Goal: Task Accomplishment & Management: Manage account settings

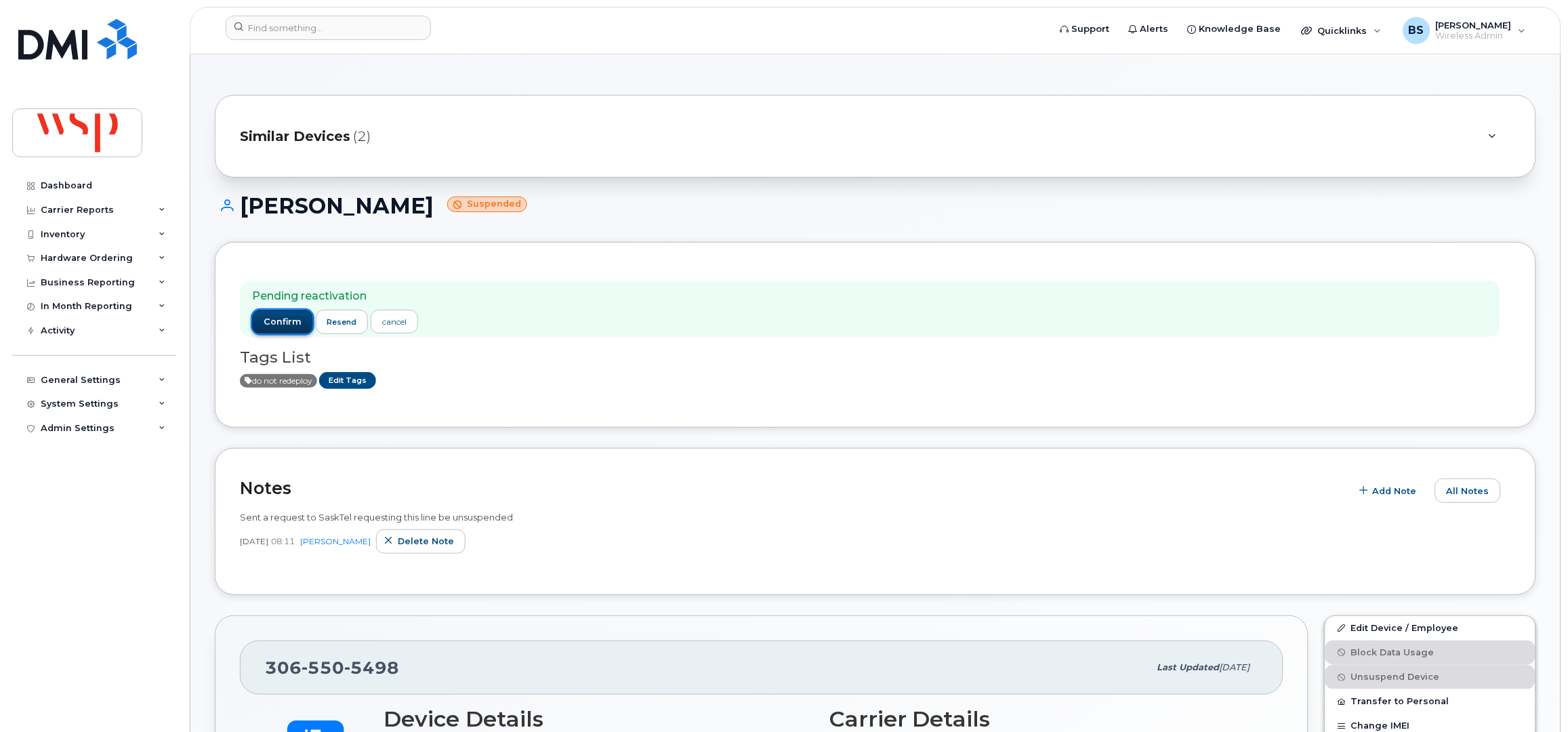
click at [289, 326] on span "confirm" at bounding box center [282, 322] width 38 height 12
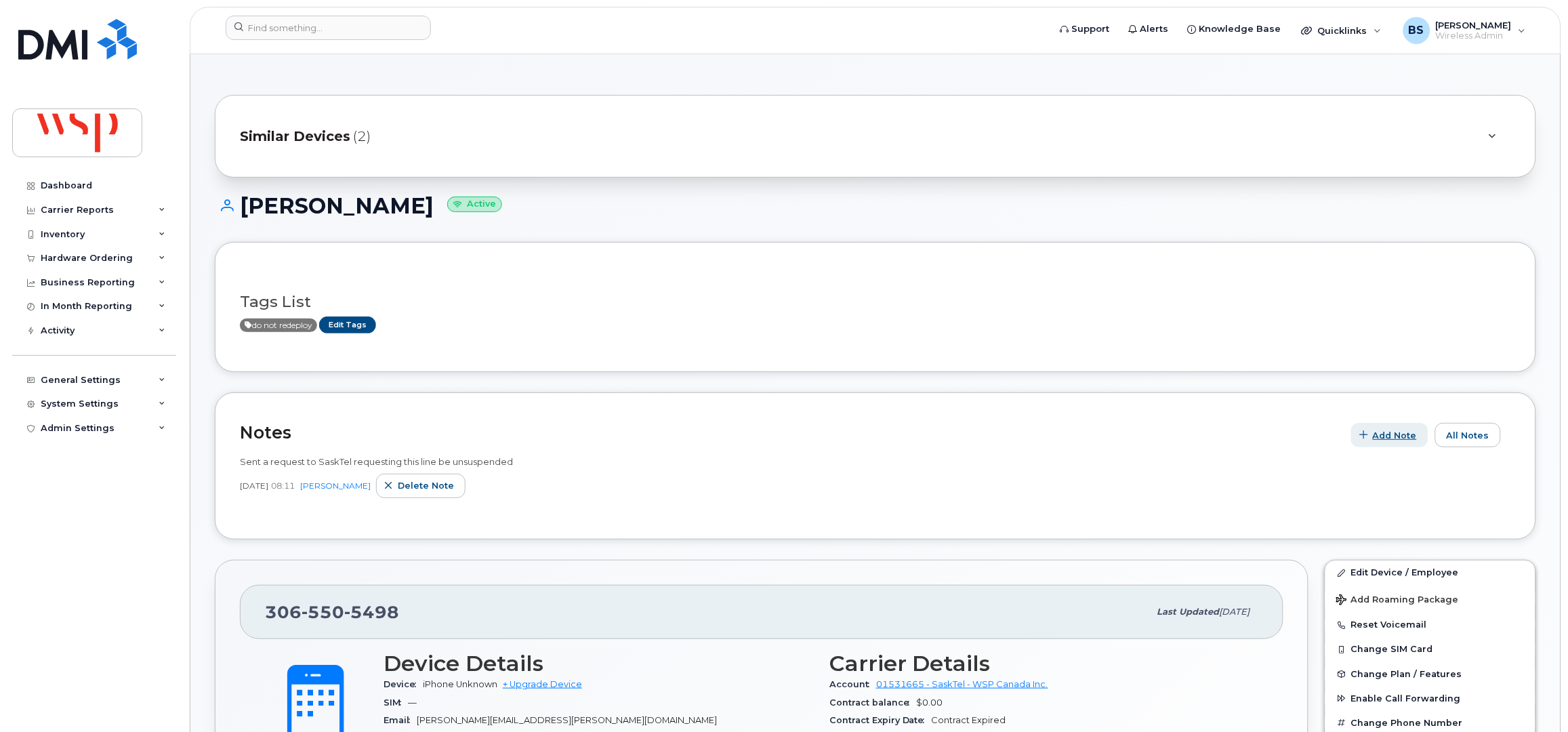
click at [1386, 435] on span "Add Note" at bounding box center [1395, 435] width 44 height 13
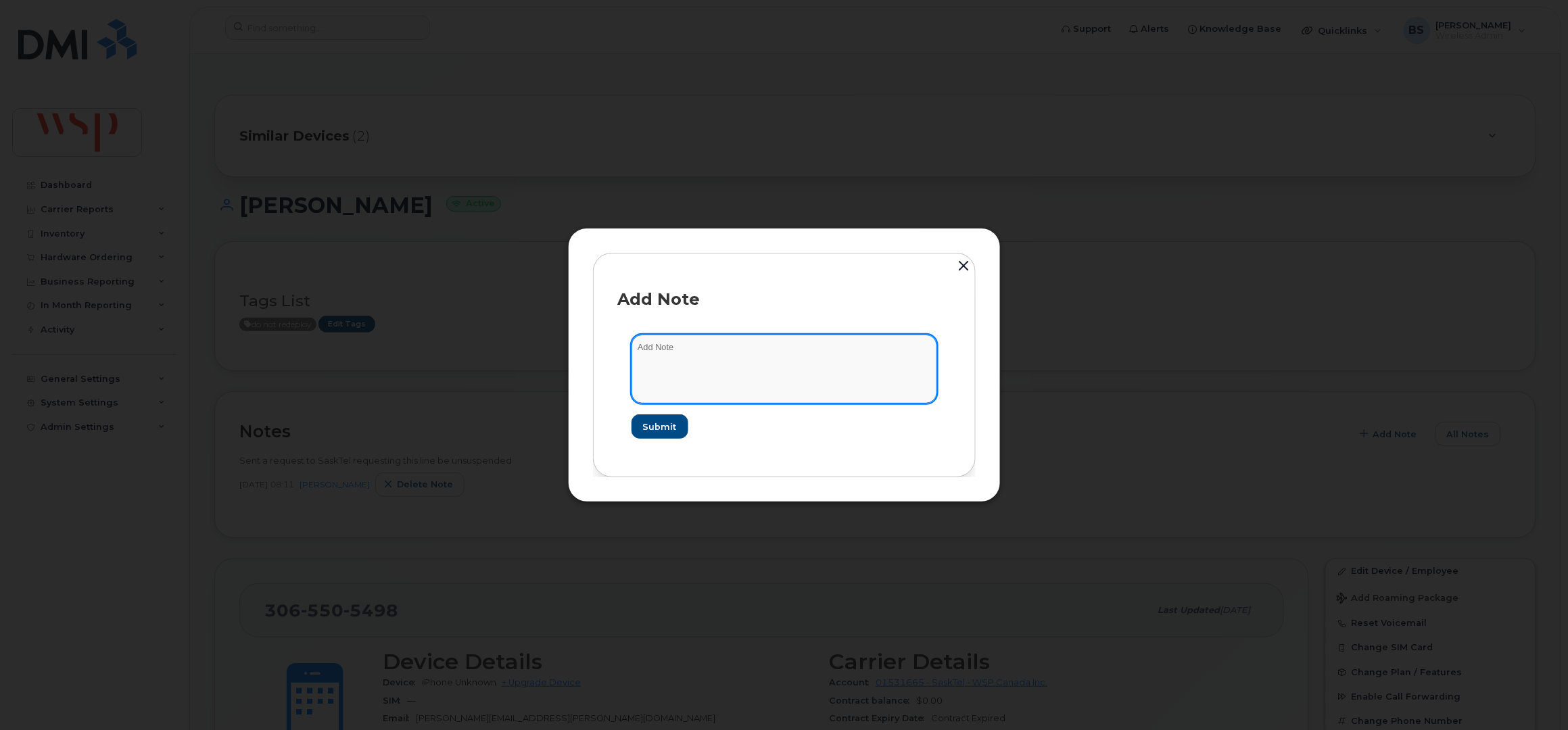
click at [741, 340] on textarea at bounding box center [784, 369] width 306 height 69
drag, startPoint x: 750, startPoint y: 348, endPoint x: 697, endPoint y: 350, distance: 53.0
click at [697, 350] on textarea "called sasktel at 844-727-5838 and had line reactivated" at bounding box center [784, 369] width 306 height 69
type textarea "called sasktel at 844-727-5838 and had line reactivated"
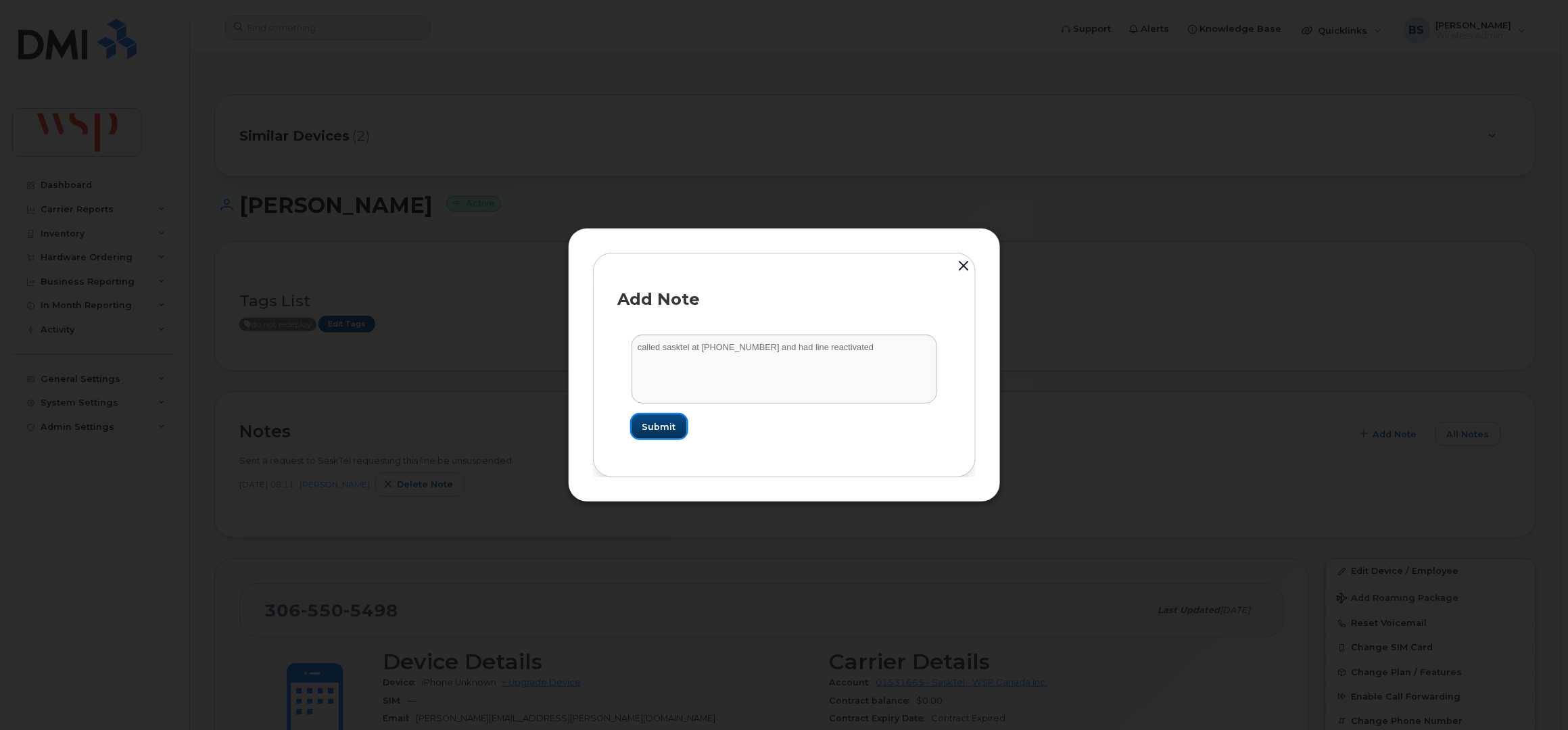
click at [660, 428] on span "Submit" at bounding box center [659, 427] width 34 height 13
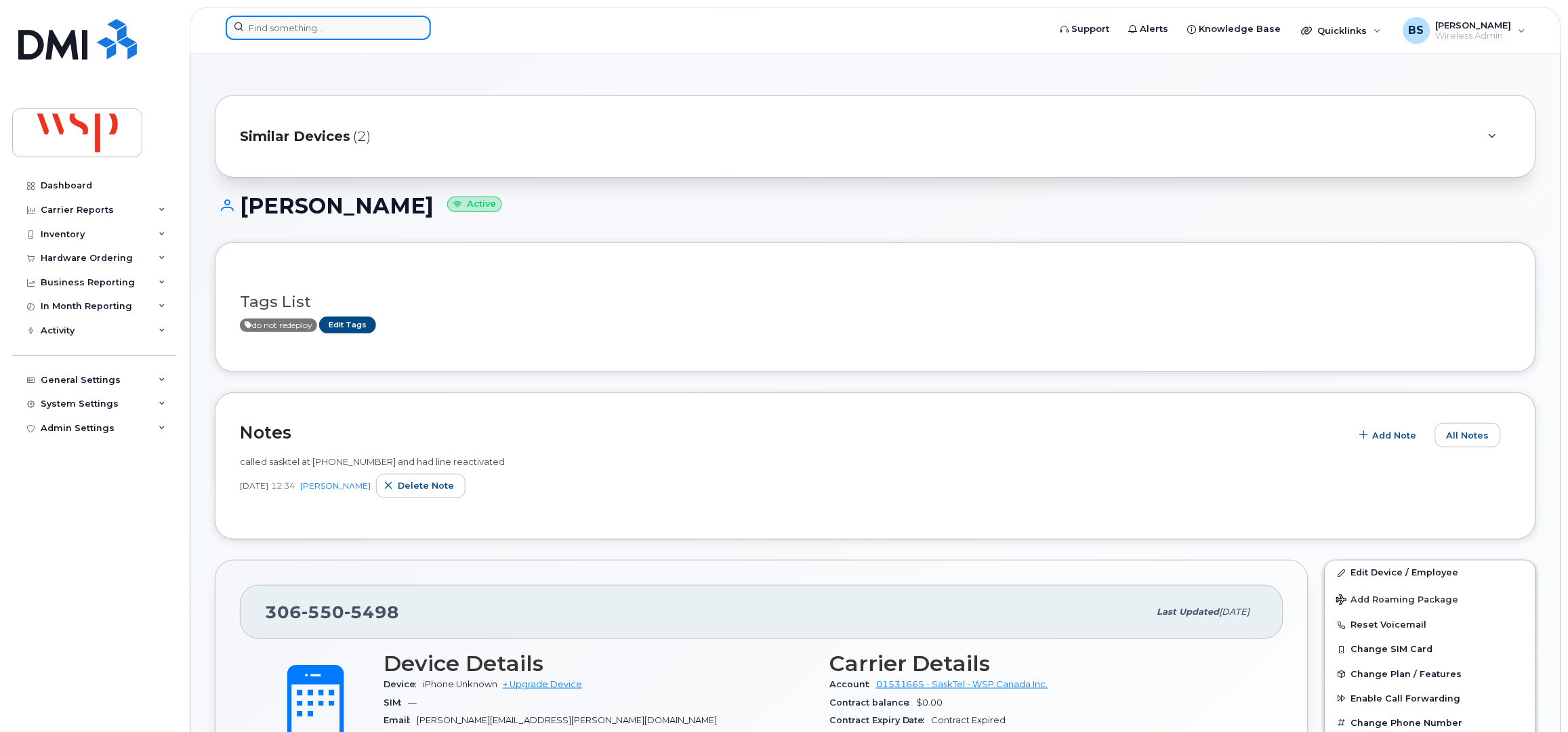
click at [325, 27] on input at bounding box center [327, 28] width 205 height 24
paste input "8930 2610 1043 9663 5035"
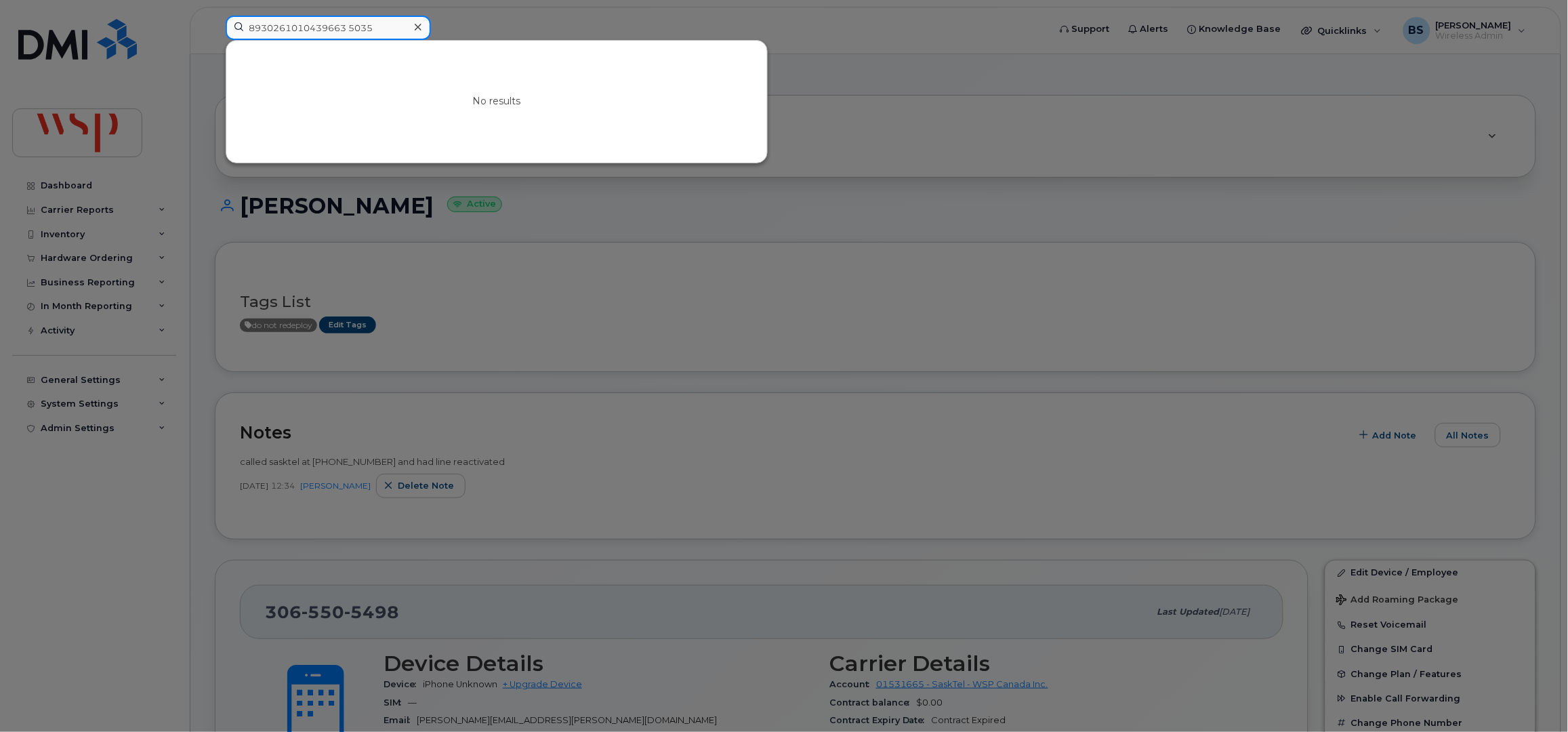
click at [345, 28] on input "8930261010439663 5035" at bounding box center [327, 28] width 205 height 24
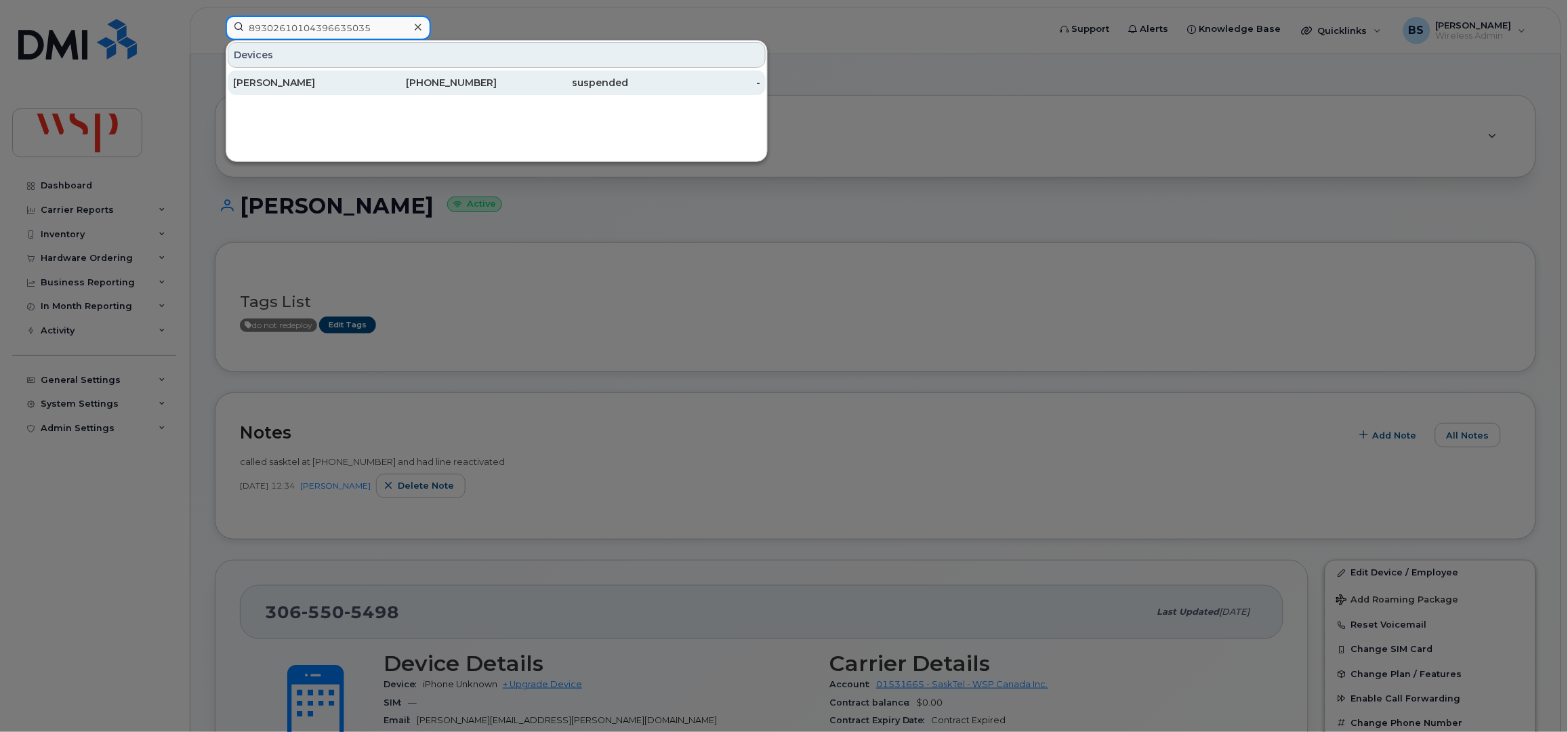
type input "89302610104396635035"
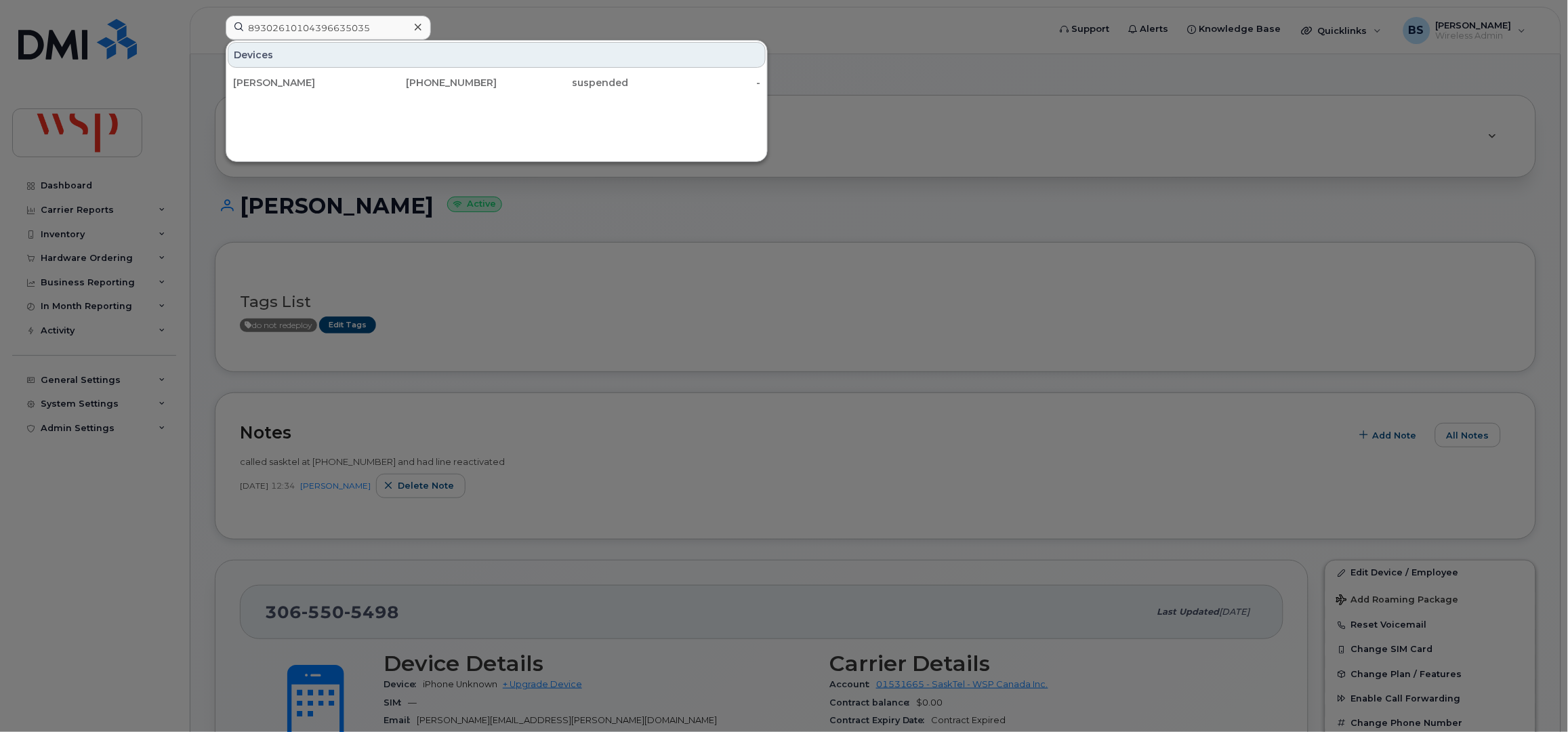
drag, startPoint x: 271, startPoint y: 81, endPoint x: 365, endPoint y: 114, distance: 99.6
click at [271, 82] on div "Yanqing Zeng" at bounding box center [299, 83] width 132 height 14
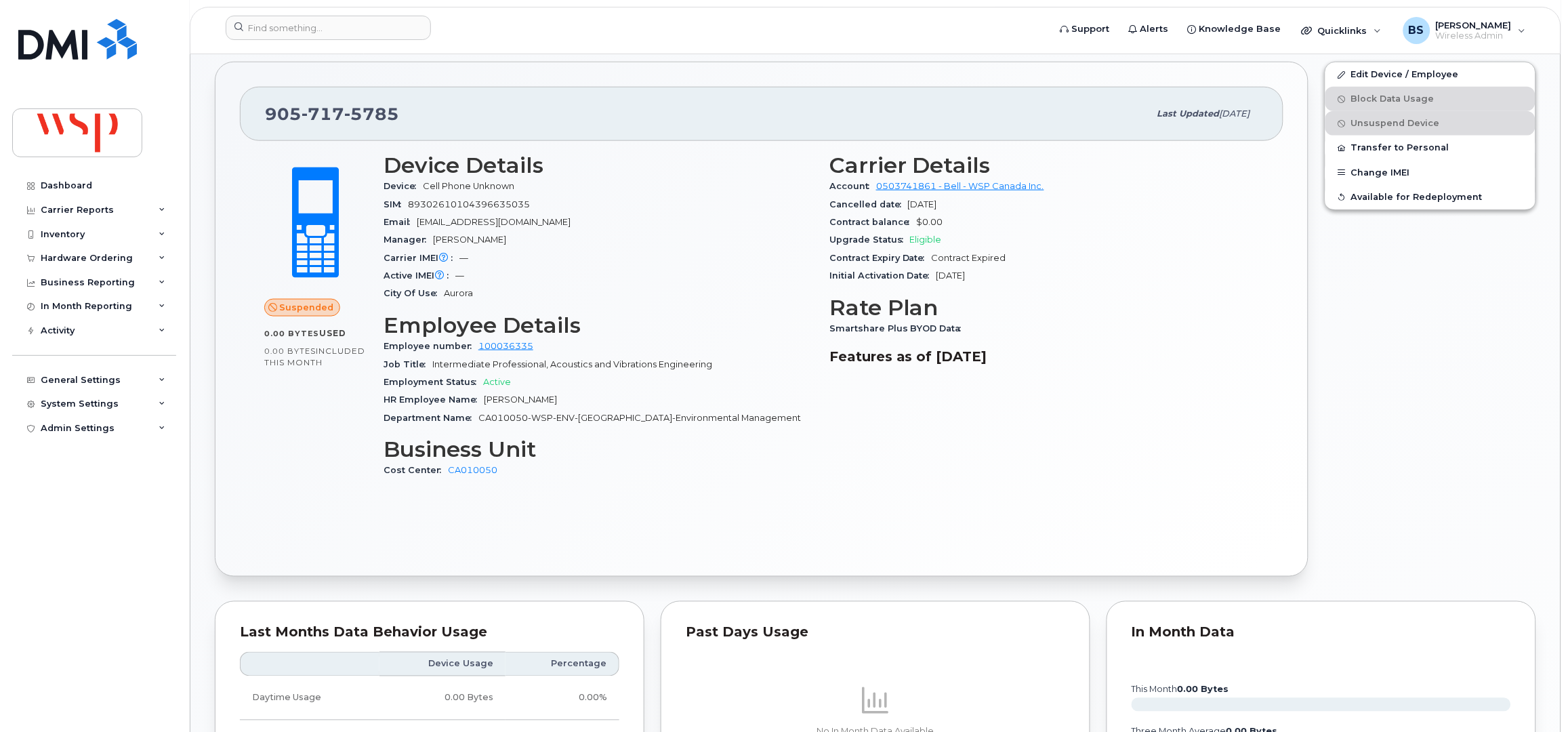
scroll to position [271, 0]
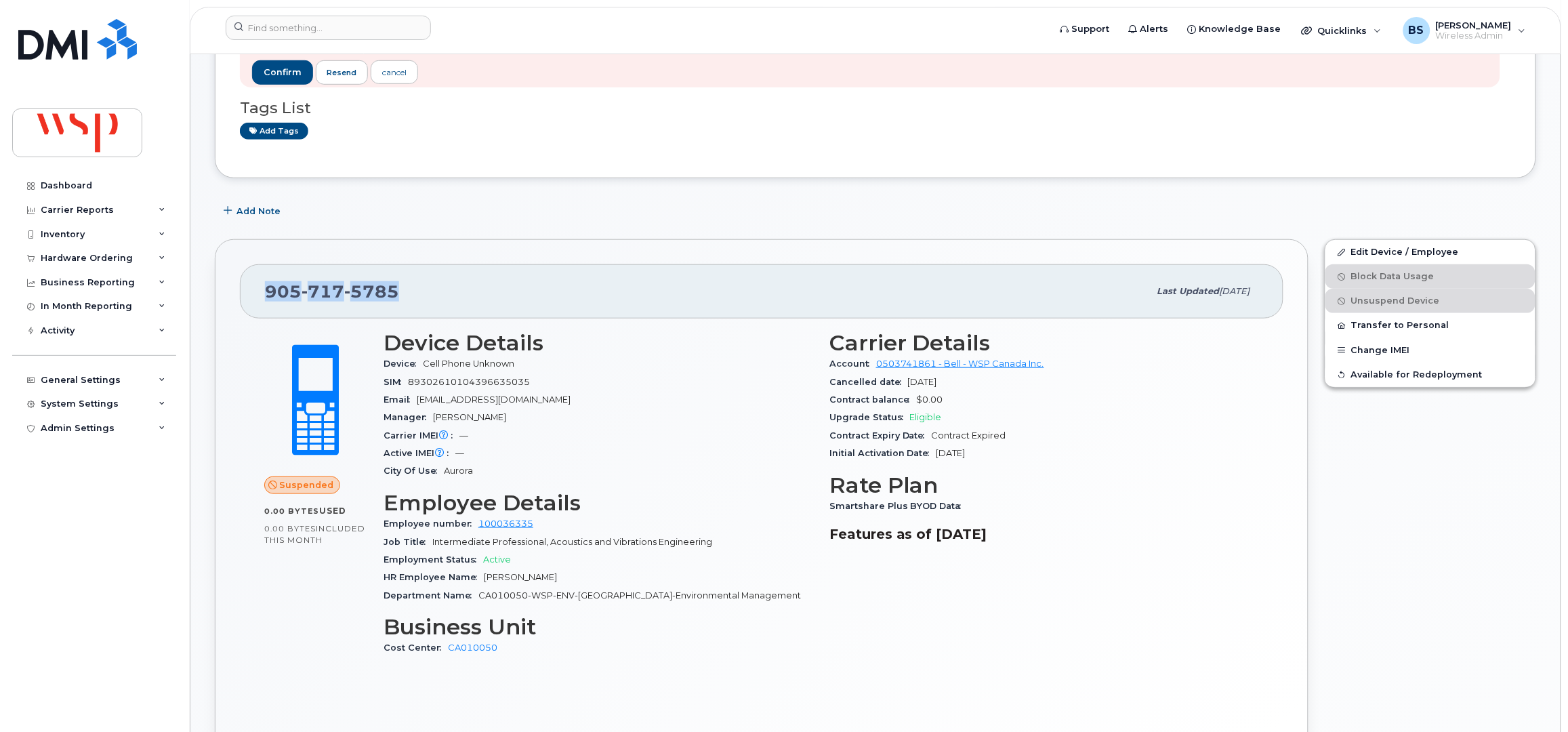
drag, startPoint x: 438, startPoint y: 300, endPoint x: 266, endPoint y: 304, distance: 172.0
click at [266, 304] on div "905 717 5785" at bounding box center [707, 291] width 884 height 28
copy span "905 717 5785"
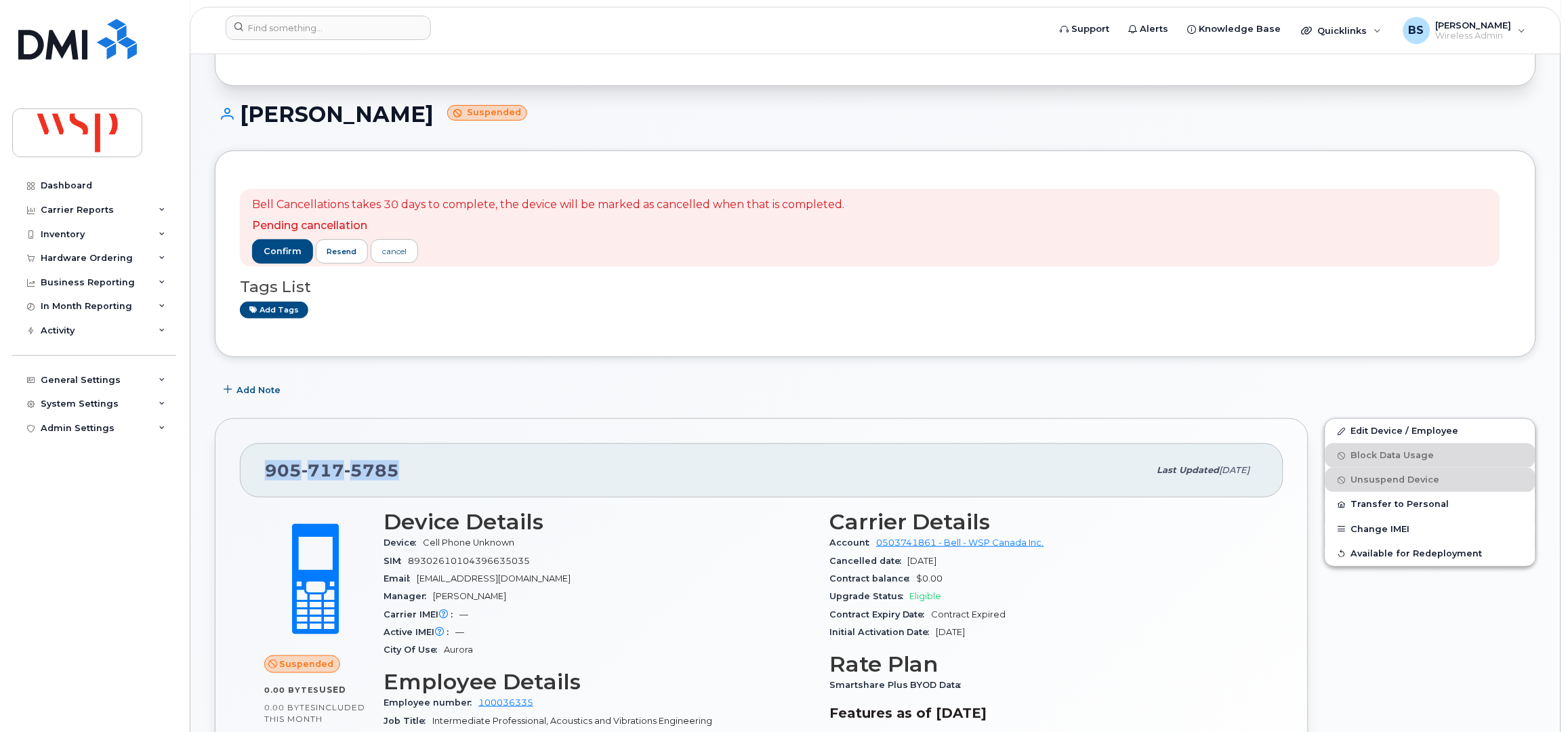
scroll to position [89, 0]
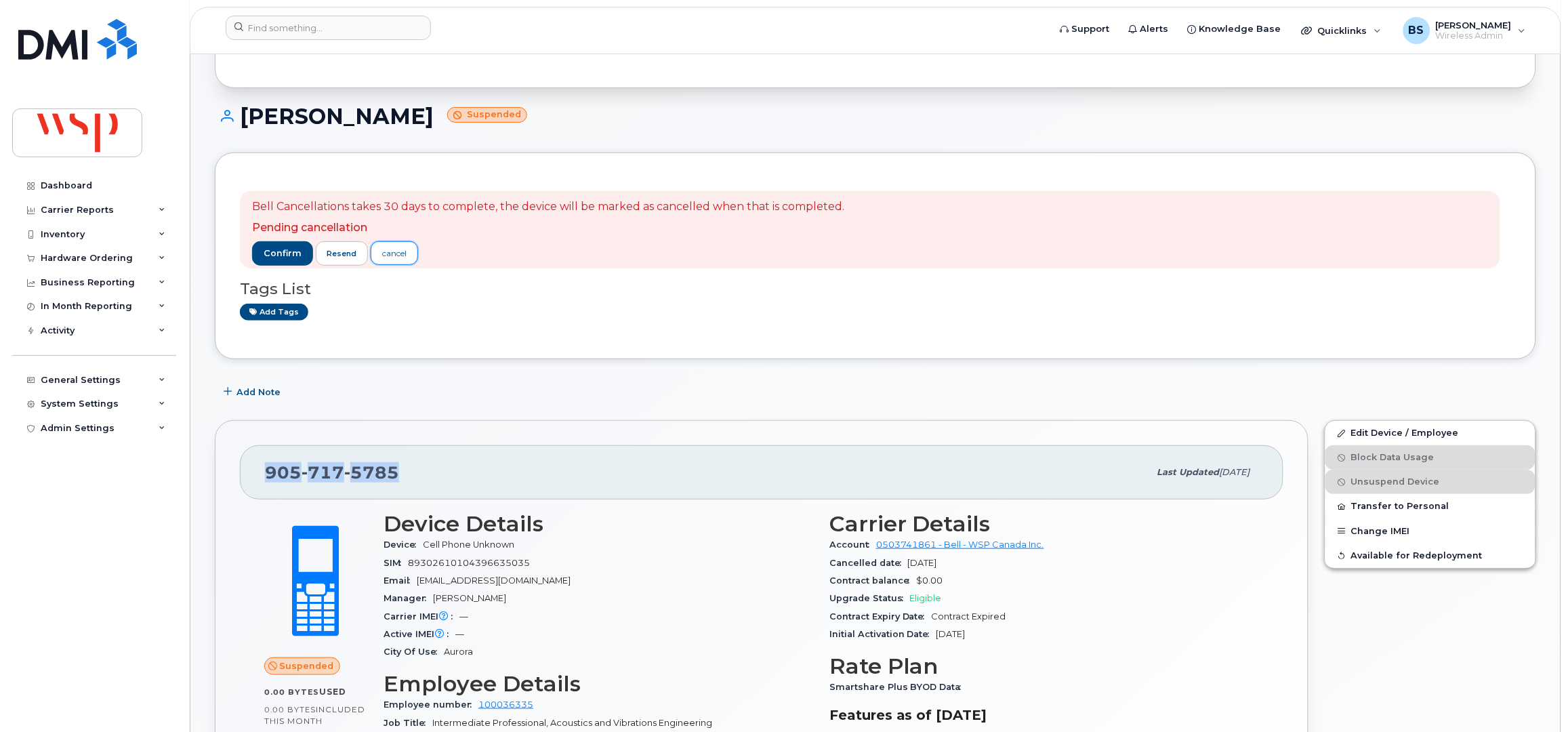
drag, startPoint x: 396, startPoint y: 253, endPoint x: 468, endPoint y: 287, distance: 79.6
click at [396, 253] on div "cancel" at bounding box center [395, 253] width 24 height 12
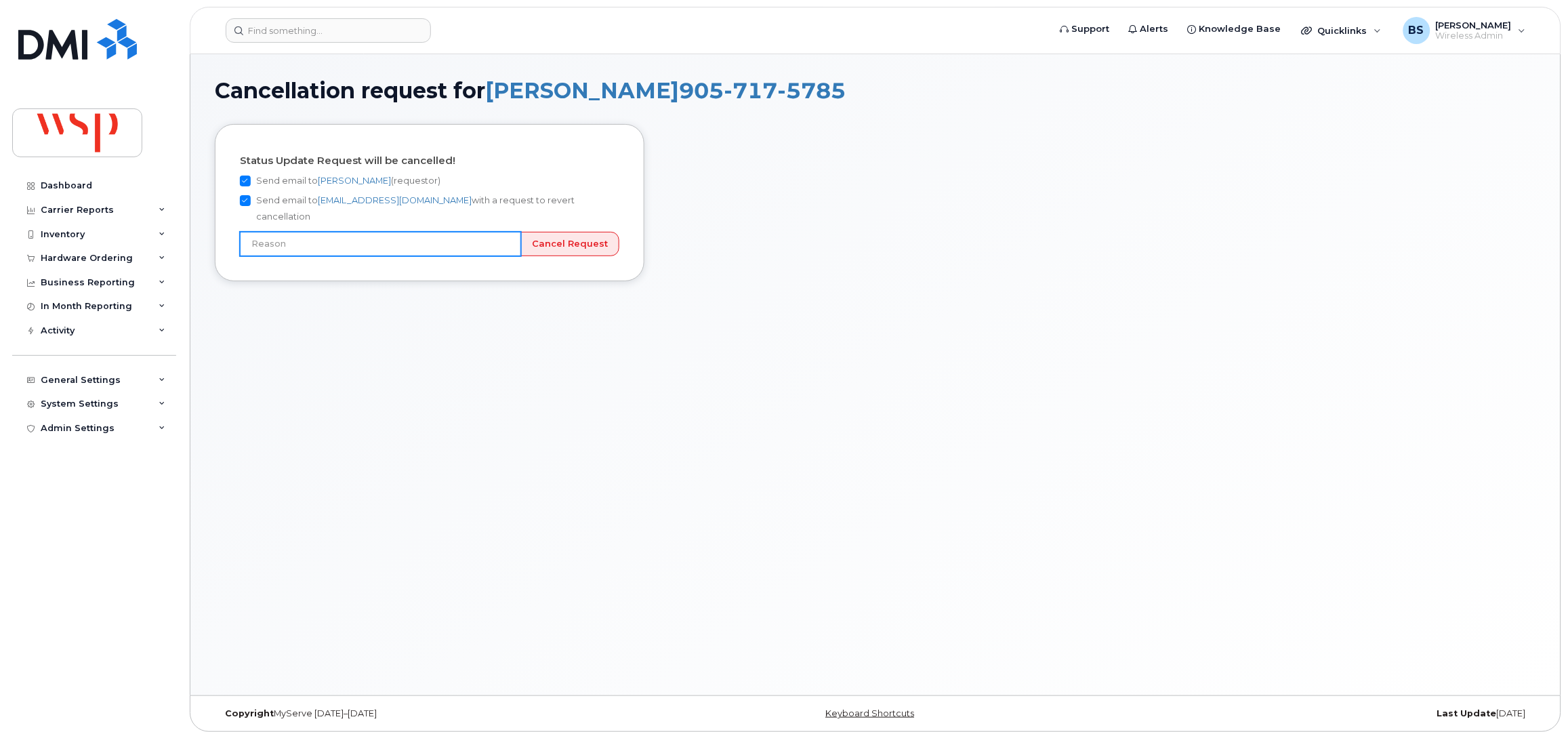
click at [502, 232] on input "text" at bounding box center [380, 244] width 281 height 24
type input "Picked number by mistake"
click at [565, 232] on input "Cancel Request" at bounding box center [570, 244] width 99 height 25
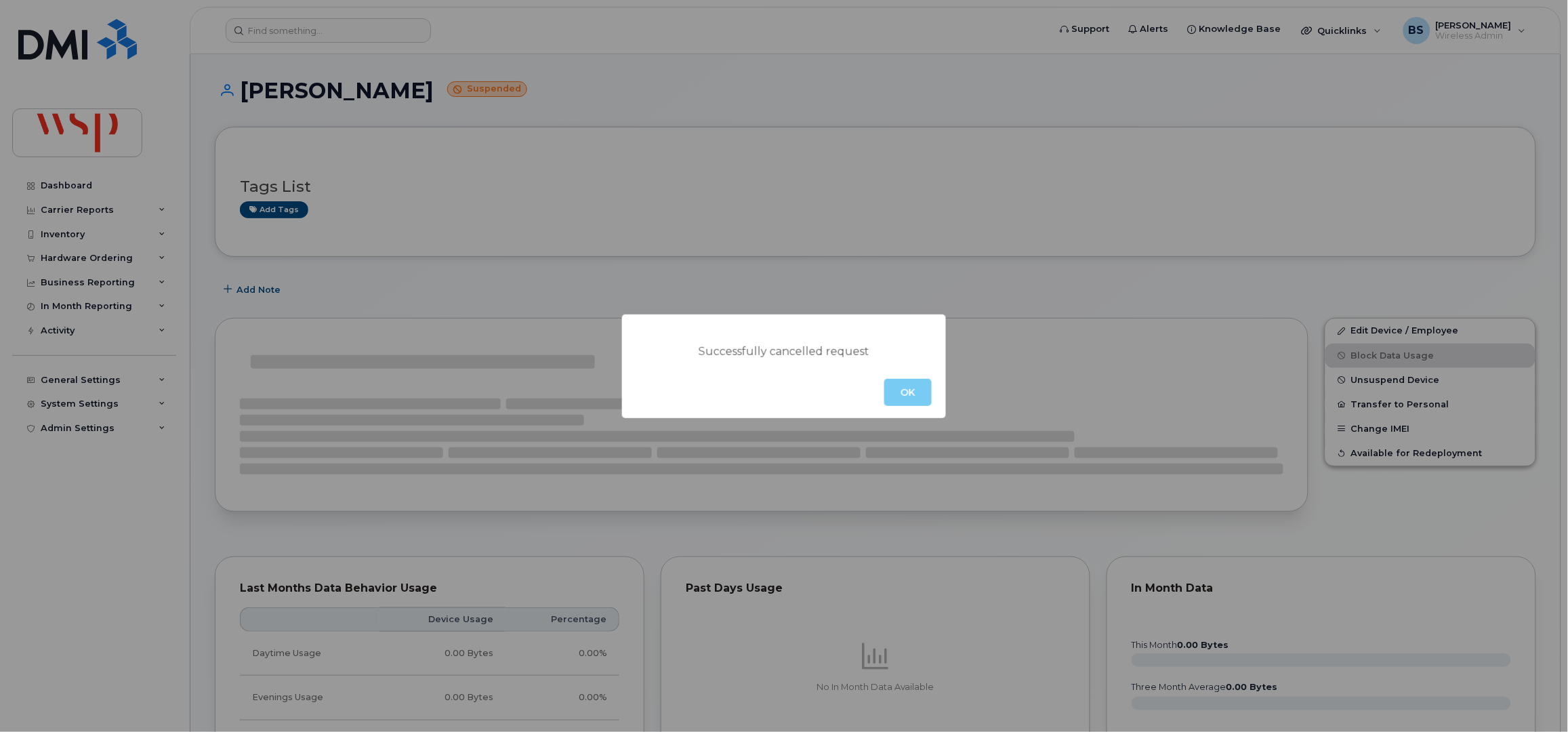
click at [913, 391] on button "OK" at bounding box center [908, 392] width 48 height 27
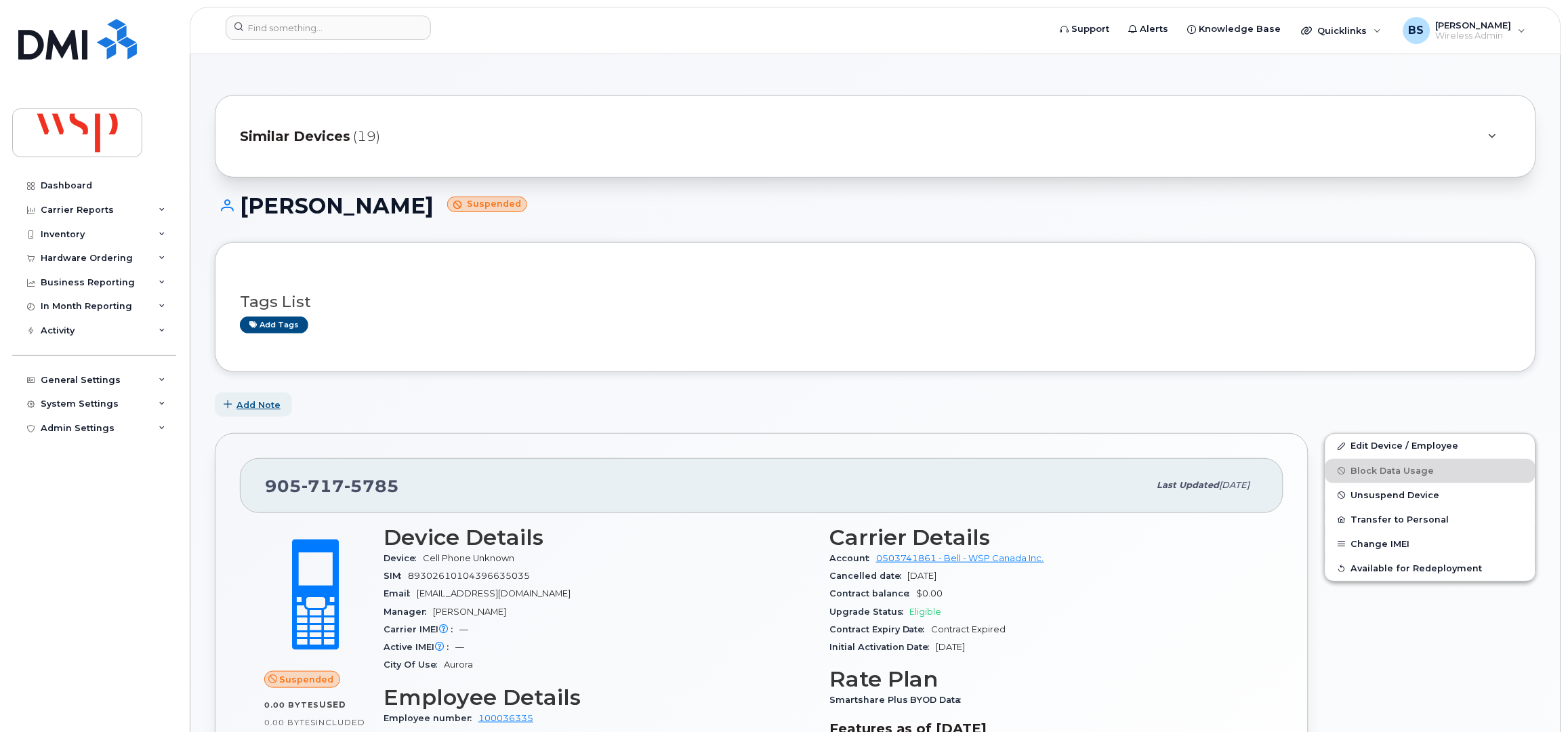
click at [261, 404] on span "Add Note" at bounding box center [258, 405] width 44 height 13
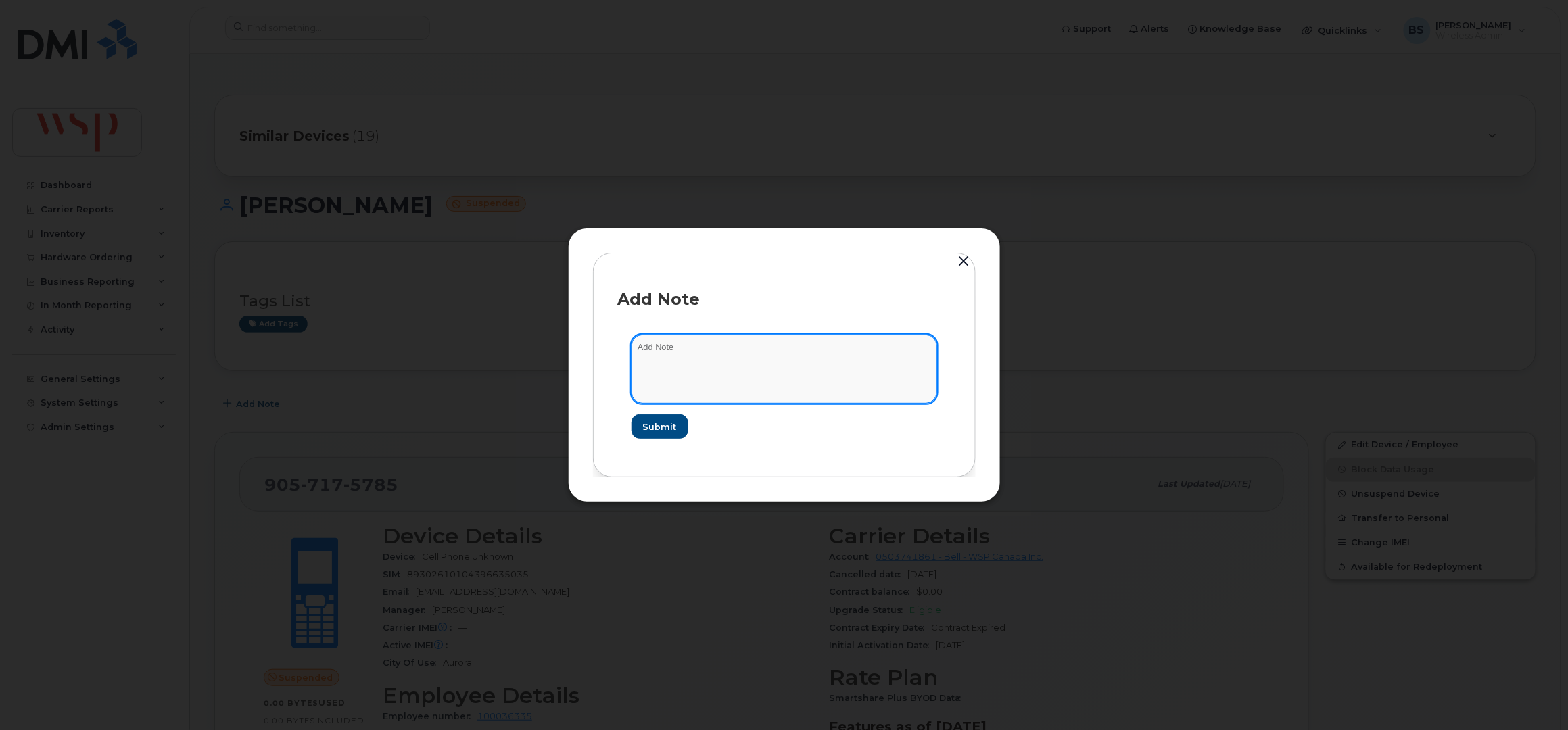
click at [661, 361] on textarea at bounding box center [784, 369] width 306 height 69
drag, startPoint x: 965, startPoint y: 260, endPoint x: 950, endPoint y: 260, distance: 15.0
click at [963, 260] on button "button" at bounding box center [964, 261] width 20 height 19
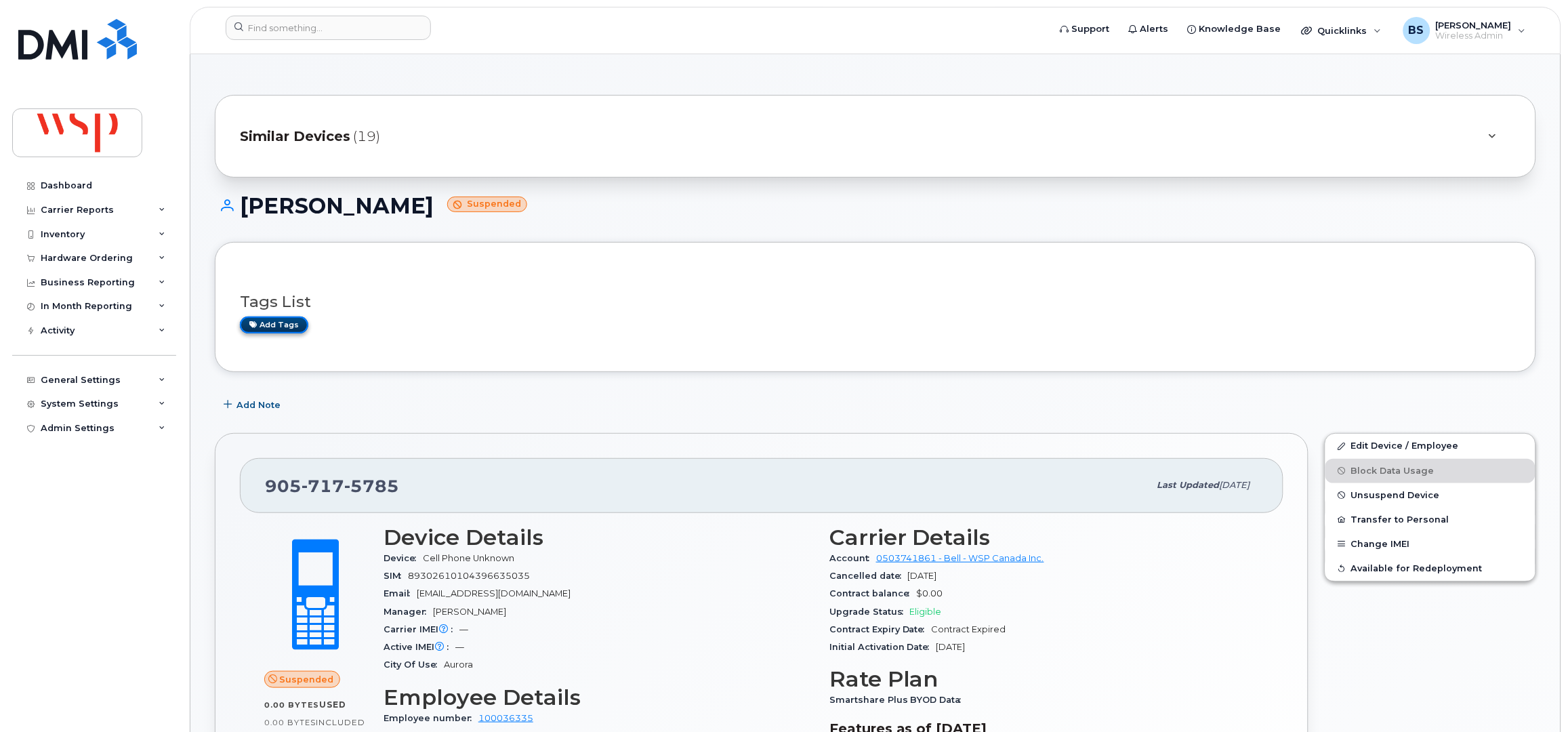
click at [294, 320] on link "Add tags" at bounding box center [274, 325] width 68 height 17
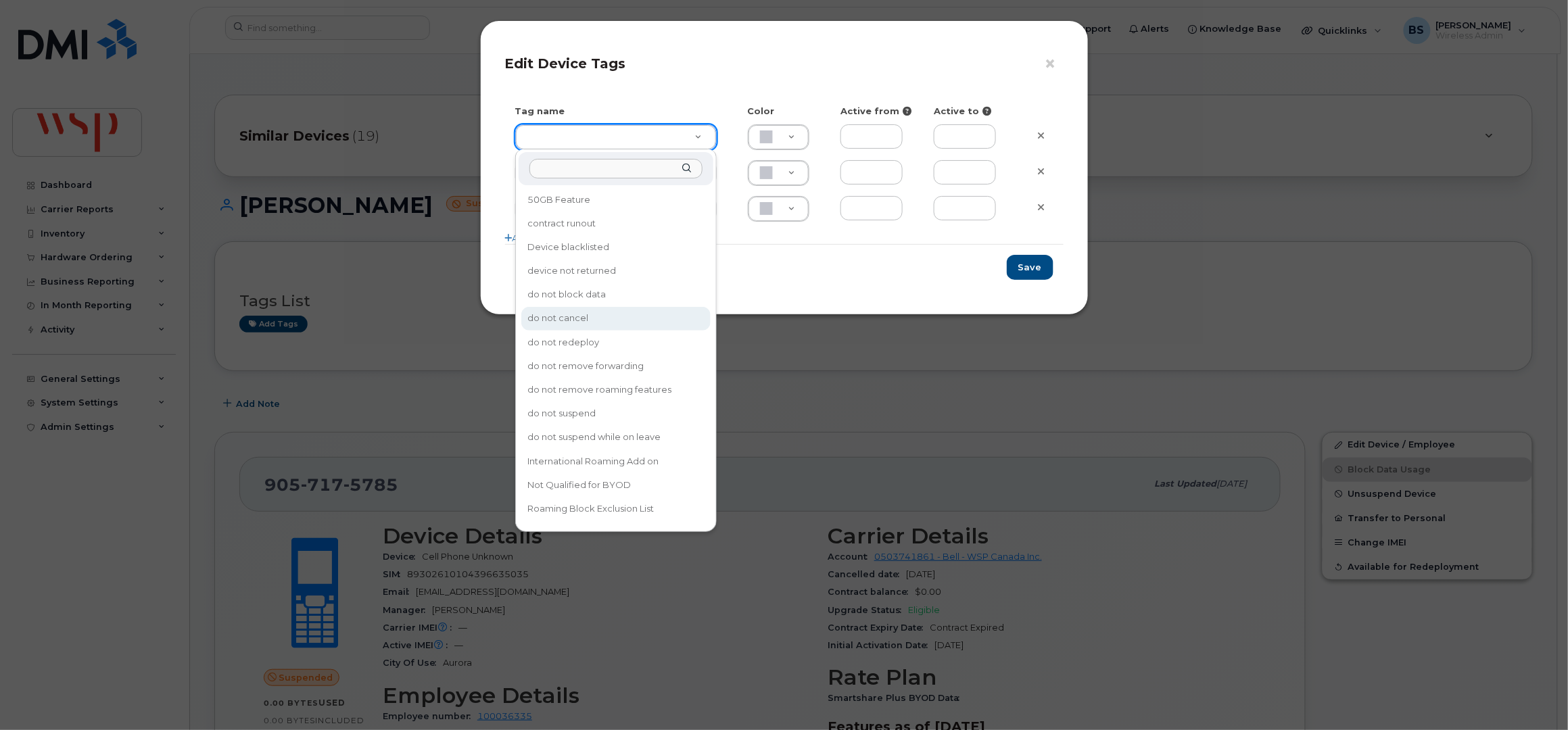
type input "do not cancel"
type input "F8C6C8"
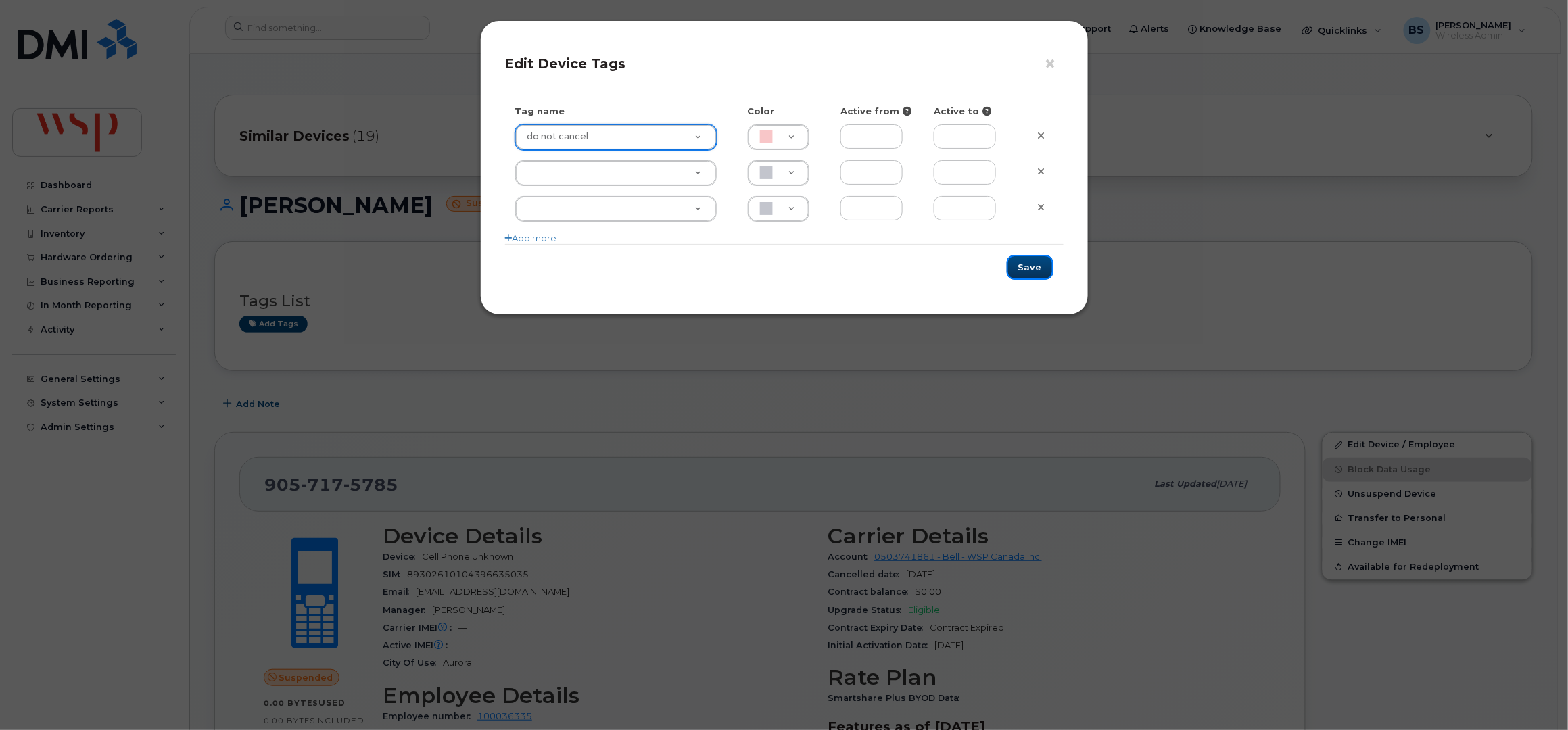
drag, startPoint x: 1042, startPoint y: 268, endPoint x: 1010, endPoint y: 268, distance: 32.0
click at [1042, 268] on button "Save" at bounding box center [1030, 267] width 47 height 25
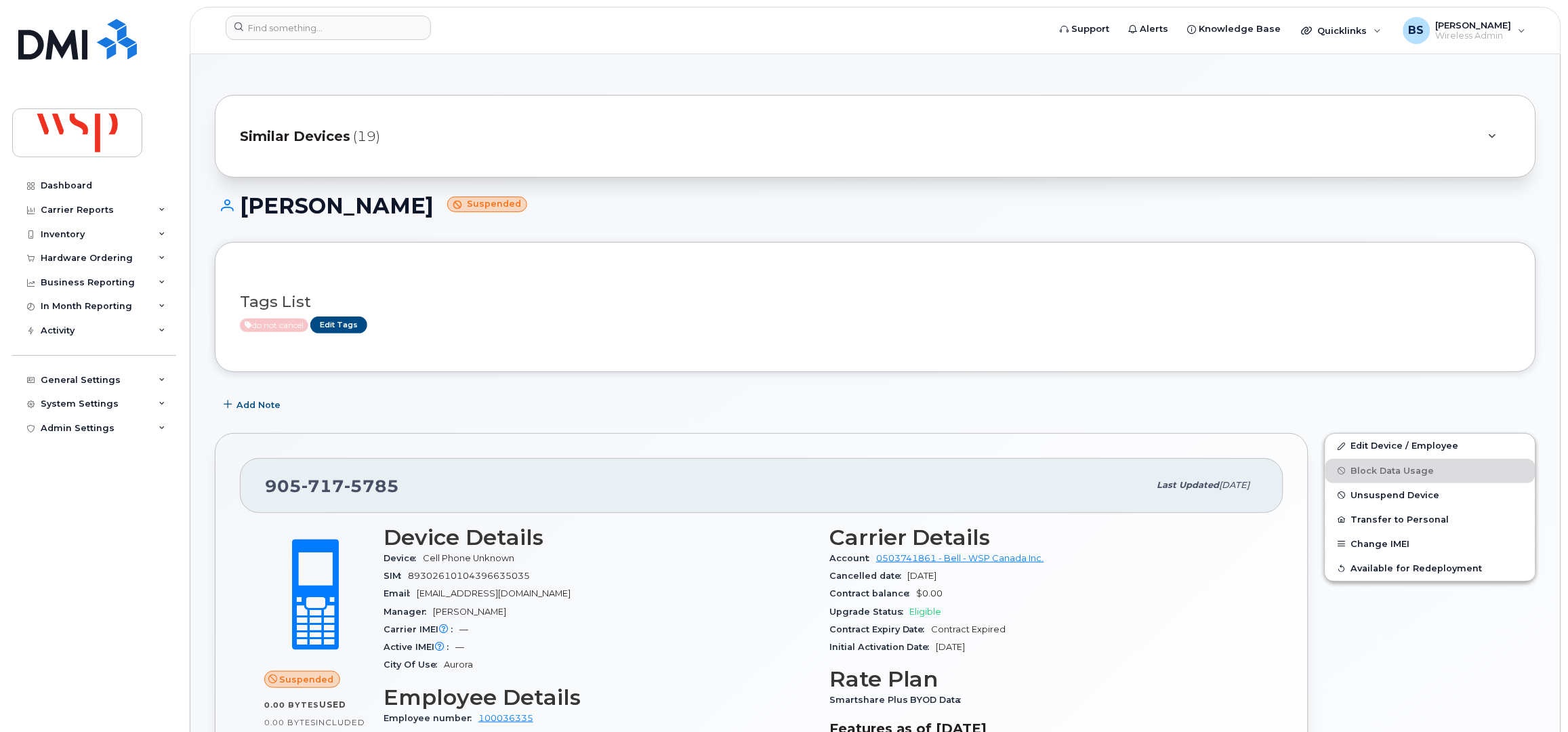
click at [412, 147] on div "Similar Devices (19)" at bounding box center [857, 136] width 1233 height 32
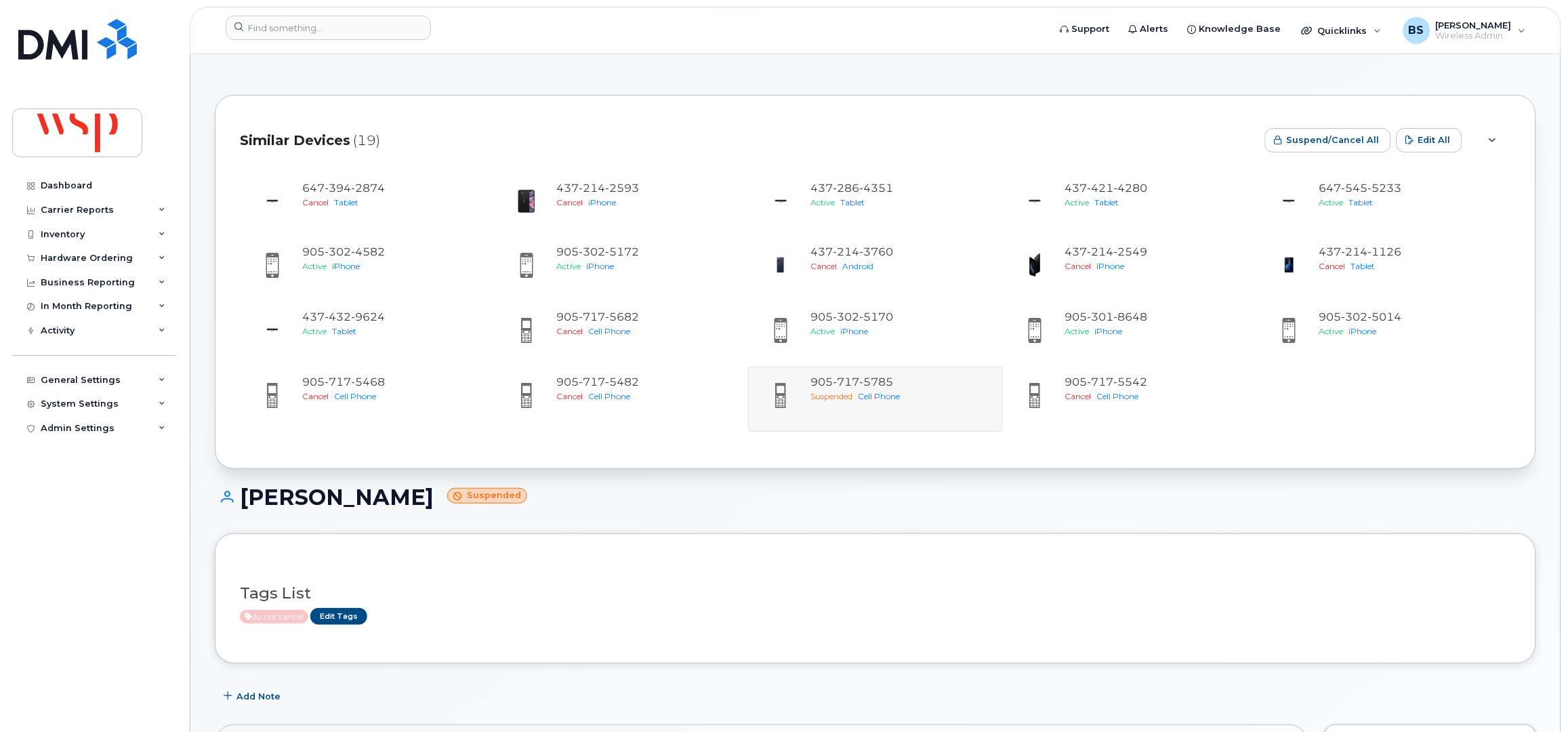
click at [462, 131] on div "Similar Devices (19)" at bounding box center [747, 140] width 1015 height 41
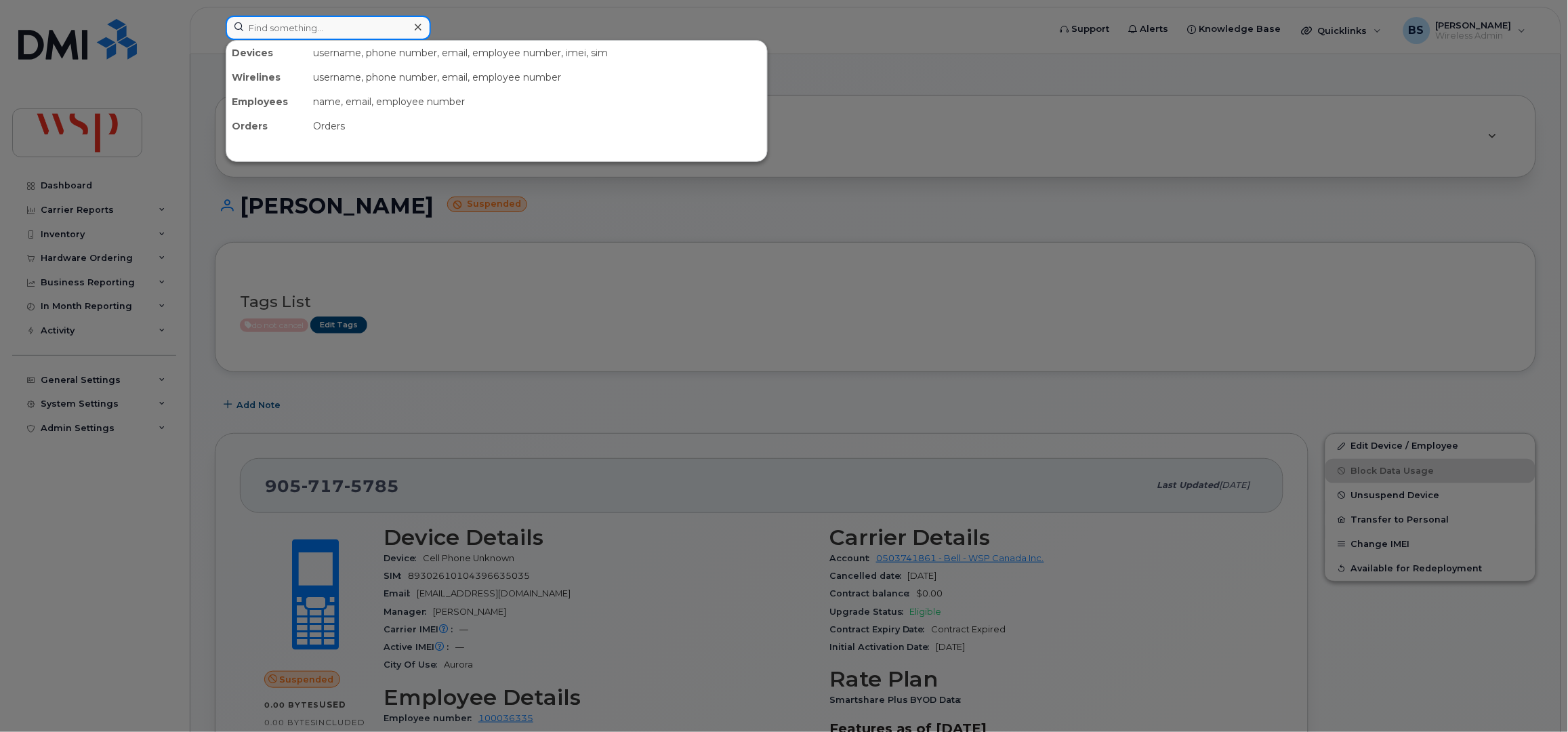
click at [361, 33] on input at bounding box center [327, 28] width 205 height 24
drag, startPoint x: 481, startPoint y: 323, endPoint x: 471, endPoint y: 322, distance: 10.0
click at [479, 336] on div at bounding box center [784, 366] width 1568 height 732
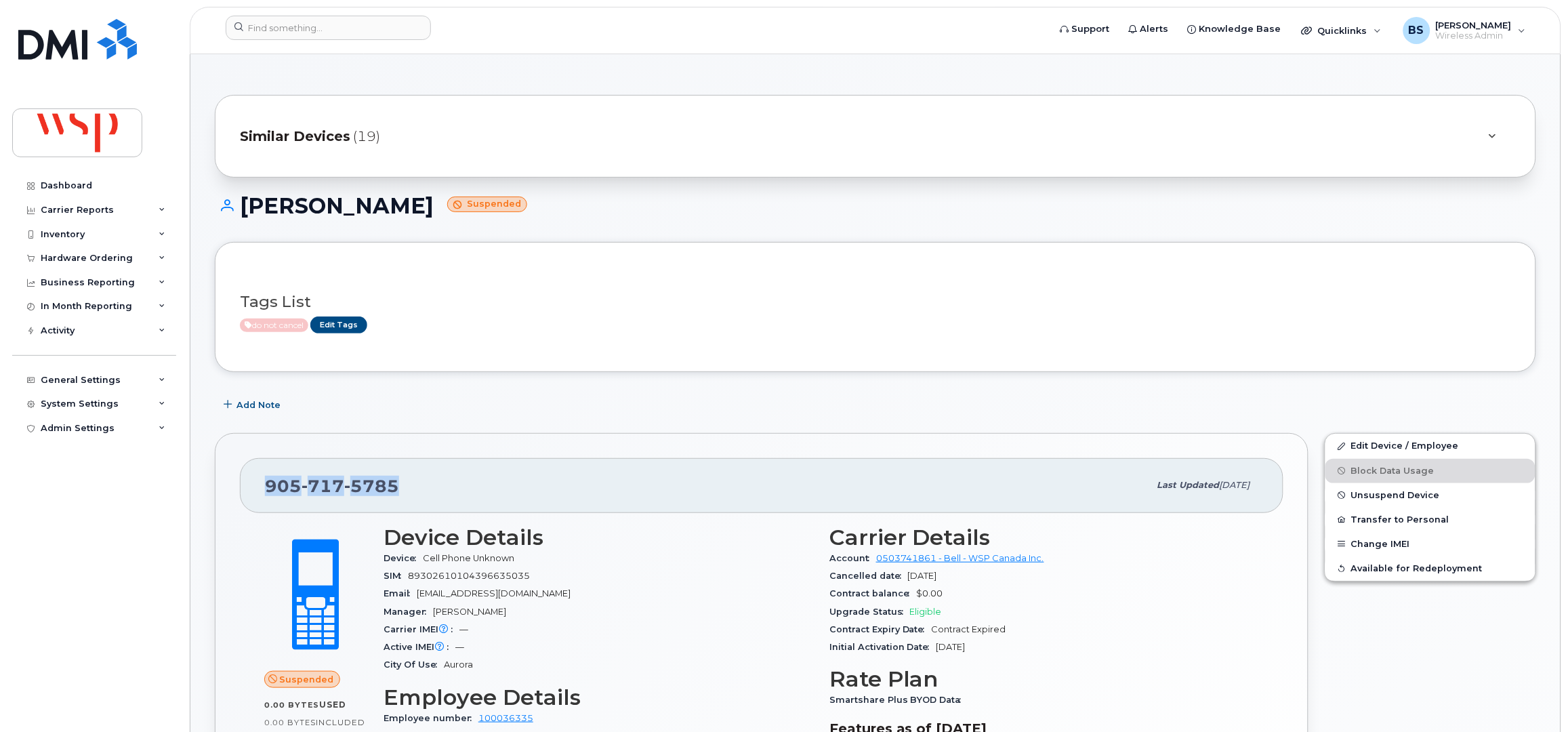
drag, startPoint x: 321, startPoint y: 489, endPoint x: 266, endPoint y: 482, distance: 55.4
click at [265, 491] on div "905 717 5785" at bounding box center [707, 485] width 884 height 28
copy span "905 717 5785"
click at [334, 28] on input at bounding box center [327, 28] width 205 height 24
paste input "8930 2610 1043 9663 4996"
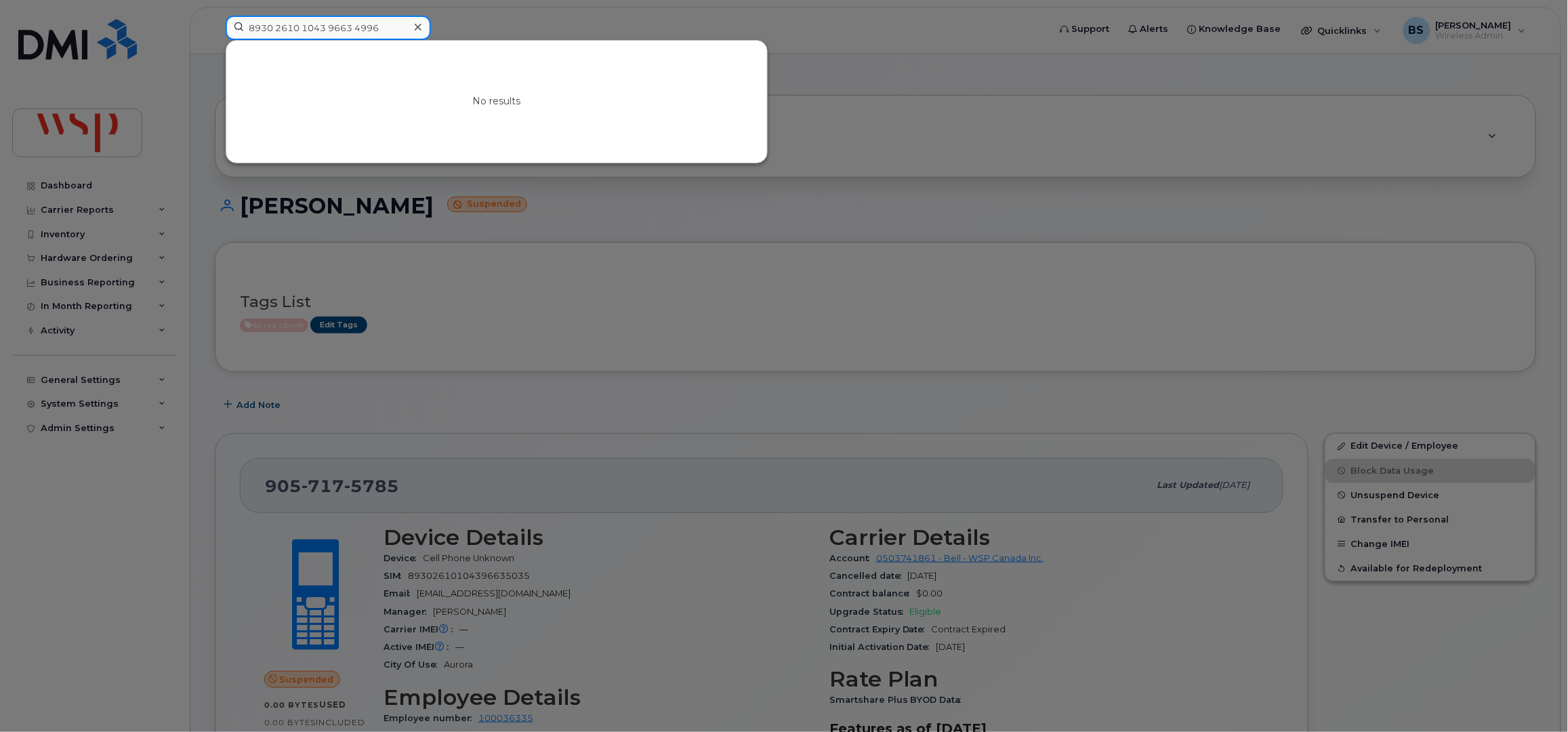
drag, startPoint x: 270, startPoint y: 24, endPoint x: 300, endPoint y: 36, distance: 32.3
click at [271, 24] on input "8930 2610 1043 9663 4996" at bounding box center [327, 28] width 205 height 24
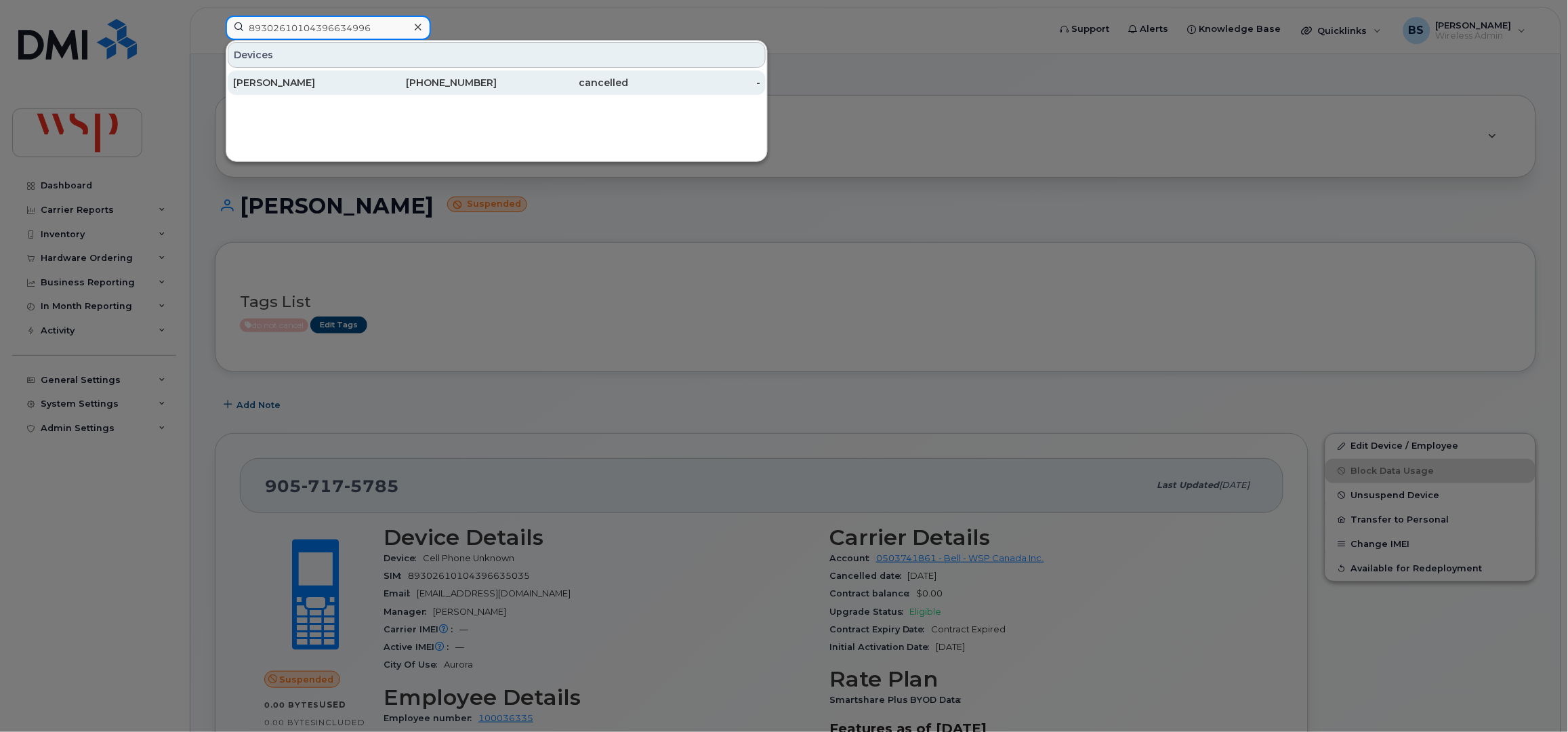
type input "89302610104396634996"
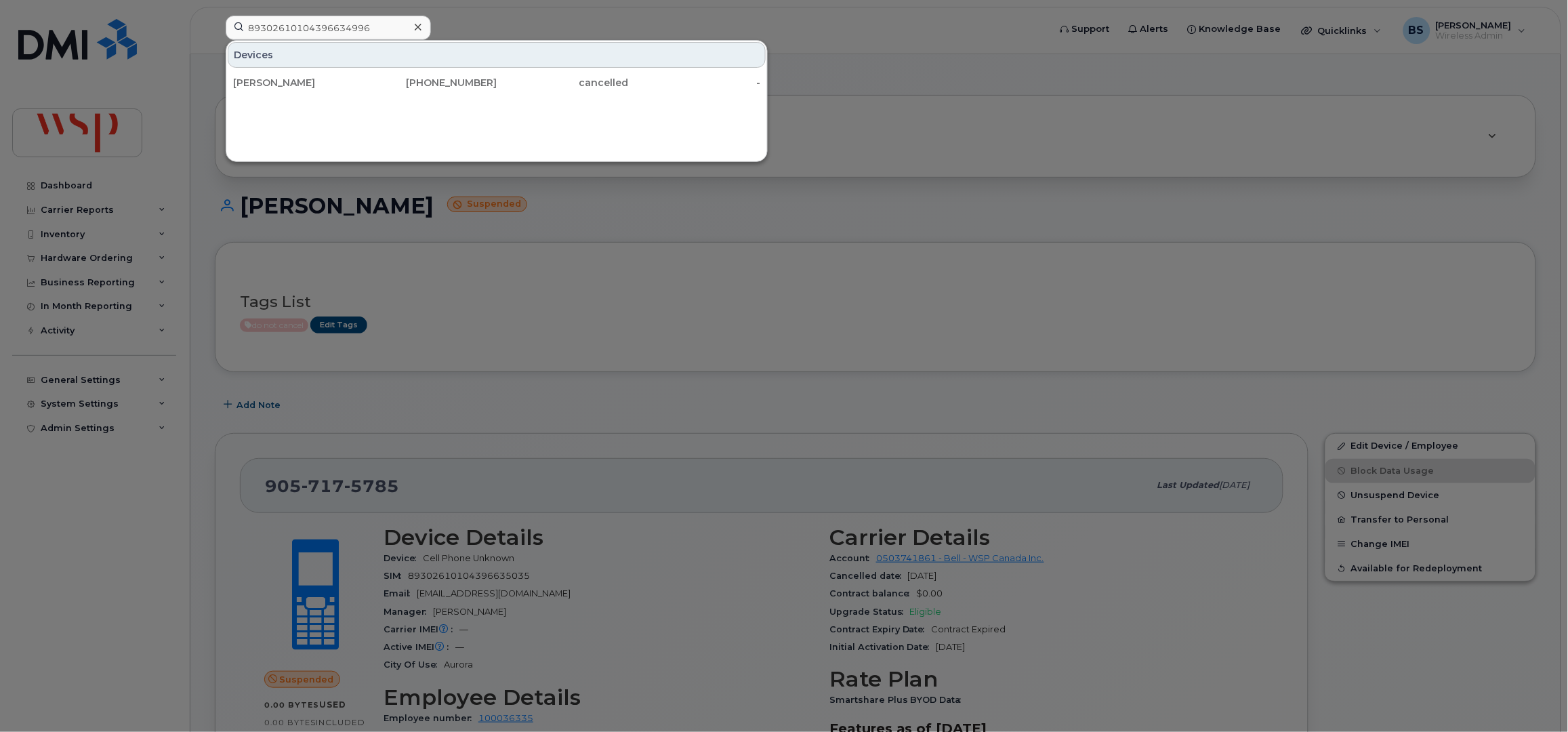
drag, startPoint x: 258, startPoint y: 81, endPoint x: 374, endPoint y: 148, distance: 134.0
click at [258, 81] on div "[PERSON_NAME]" at bounding box center [299, 83] width 132 height 14
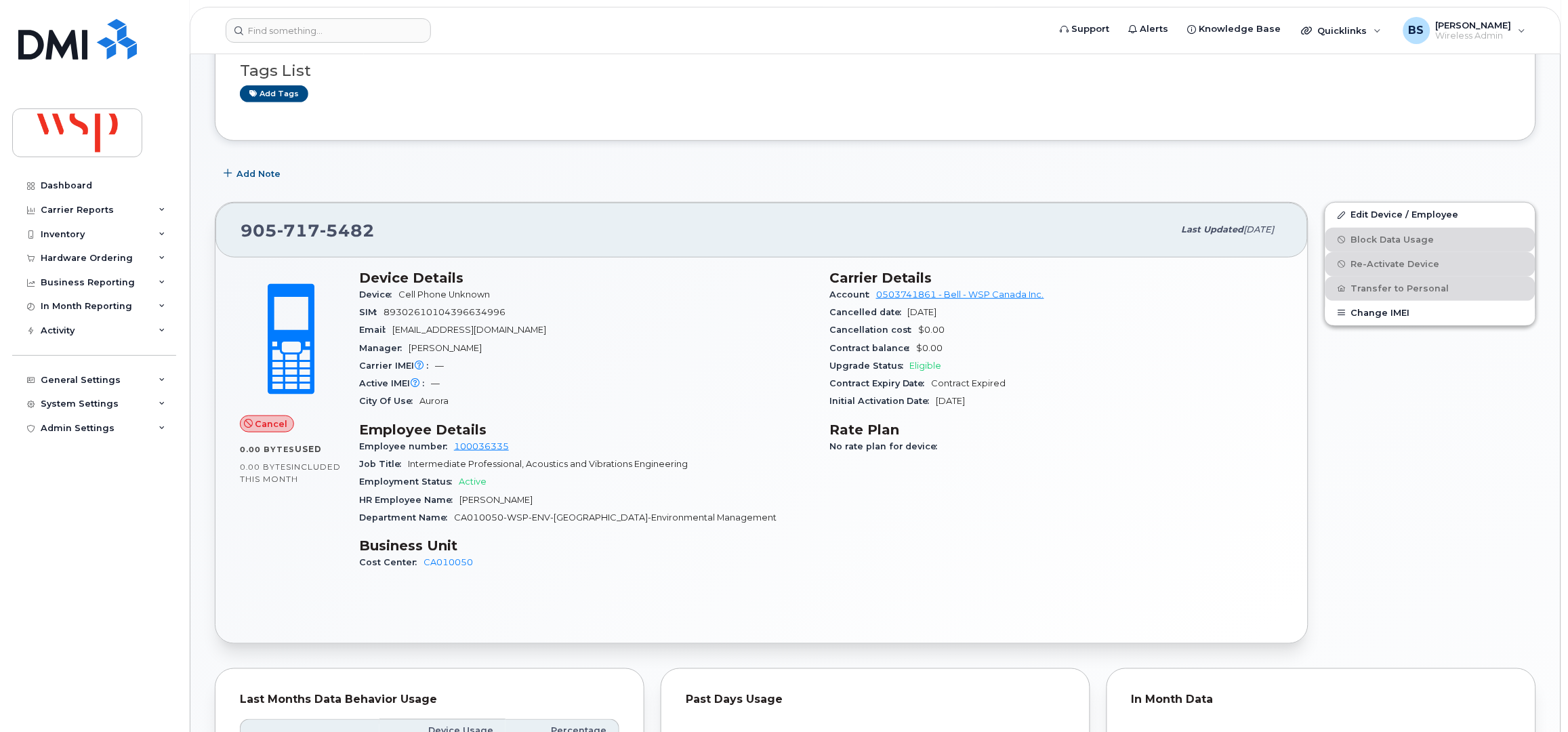
scroll to position [180, 0]
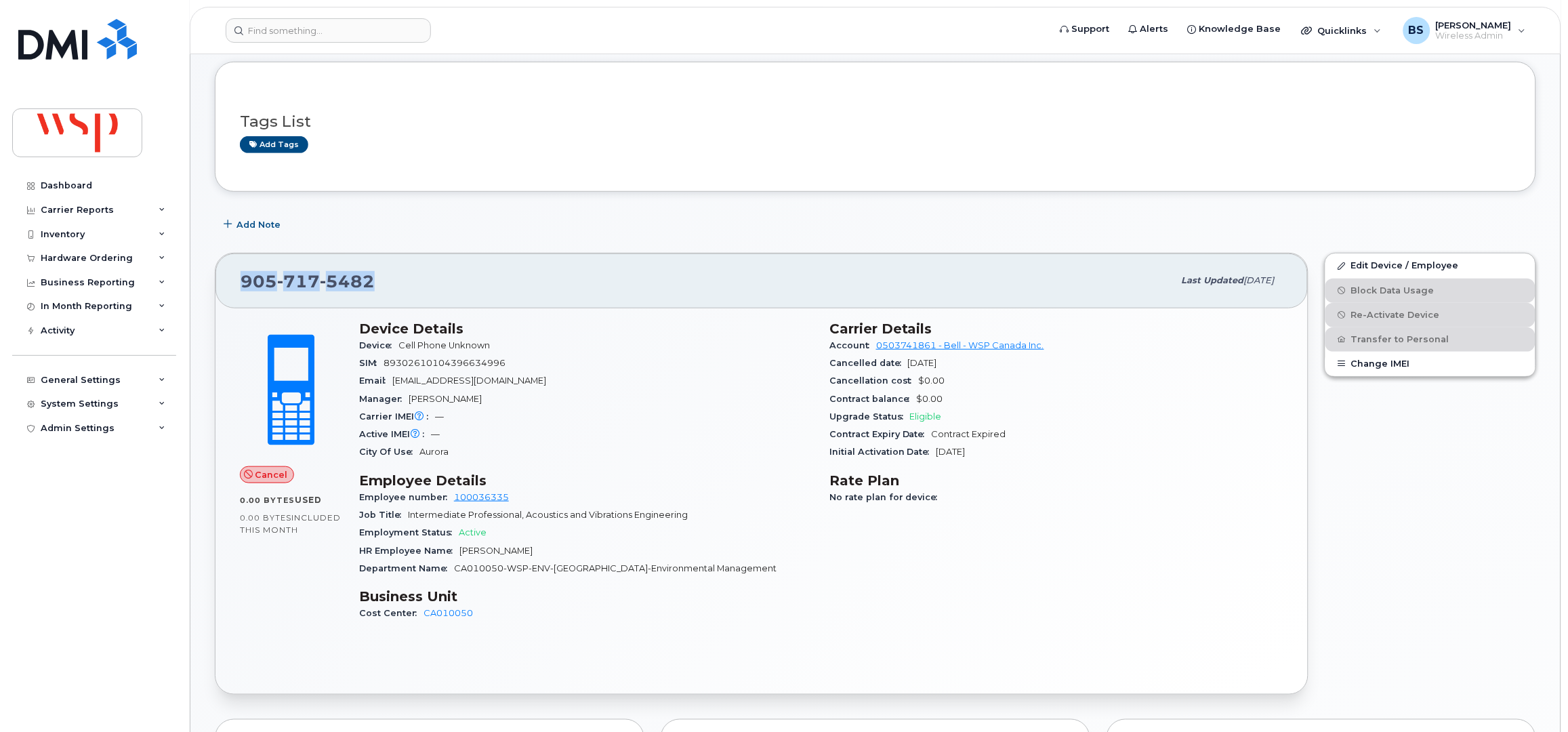
drag, startPoint x: 385, startPoint y: 287, endPoint x: 223, endPoint y: 284, distance: 162.0
click at [241, 288] on div "[PHONE_NUMBER]" at bounding box center [707, 280] width 933 height 28
copy span "[PHONE_NUMBER]"
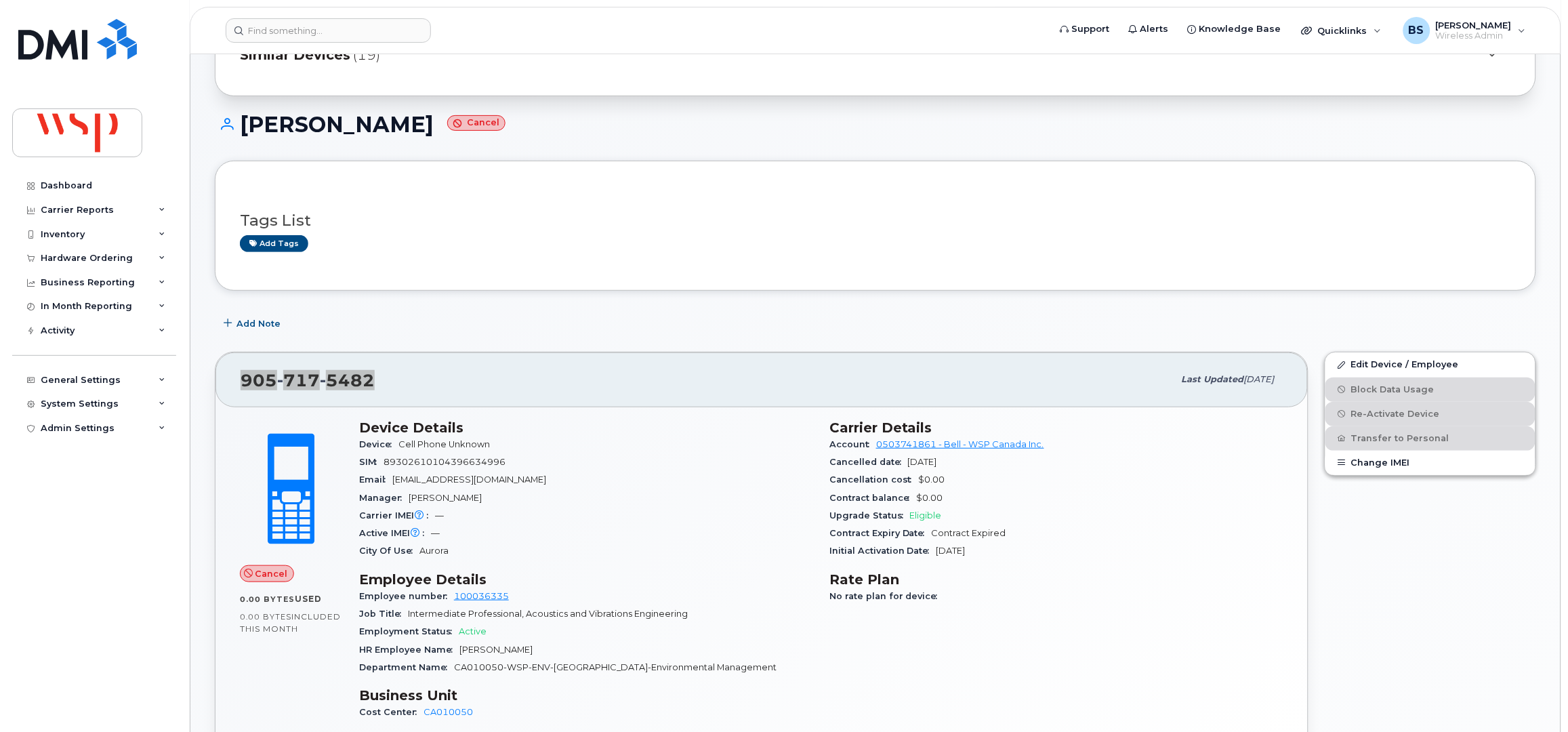
scroll to position [0, 0]
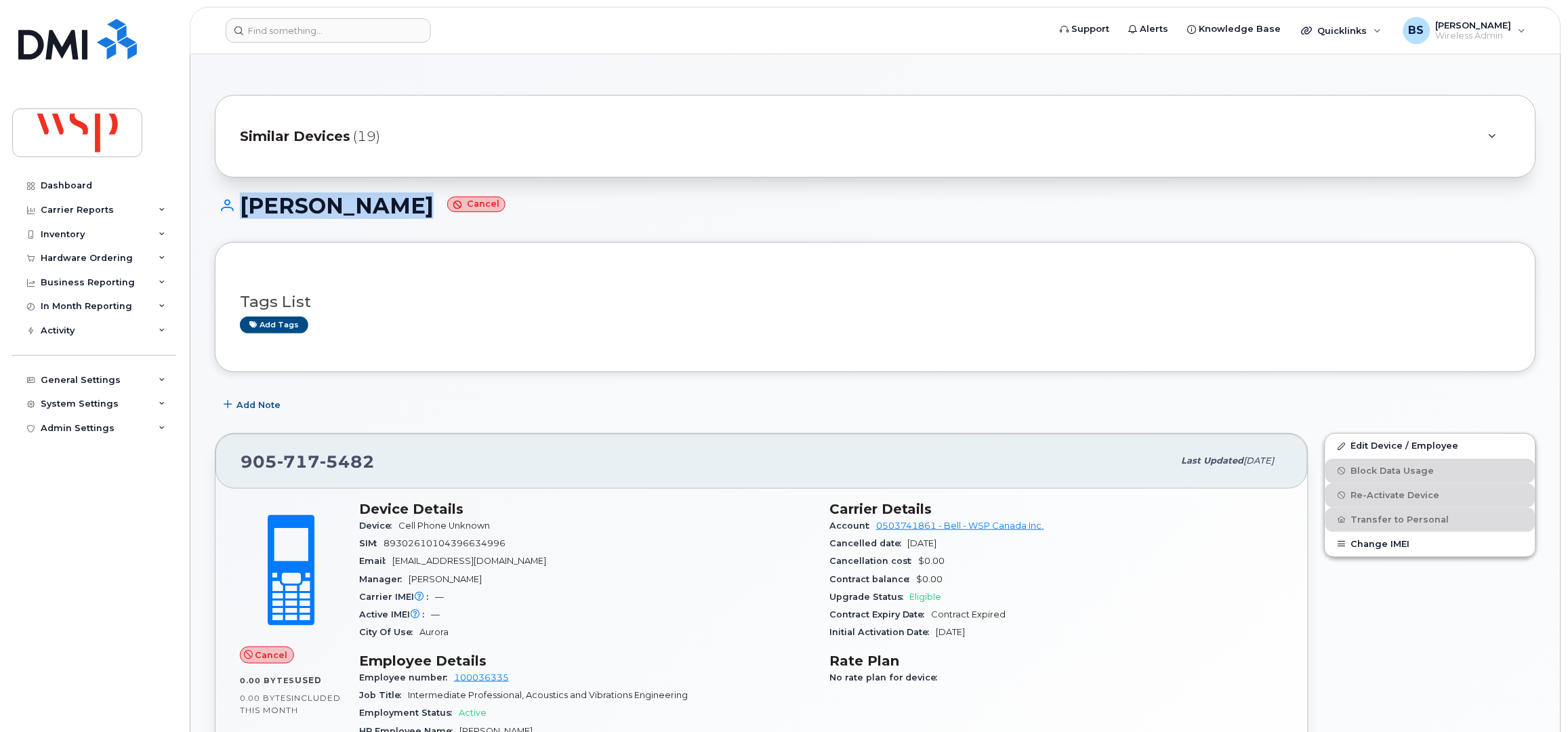
drag, startPoint x: 399, startPoint y: 212, endPoint x: 232, endPoint y: 214, distance: 167.0
click at [232, 214] on h1 "Yanqing Zeng Cancel" at bounding box center [875, 205] width 1322 height 24
copy h1 "[PERSON_NAME]"
drag, startPoint x: 304, startPoint y: 28, endPoint x: 297, endPoint y: 32, distance: 8.1
click at [304, 28] on input at bounding box center [327, 31] width 205 height 24
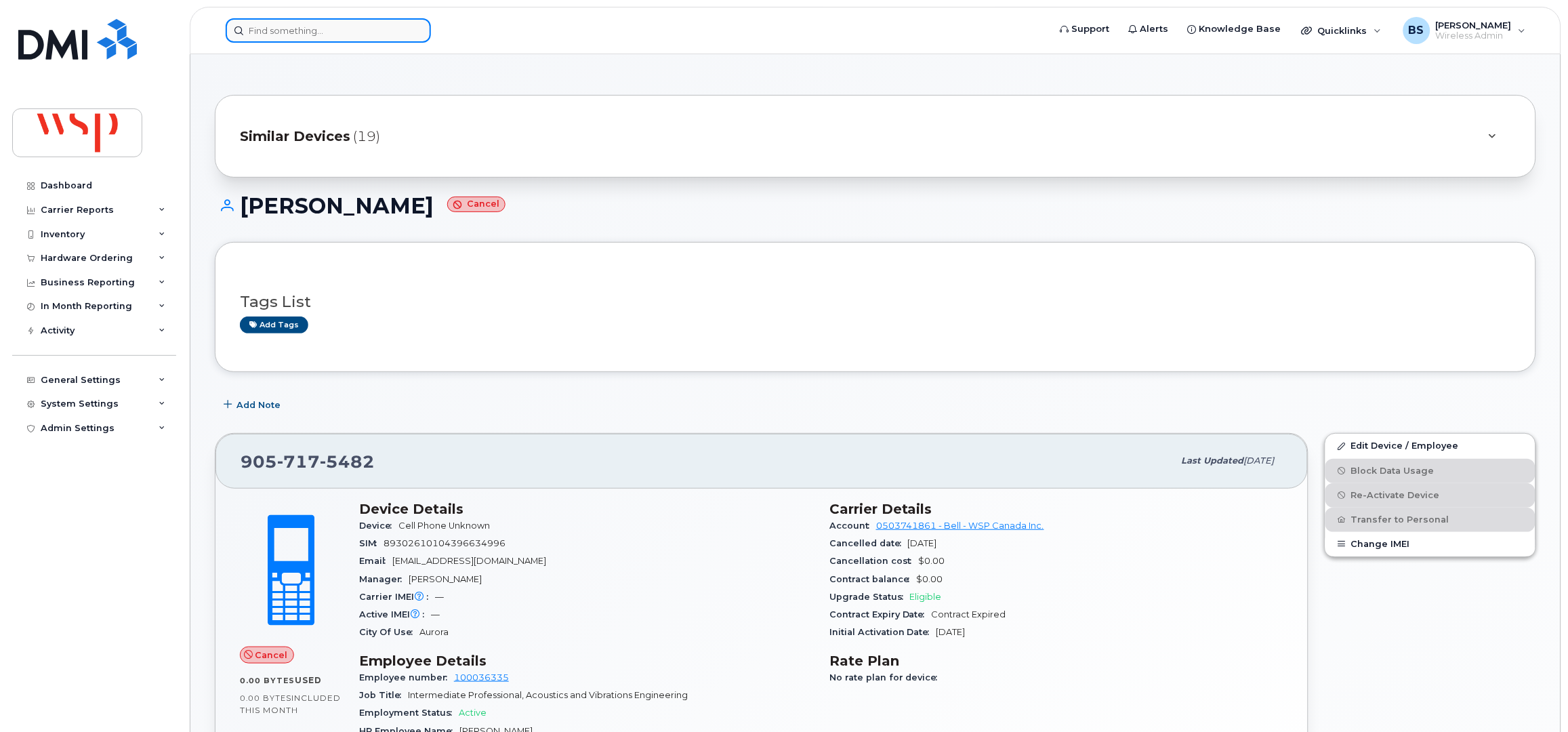
paste input "8930 2610 1043 9663 5001"
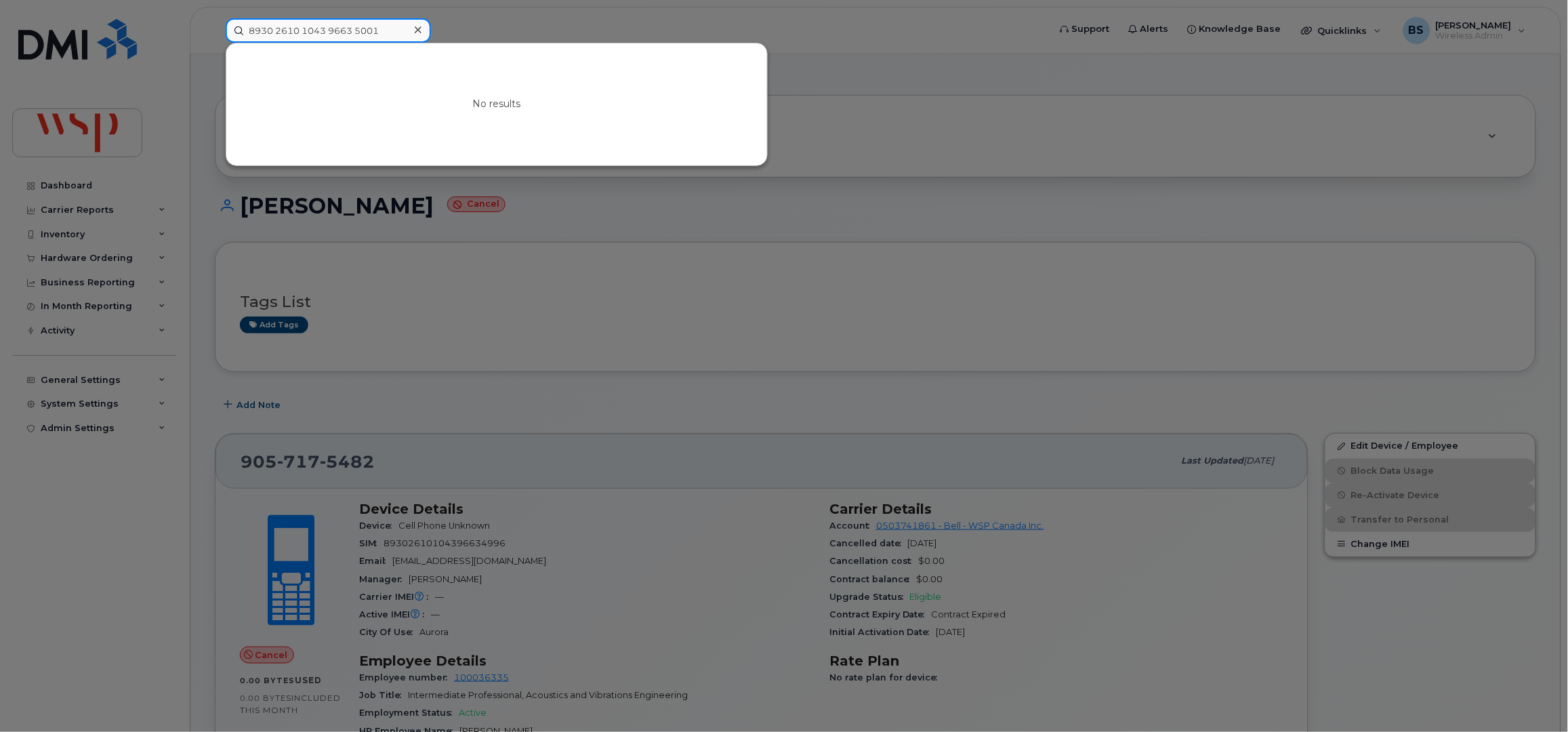
click at [271, 29] on input "8930 2610 1043 9663 5001" at bounding box center [327, 31] width 205 height 24
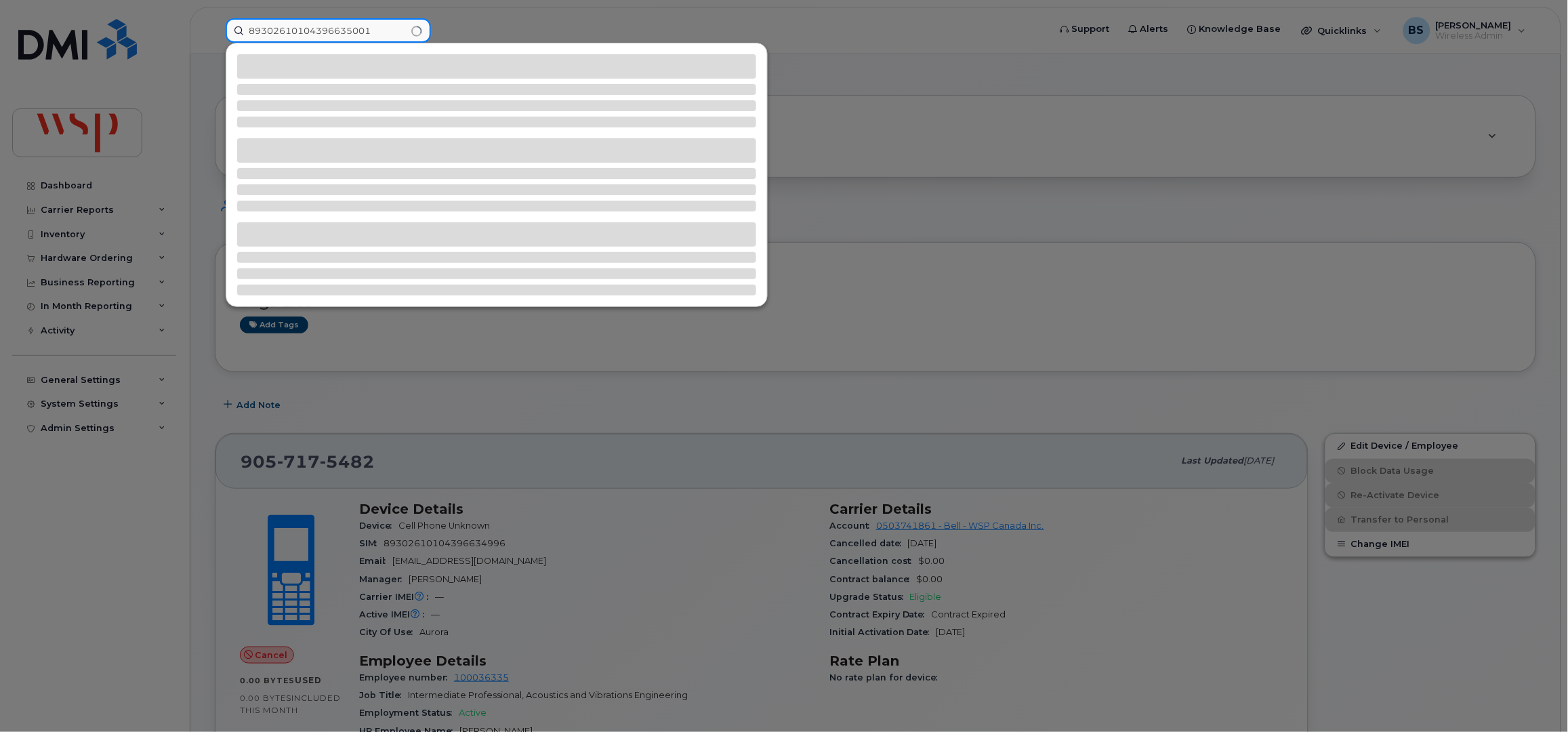
type input "89302610104396635001"
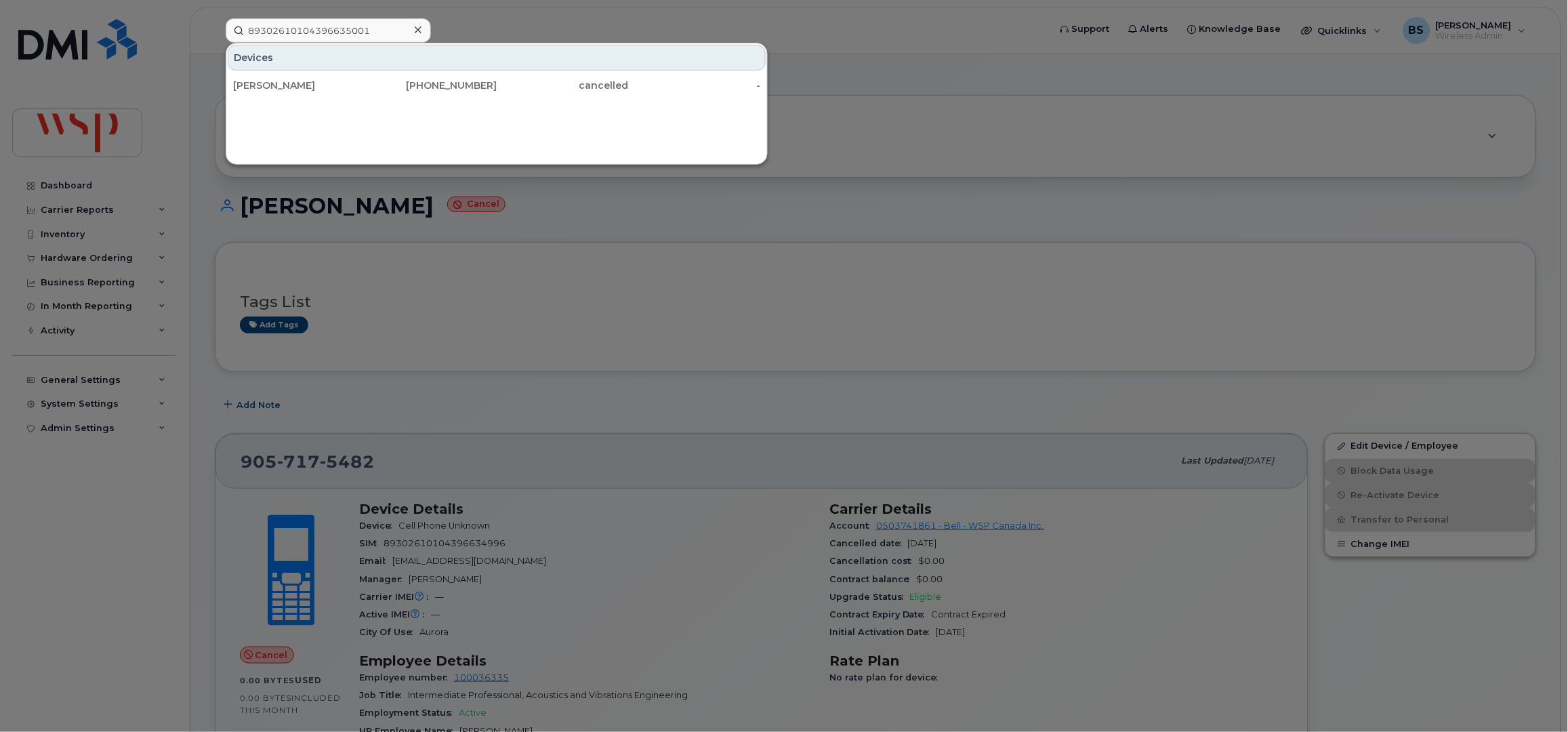
drag, startPoint x: 275, startPoint y: 83, endPoint x: 317, endPoint y: 111, distance: 50.5
click at [273, 83] on div "[PERSON_NAME]" at bounding box center [299, 85] width 132 height 14
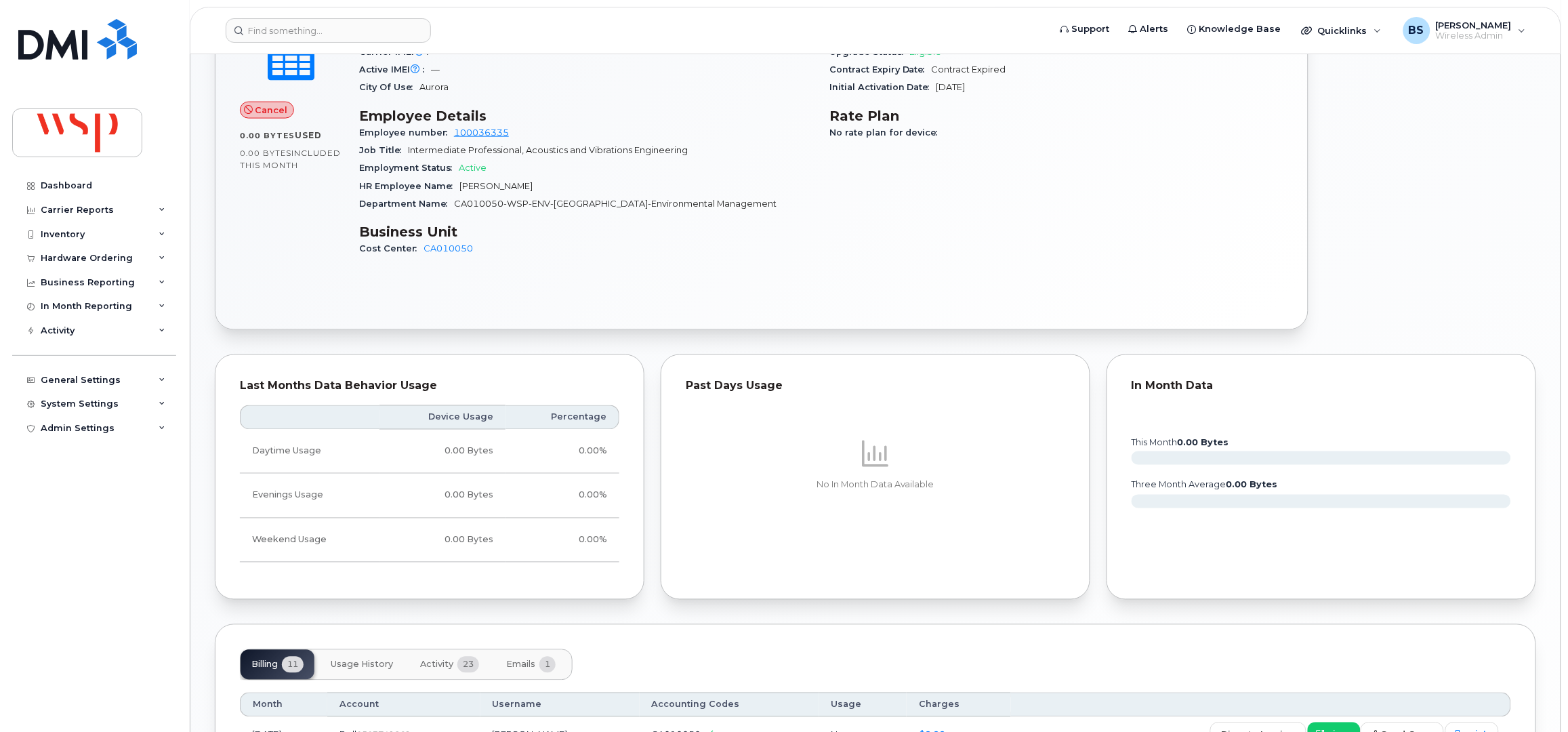
scroll to position [271, 0]
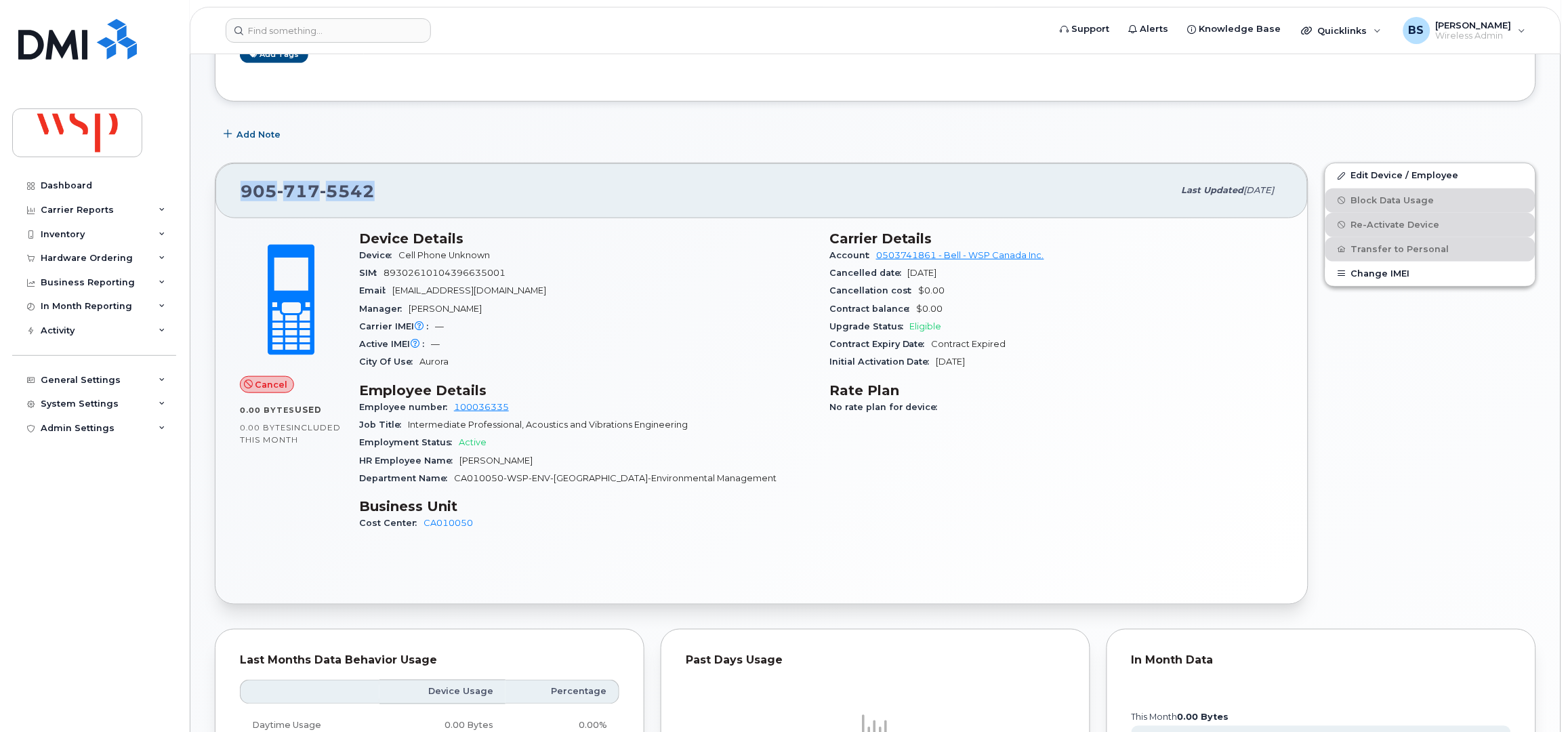
drag, startPoint x: 387, startPoint y: 197, endPoint x: 225, endPoint y: 197, distance: 162.0
click at [225, 197] on div "905 717 5542 Last updated Nov 04, 2024" at bounding box center [762, 190] width 1092 height 54
copy span "905 717 5542"
click at [306, 35] on input at bounding box center [327, 31] width 205 height 24
paste input "8930 2610 1043 9663 5027"
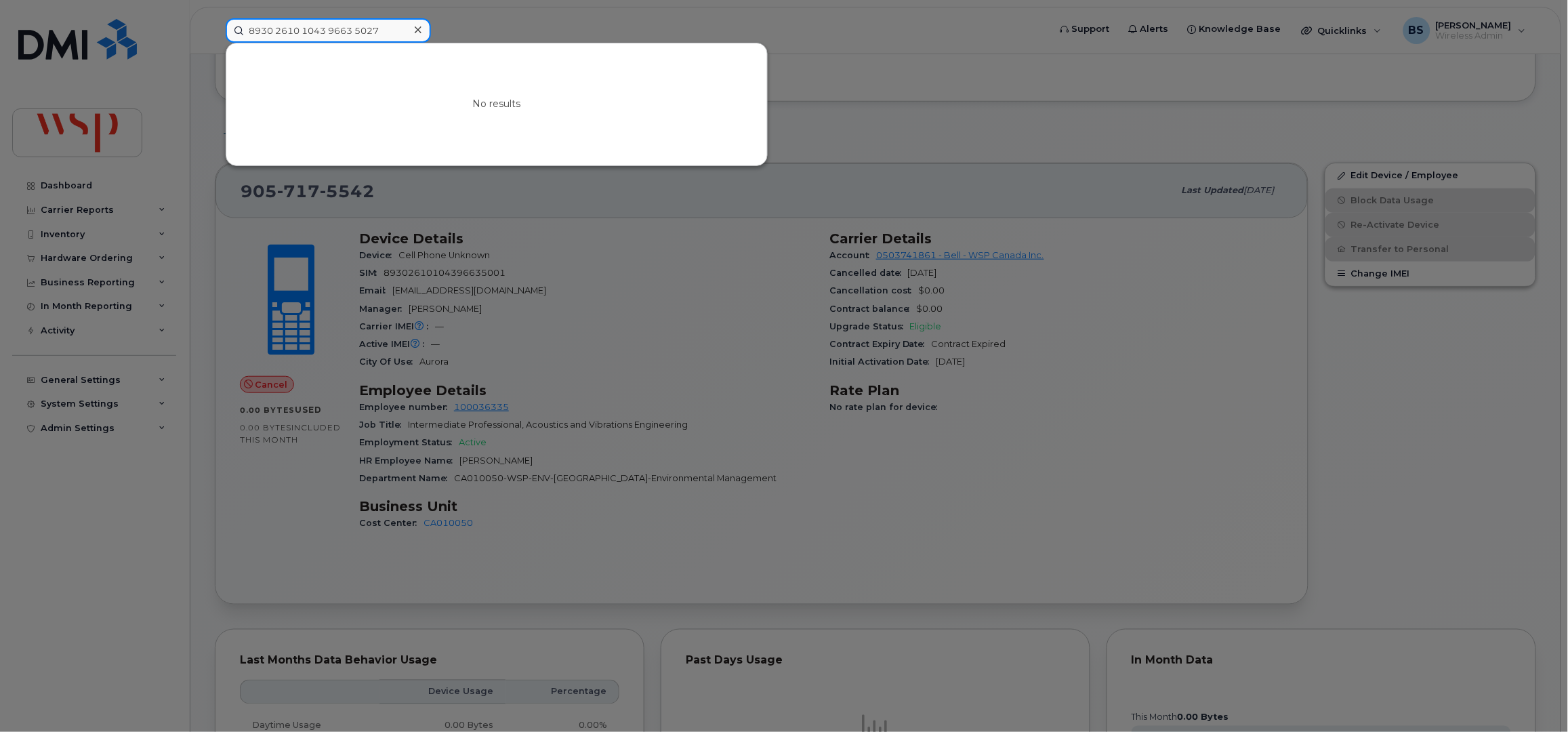
click at [274, 31] on input "8930 2610 1043 9663 5027" at bounding box center [327, 31] width 205 height 24
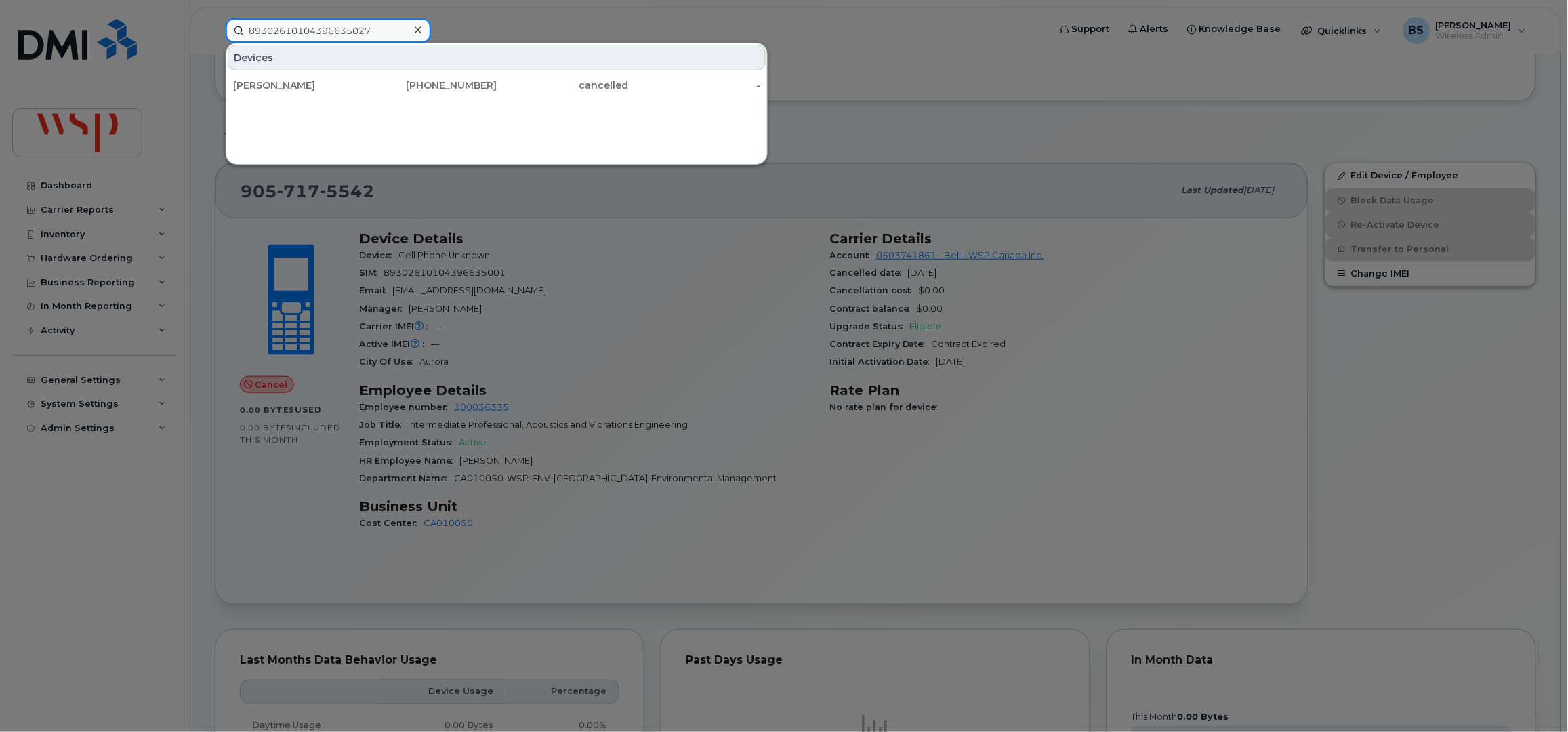
click at [393, 35] on input "89302610104396635027" at bounding box center [327, 31] width 205 height 24
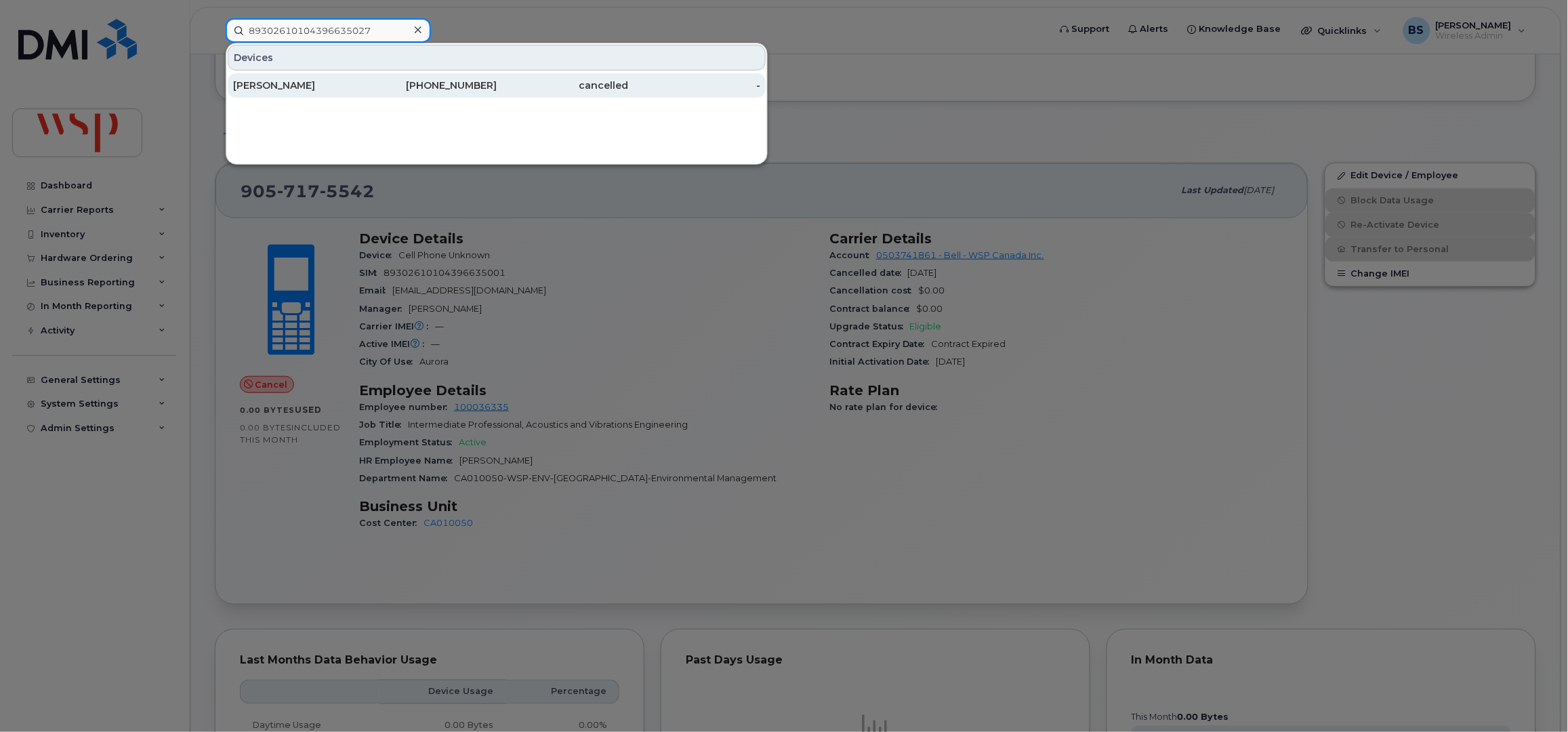
type input "89302610104396635027"
click at [258, 83] on div "[PERSON_NAME]" at bounding box center [299, 85] width 132 height 14
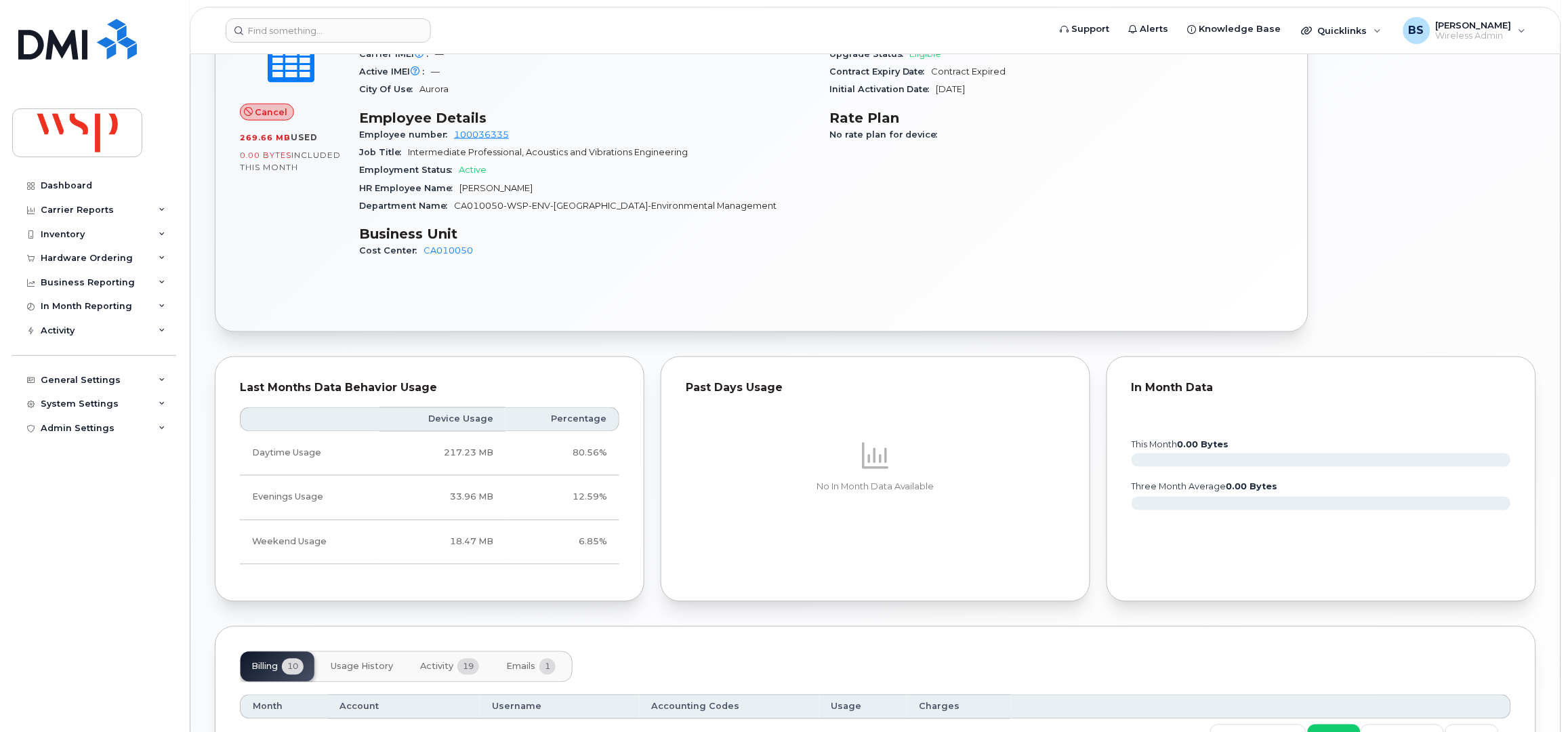
scroll to position [296, 0]
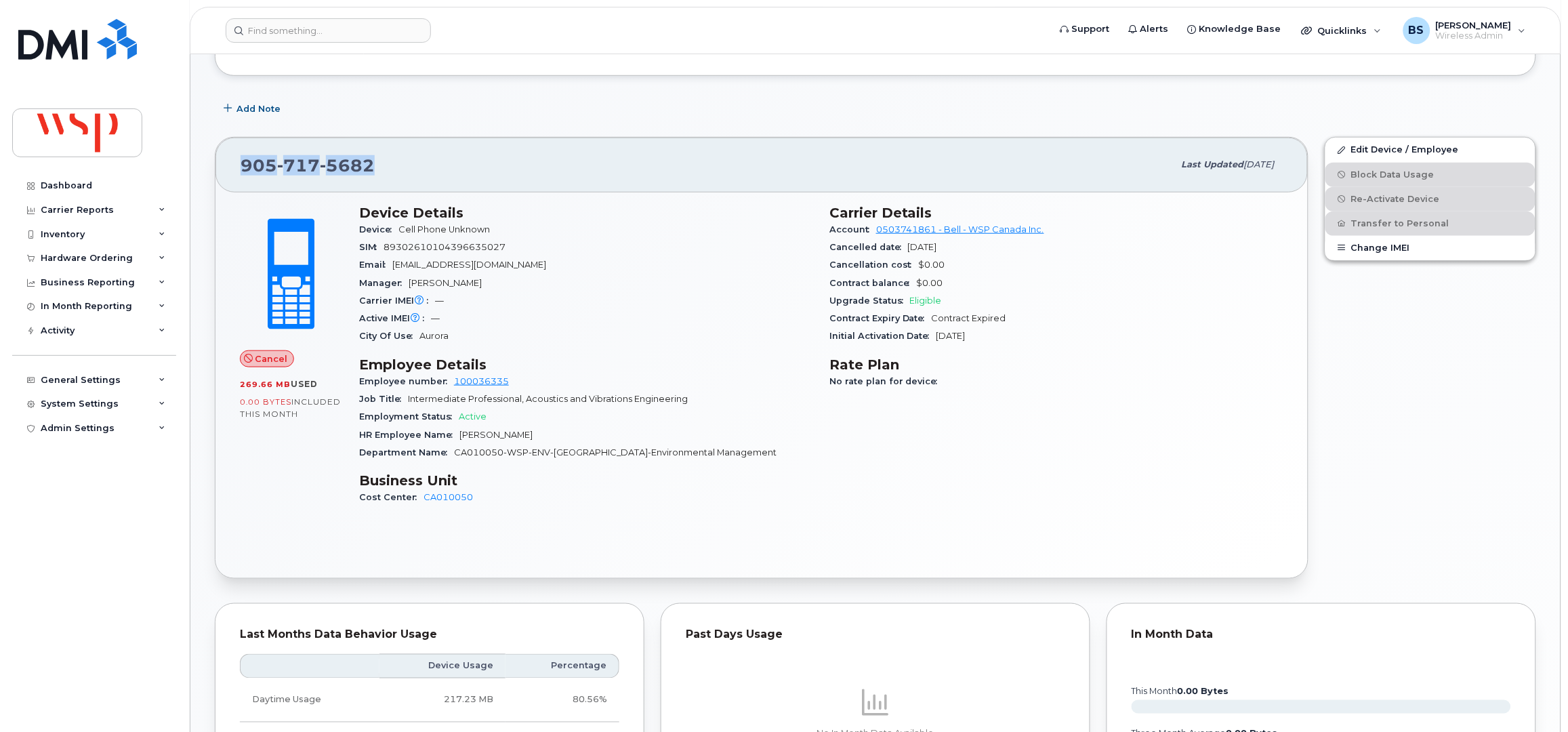
drag, startPoint x: 379, startPoint y: 164, endPoint x: 230, endPoint y: 165, distance: 149.0
click at [230, 165] on div "[PHONE_NUMBER] Last updated [DATE]" at bounding box center [762, 165] width 1092 height 54
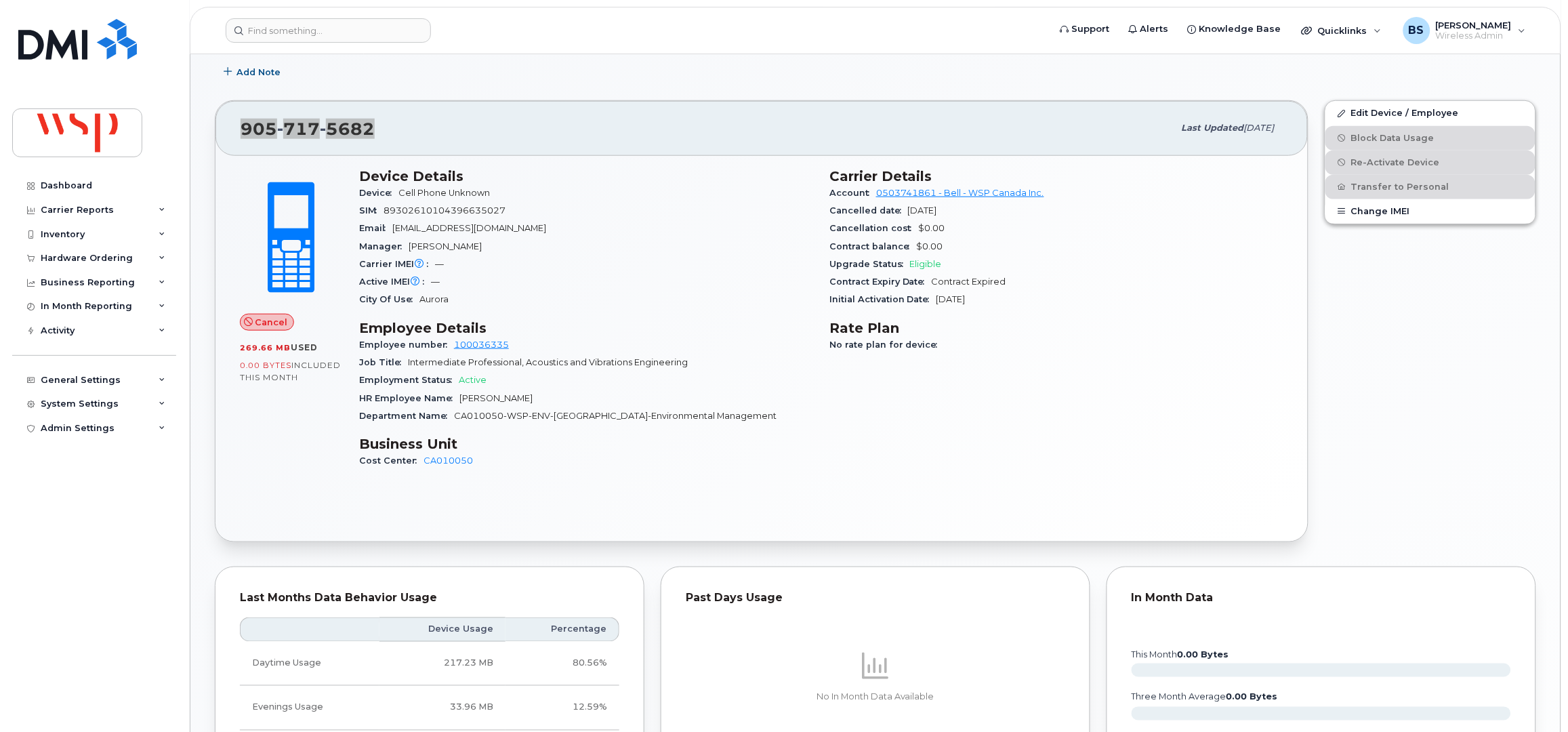
scroll to position [838, 0]
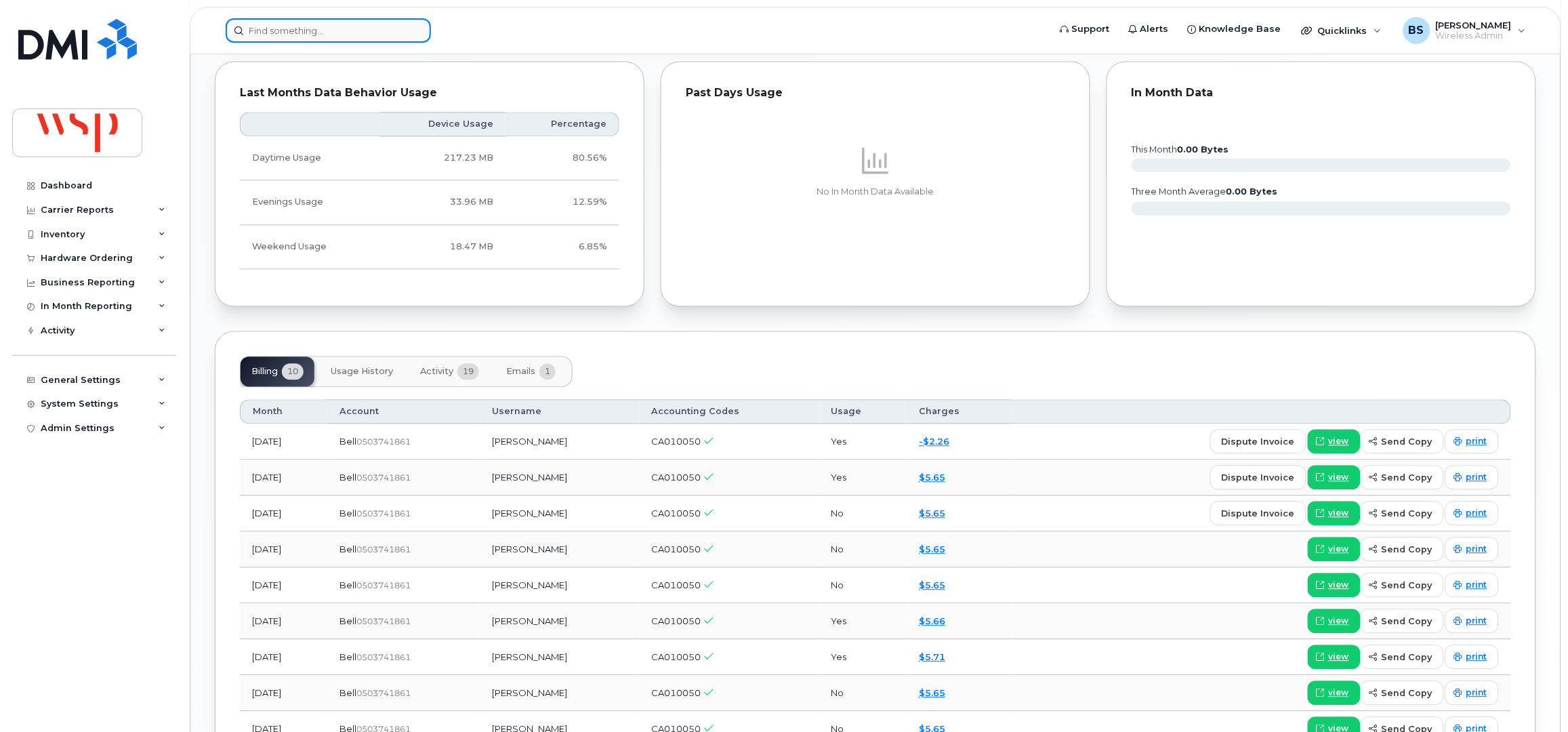
click at [318, 35] on input at bounding box center [327, 31] width 205 height 24
paste input "9057175542"
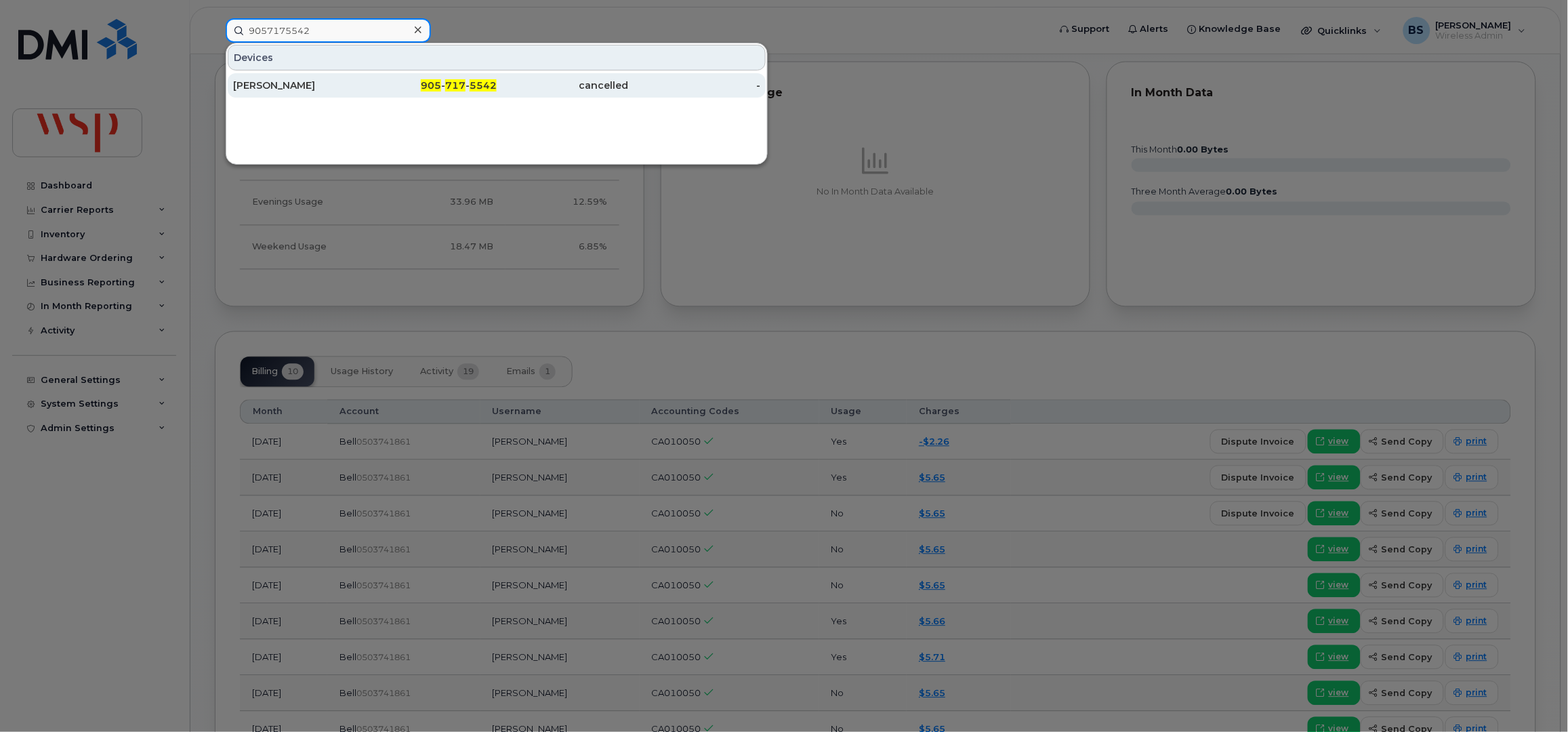
type input "9057175542"
click at [268, 83] on div "[PERSON_NAME]" at bounding box center [299, 85] width 132 height 14
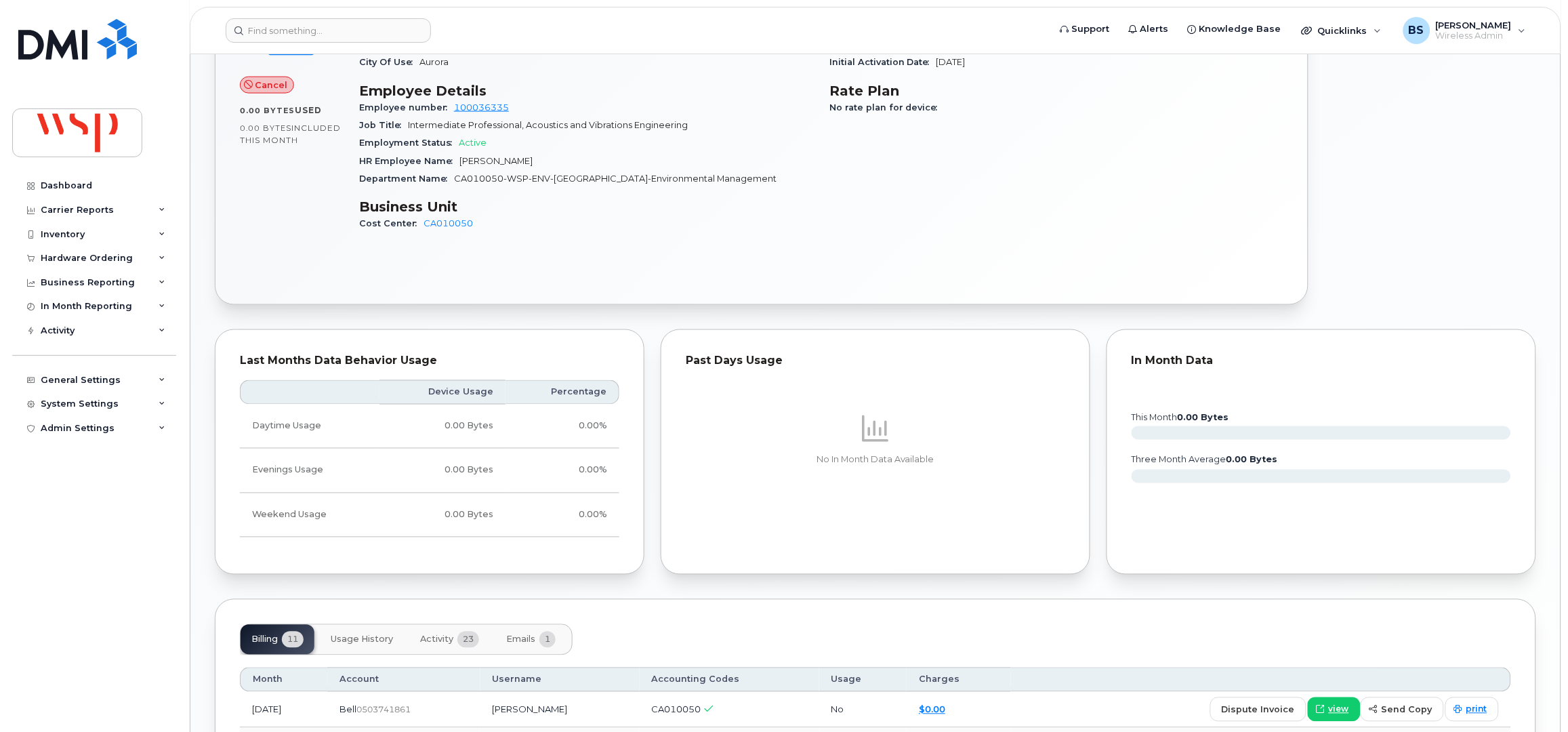
scroll to position [813, 0]
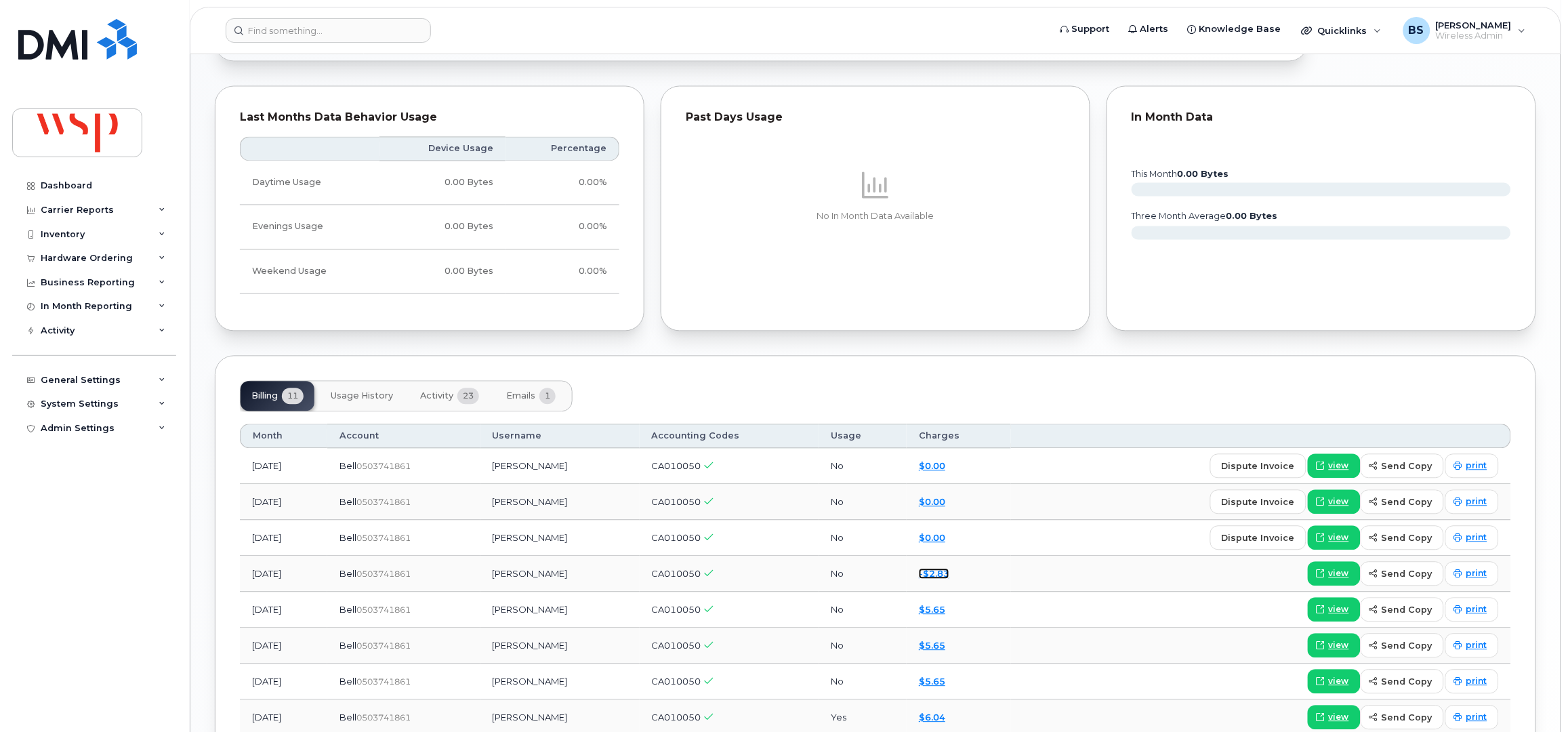
click at [941, 576] on link "-$2.83" at bounding box center [934, 574] width 31 height 11
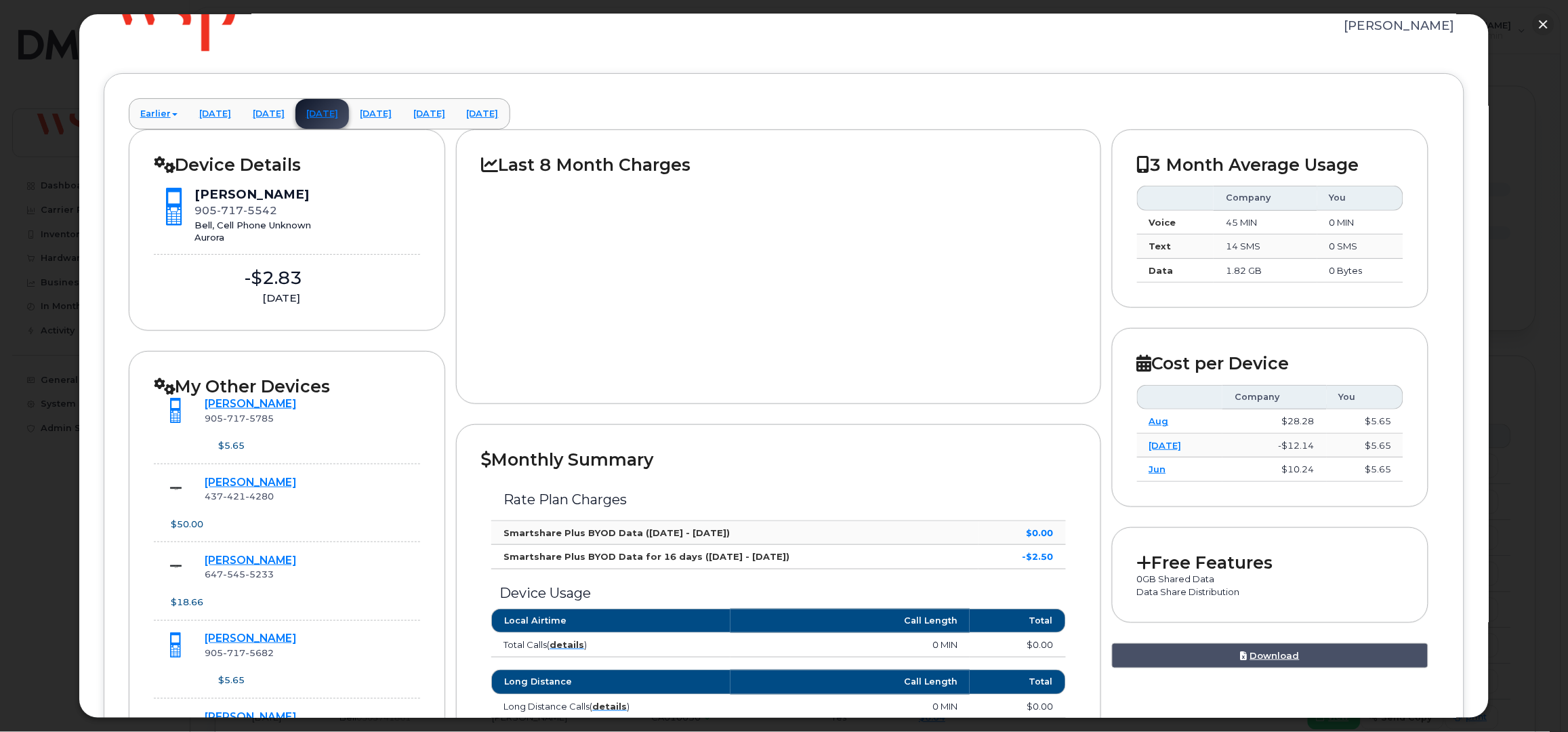
scroll to position [0, 0]
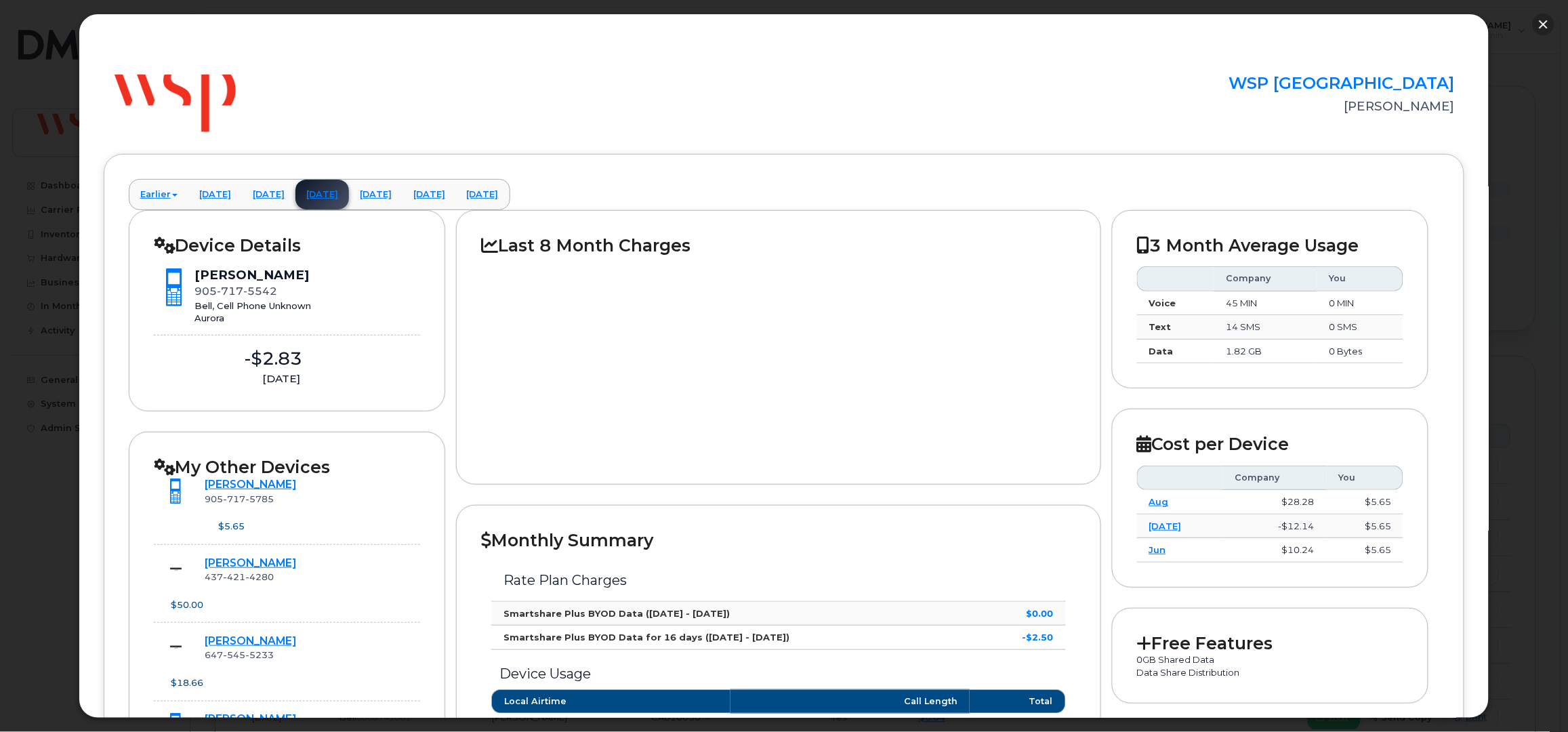
click at [1545, 23] on button "button" at bounding box center [1543, 24] width 22 height 22
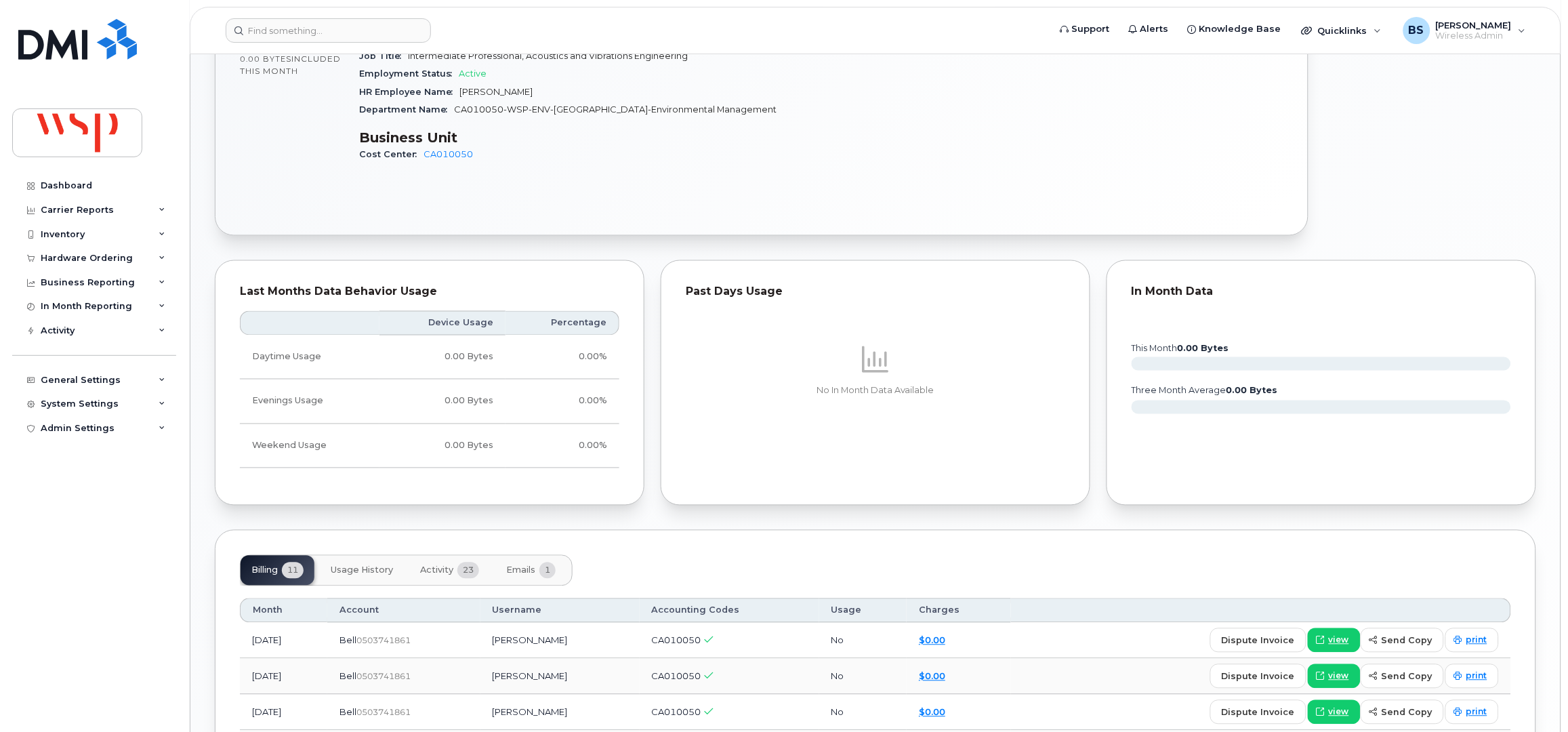
scroll to position [362, 0]
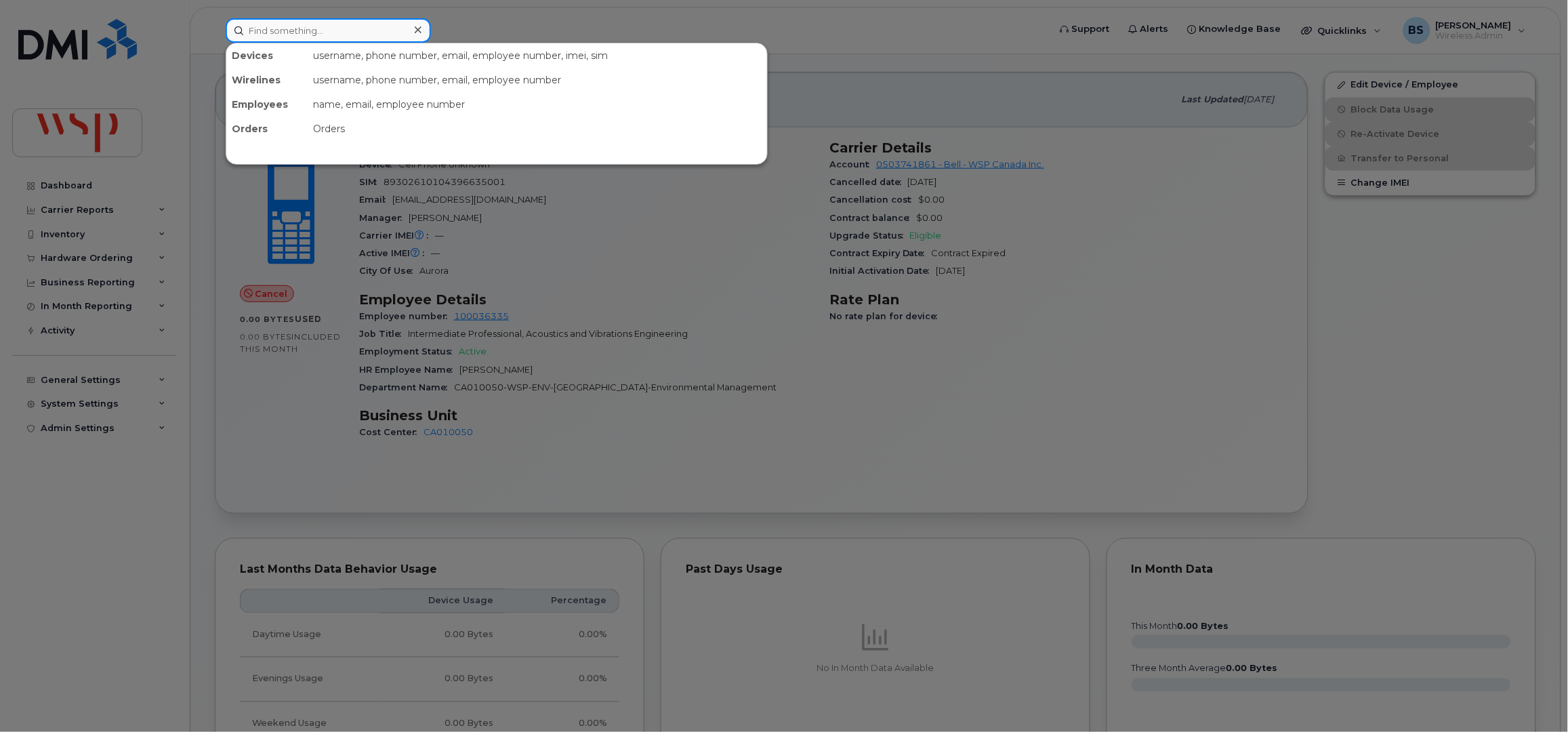
click at [382, 32] on input at bounding box center [327, 31] width 205 height 24
paste input "9057175482"
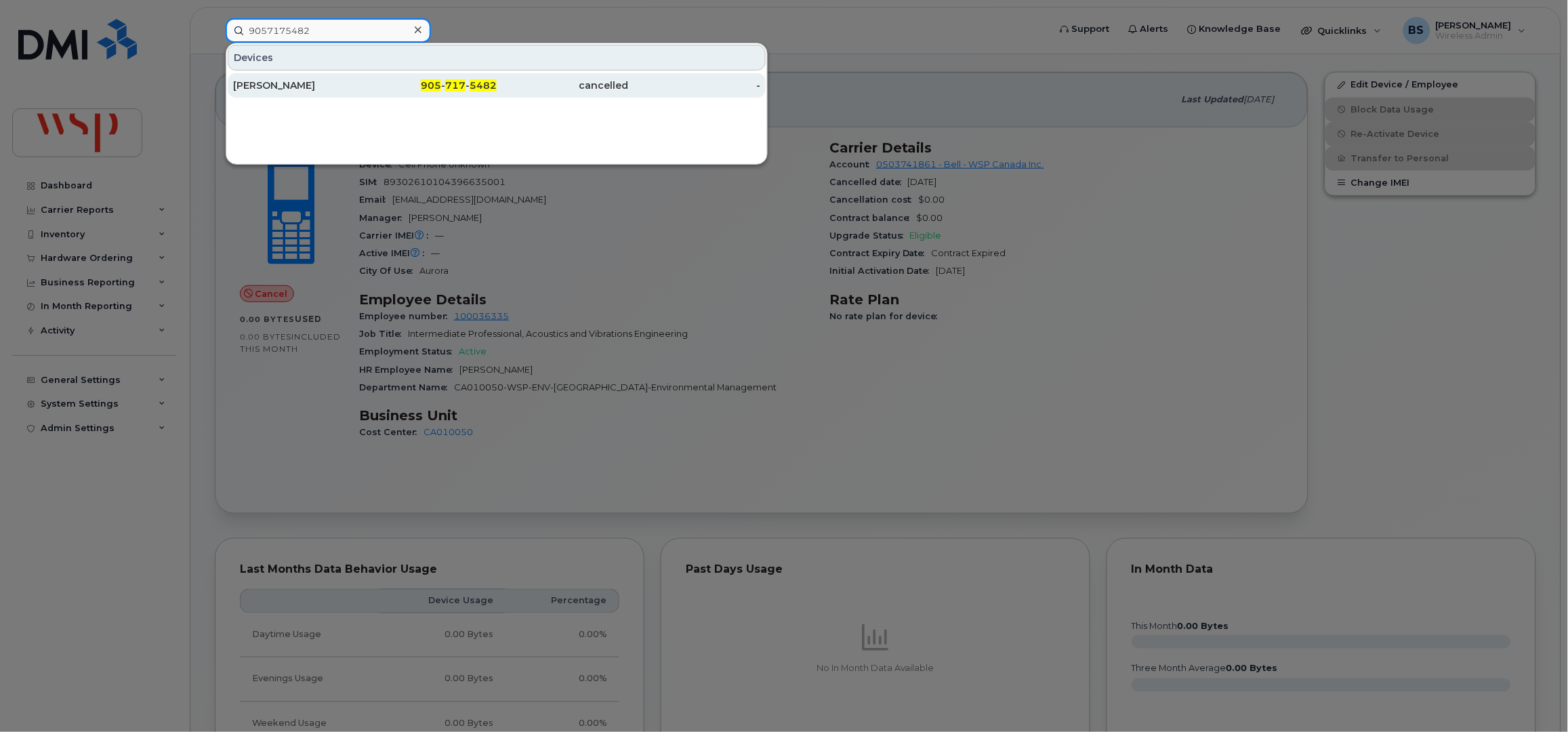
type input "9057175482"
drag, startPoint x: 265, startPoint y: 83, endPoint x: 301, endPoint y: 76, distance: 36.7
click at [266, 83] on div "[PERSON_NAME]" at bounding box center [299, 85] width 132 height 14
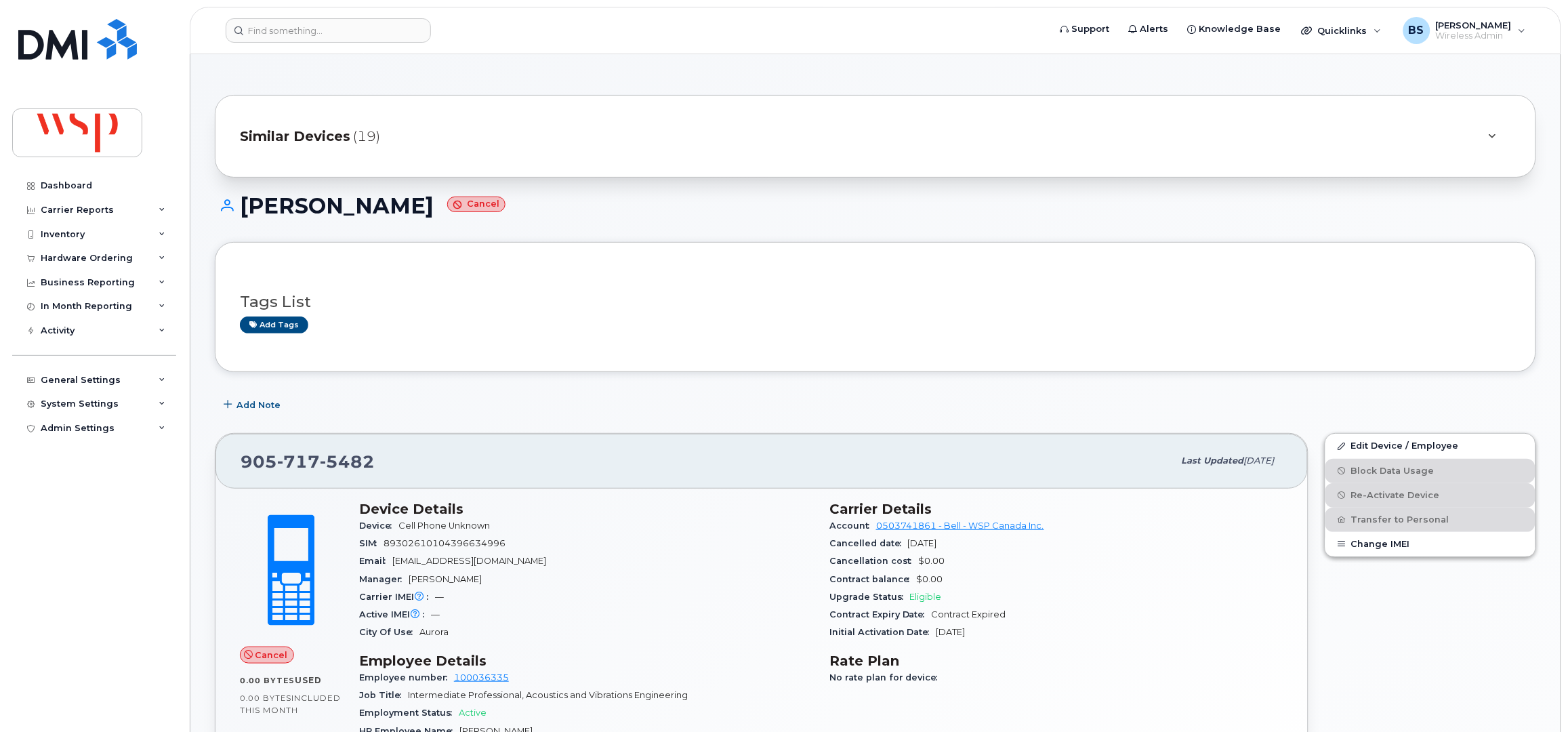
drag, startPoint x: 395, startPoint y: 139, endPoint x: 389, endPoint y: 134, distance: 7.8
click at [395, 139] on div "Similar Devices (19)" at bounding box center [857, 136] width 1233 height 32
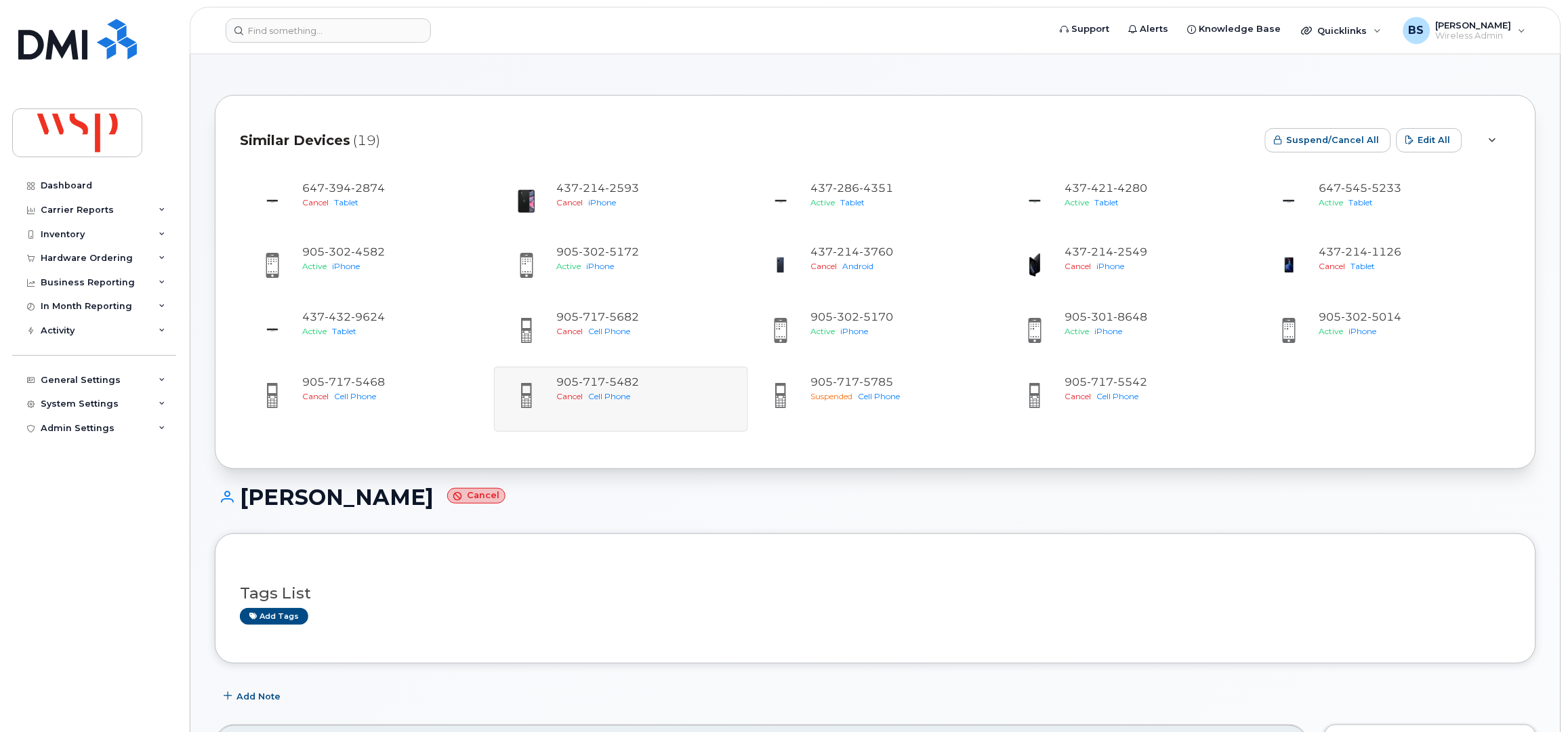
drag, startPoint x: 399, startPoint y: 499, endPoint x: 246, endPoint y: 503, distance: 153.1
click at [246, 503] on h1 "Yanqing Zeng Cancel" at bounding box center [875, 497] width 1322 height 24
copy h1 "[PERSON_NAME]"
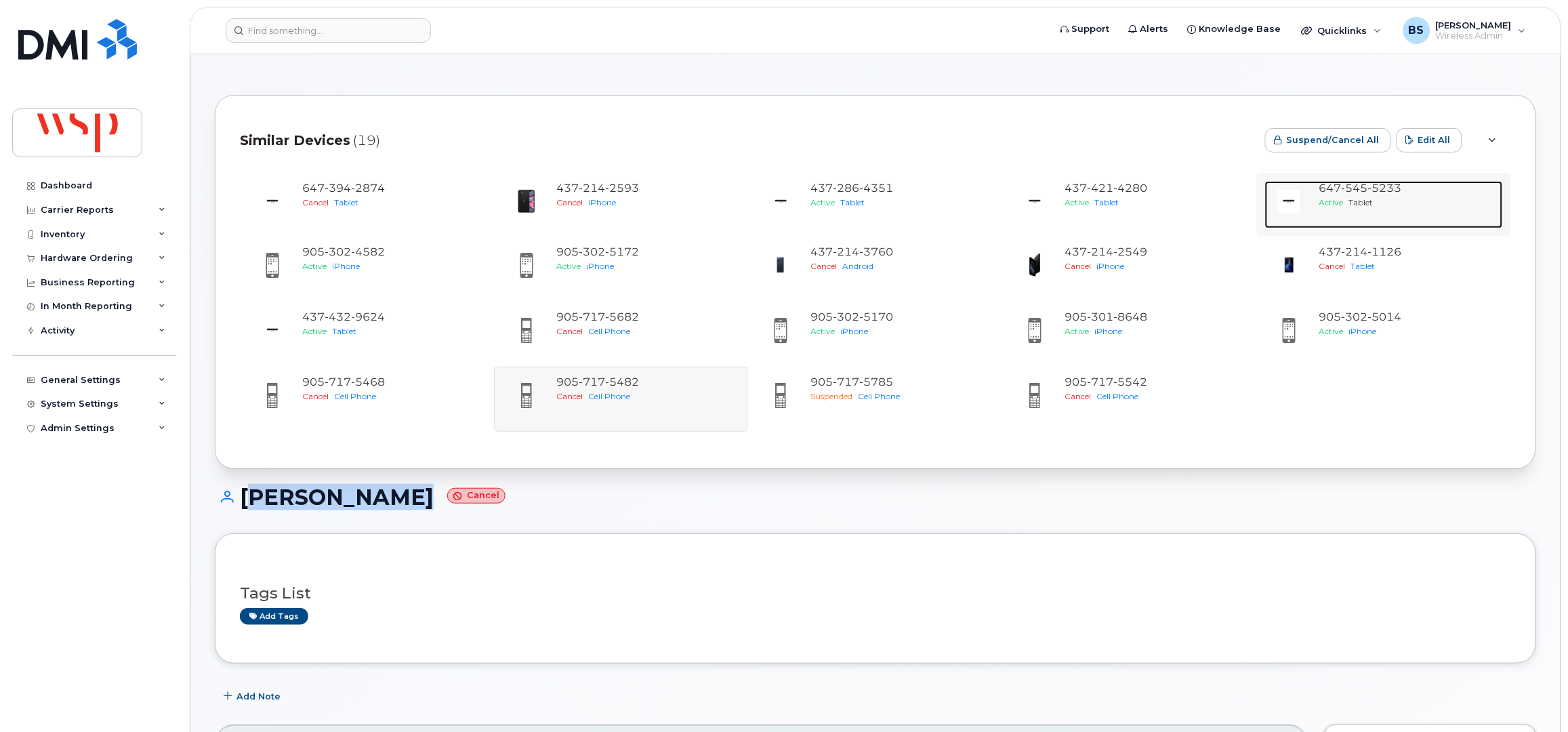
click at [1368, 186] on span "545" at bounding box center [1385, 188] width 34 height 13
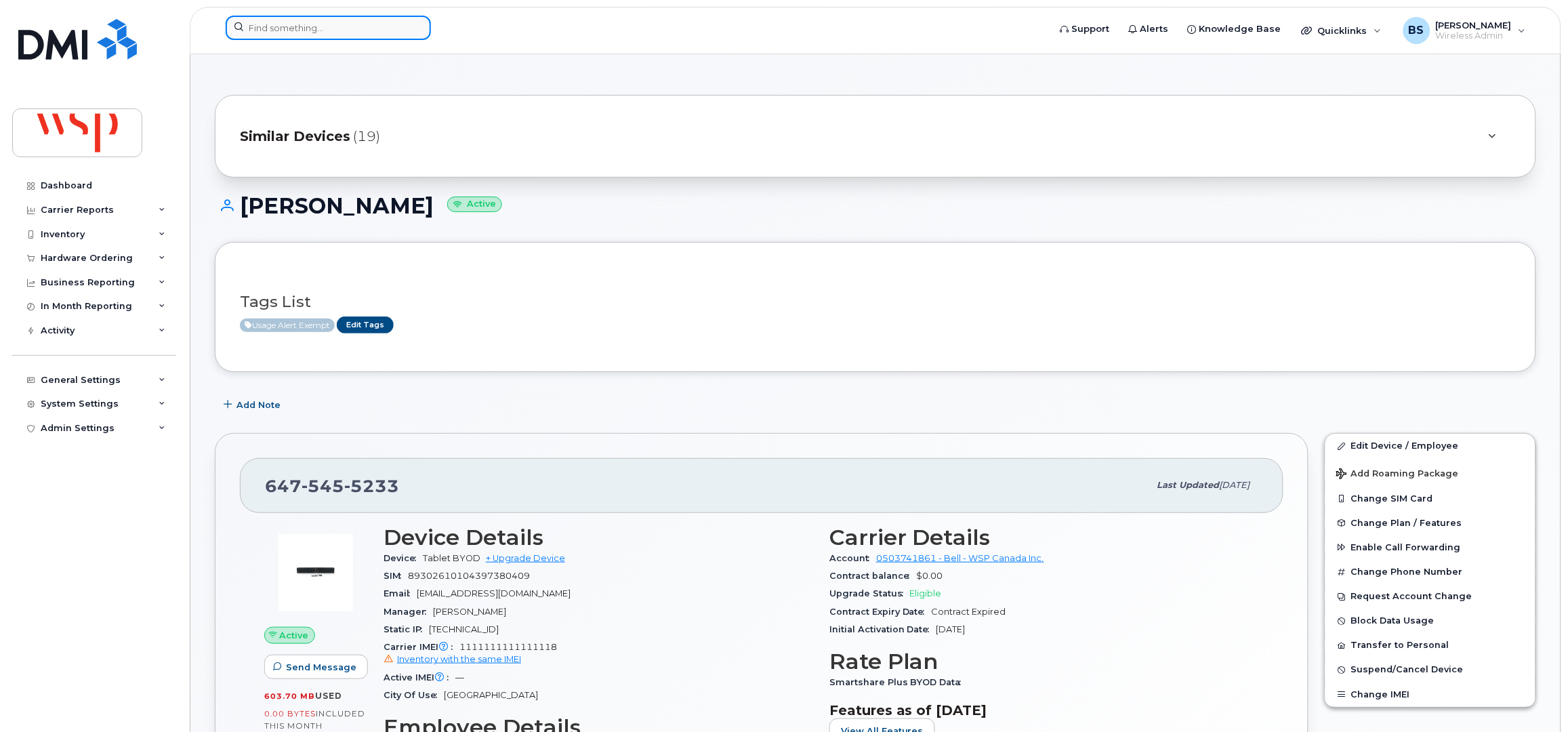
drag, startPoint x: 281, startPoint y: 28, endPoint x: 282, endPoint y: 36, distance: 8.1
click at [281, 29] on input at bounding box center [327, 28] width 205 height 24
paste input "9057175785"
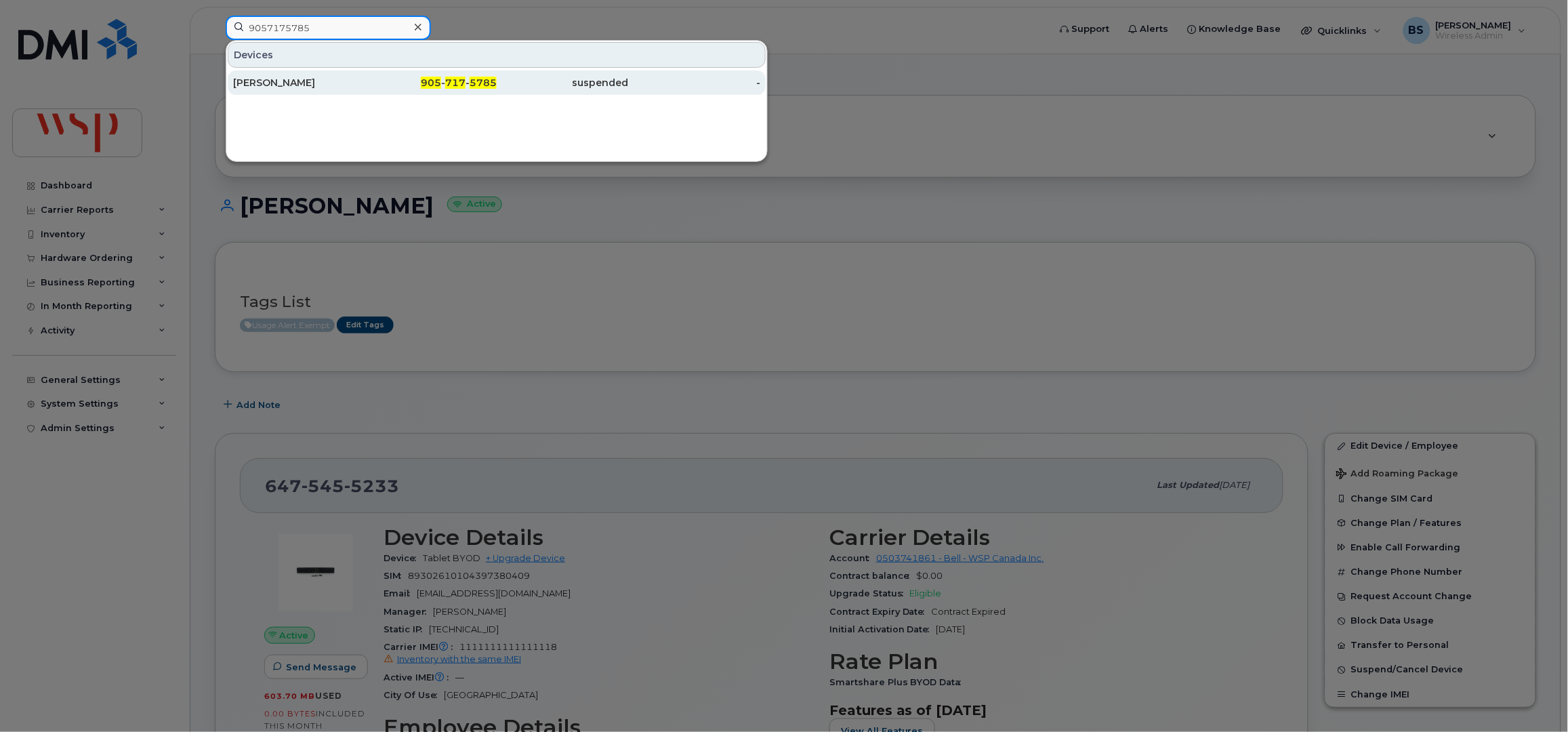
type input "9057175785"
click at [260, 84] on div "[PERSON_NAME]" at bounding box center [299, 83] width 132 height 14
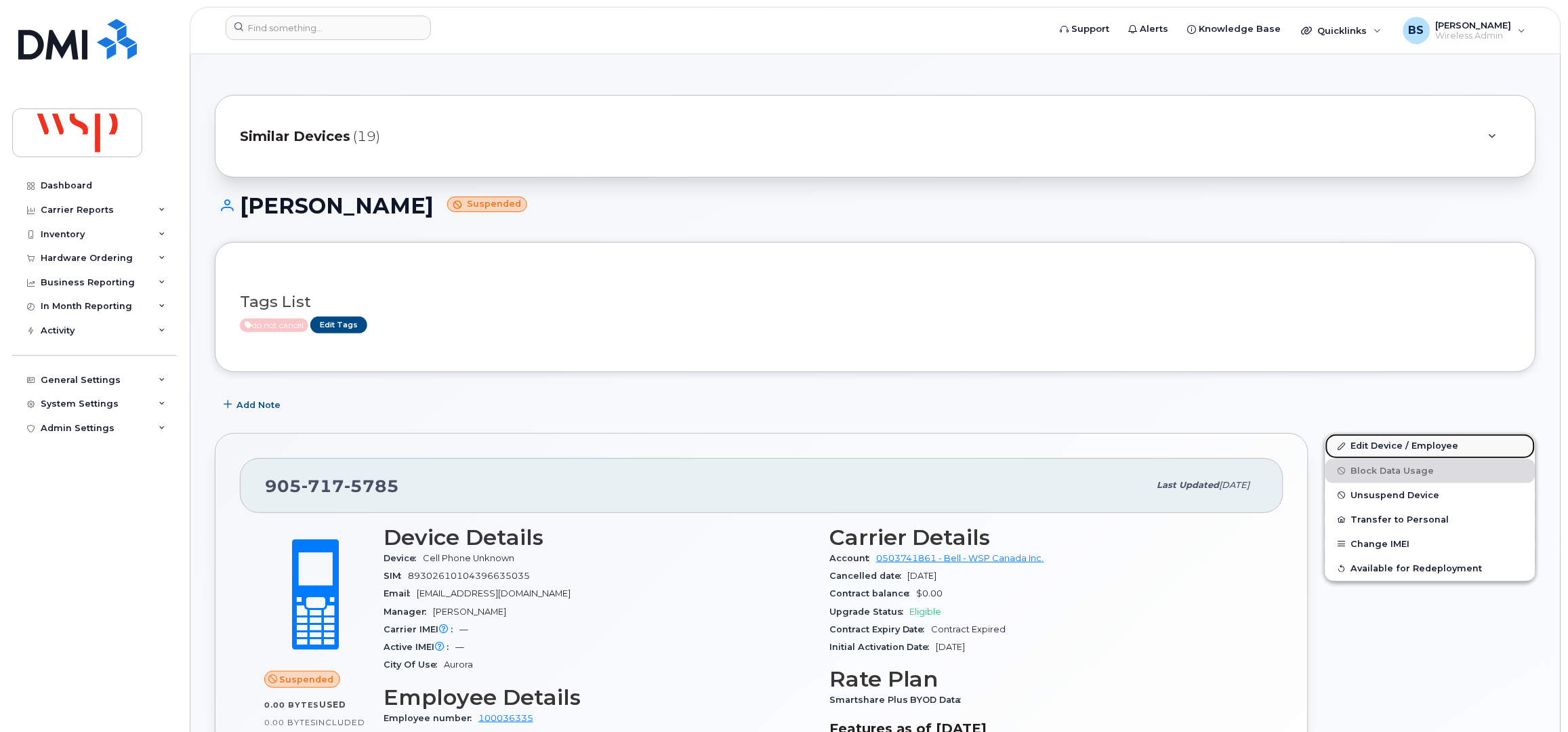
click at [1367, 447] on link "Edit Device / Employee" at bounding box center [1430, 446] width 210 height 24
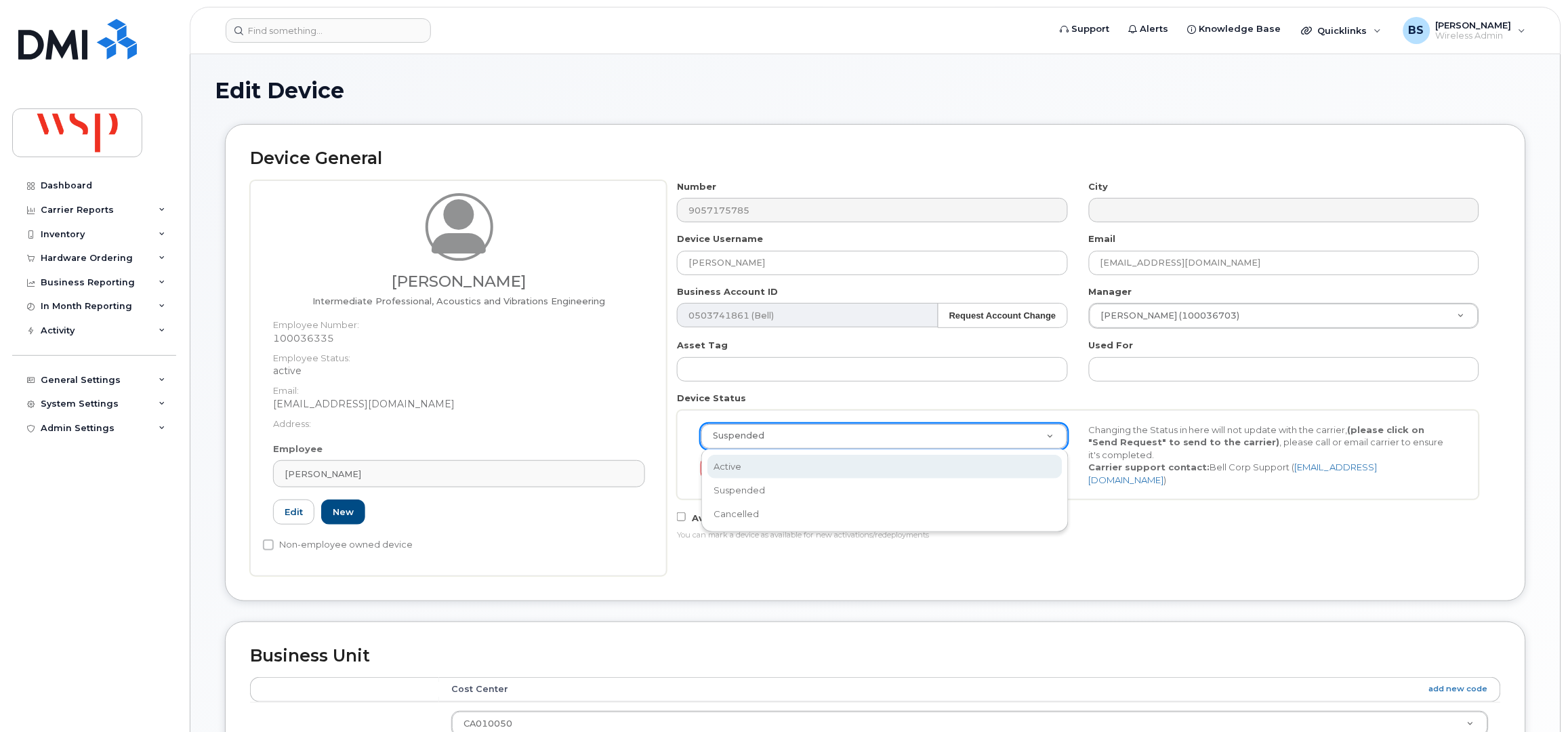
select select "active"
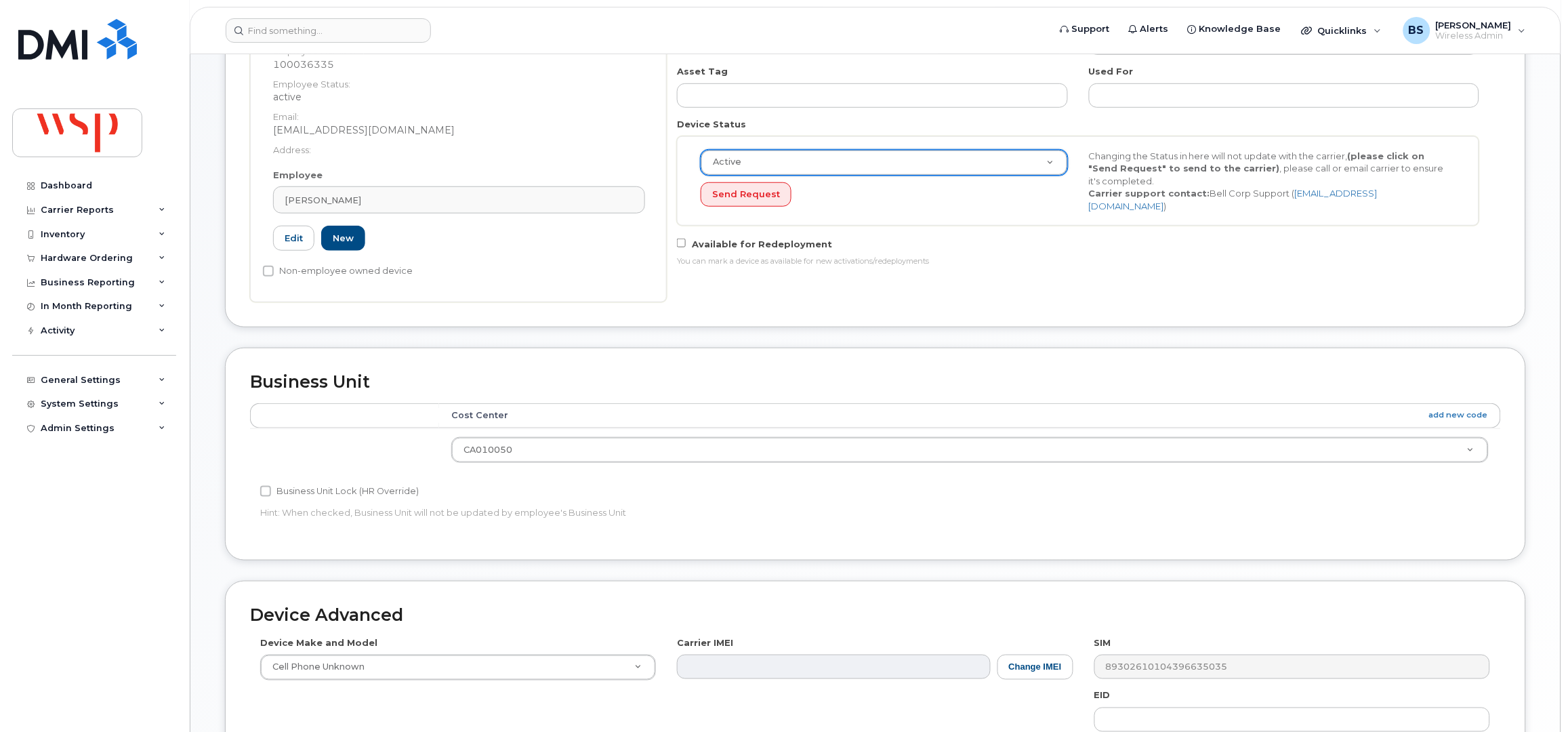
scroll to position [529, 0]
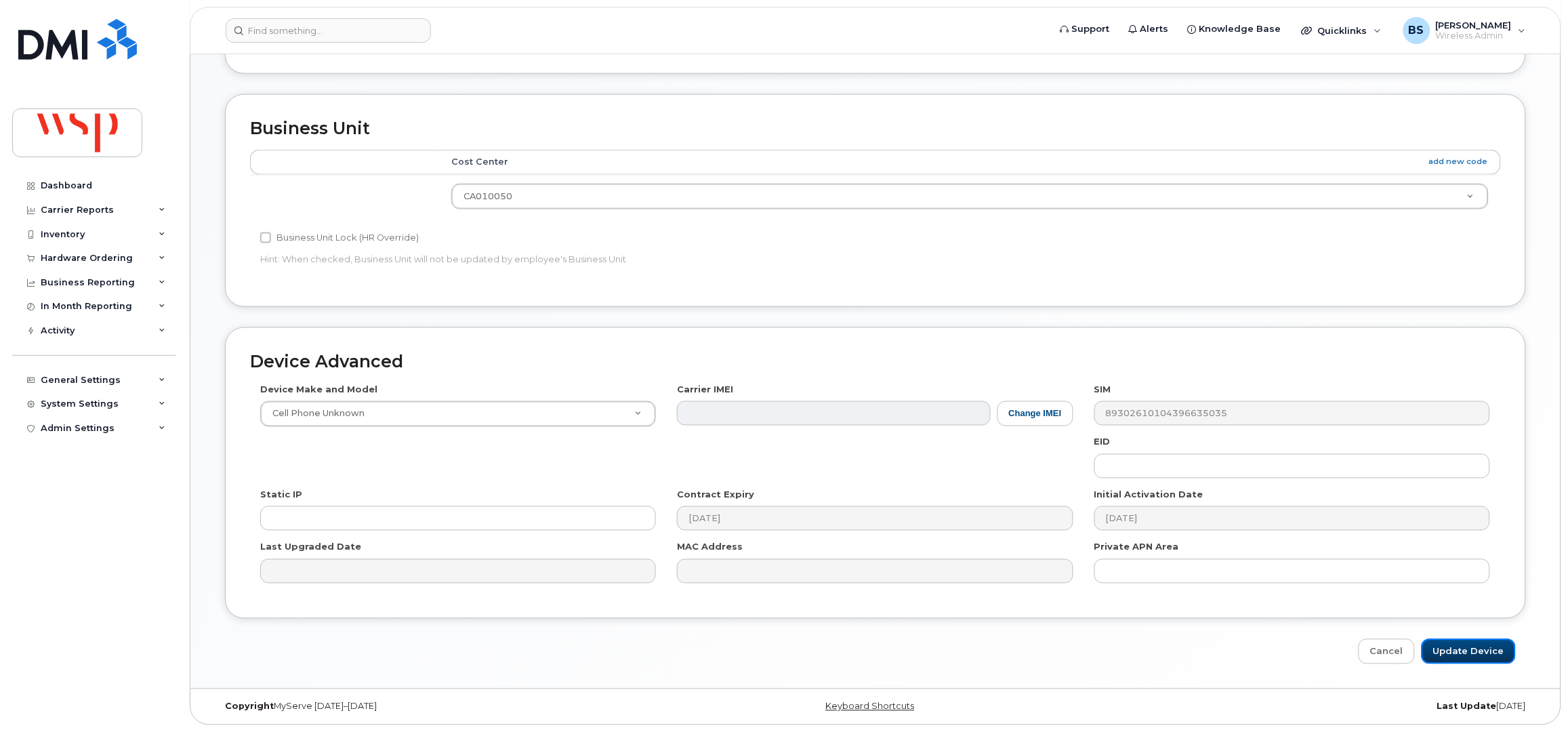
drag, startPoint x: 1467, startPoint y: 656, endPoint x: 1402, endPoint y: 627, distance: 71.2
click at [1467, 655] on input "Update Device" at bounding box center [1468, 652] width 94 height 25
type input "Saving..."
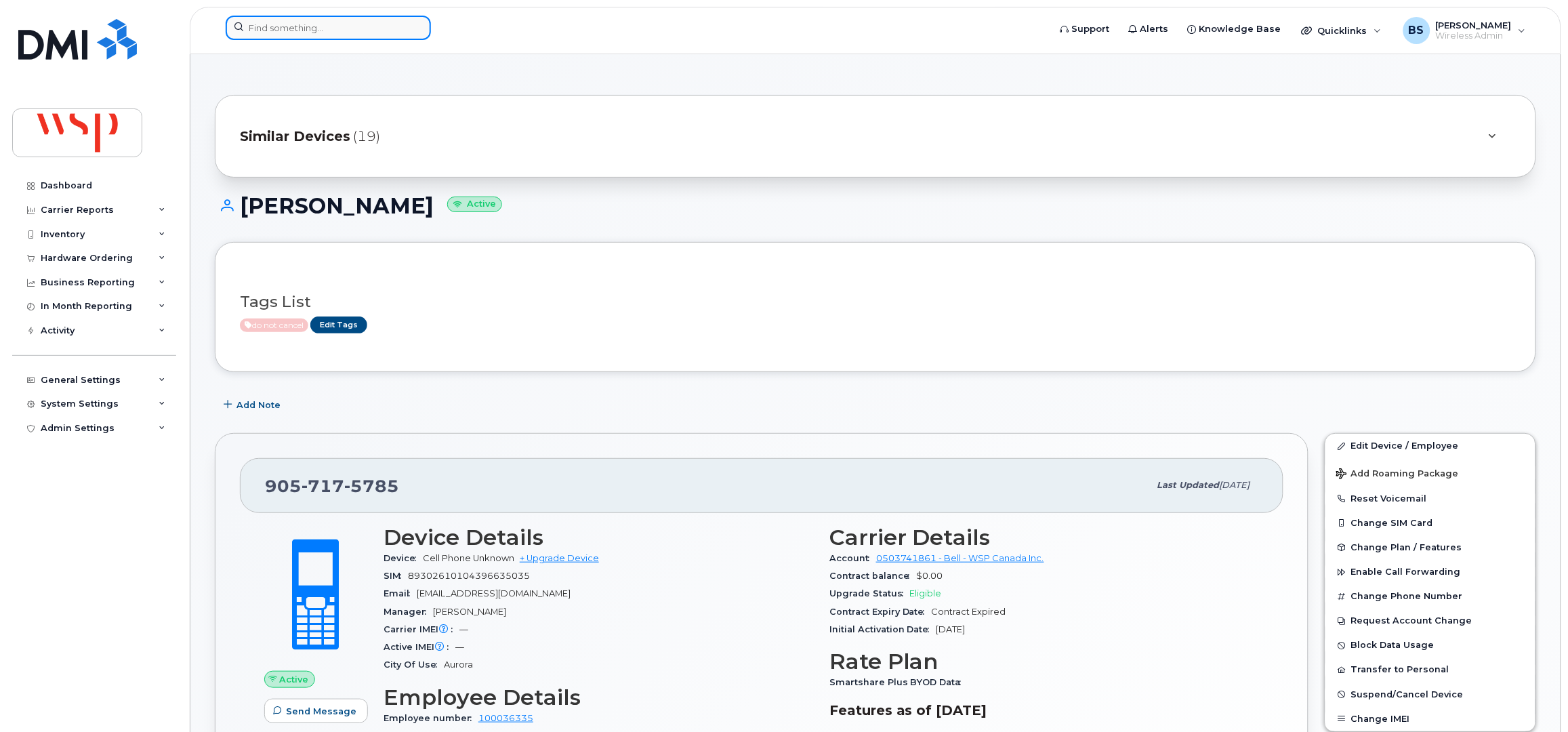
click at [349, 28] on input at bounding box center [327, 28] width 205 height 24
paste input "9057175785"
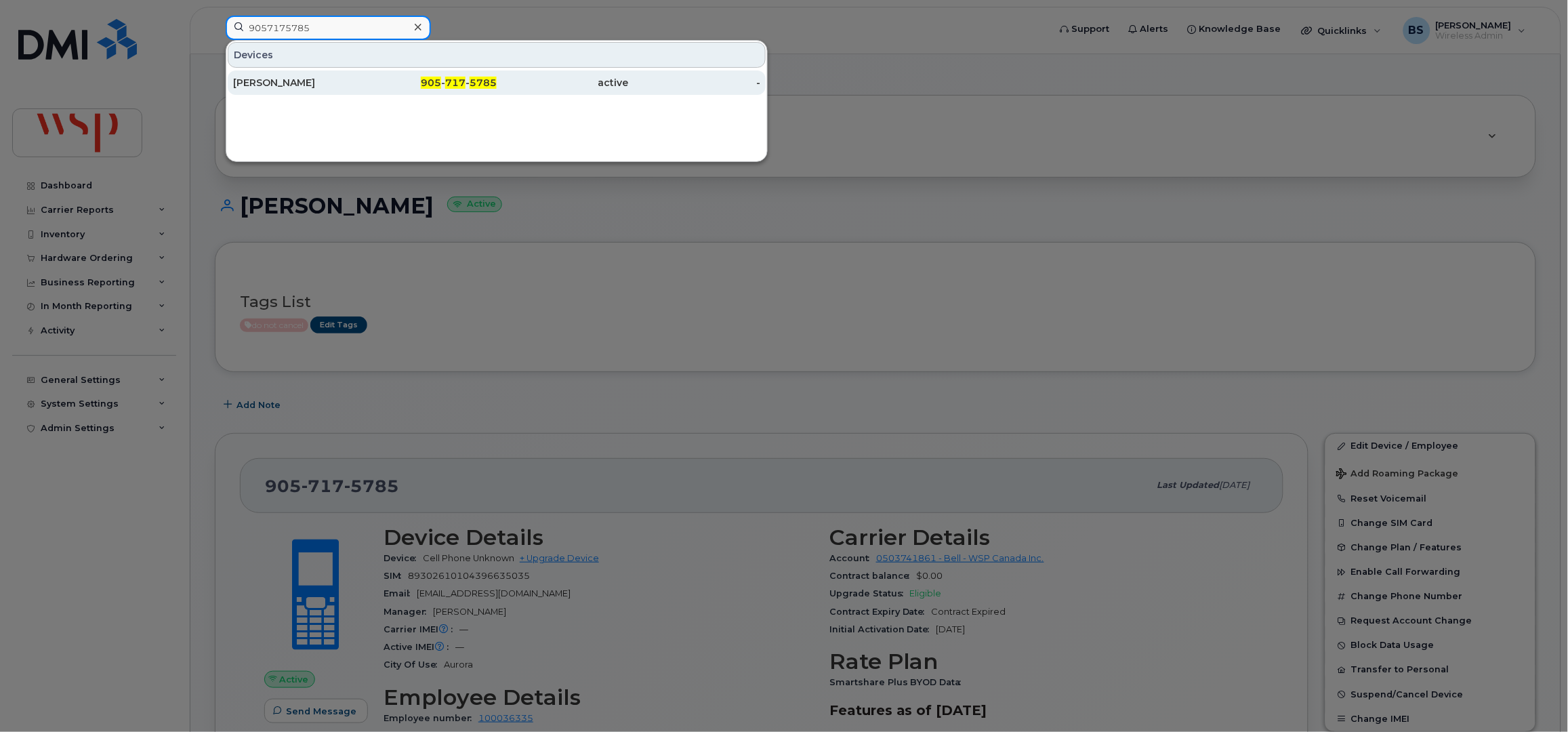
type input "9057175785"
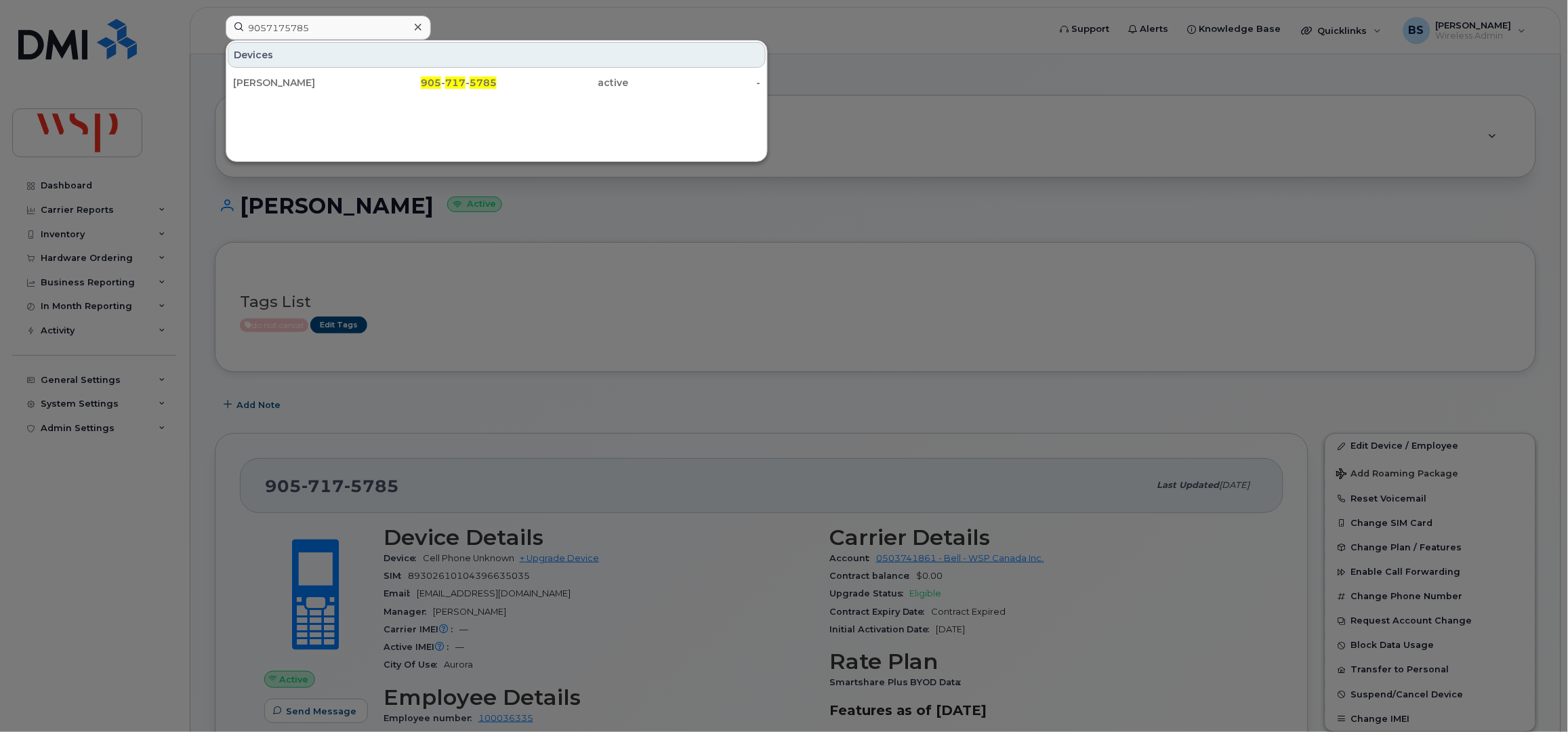
drag, startPoint x: 263, startPoint y: 79, endPoint x: 399, endPoint y: 143, distance: 150.3
click at [263, 79] on div "Yanqing Zeng" at bounding box center [299, 83] width 132 height 14
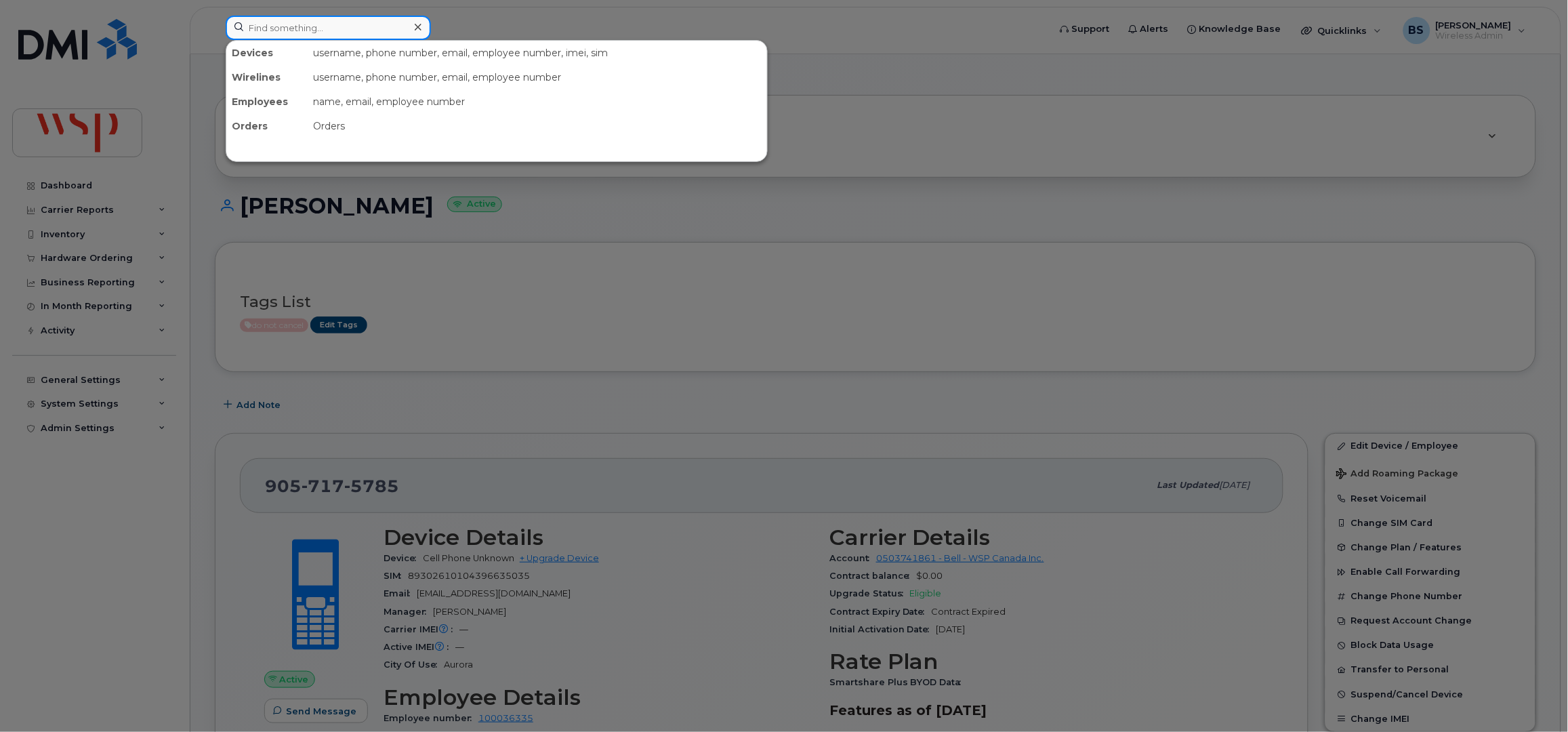
drag, startPoint x: 368, startPoint y: 28, endPoint x: 399, endPoint y: 58, distance: 43.1
click at [367, 28] on input at bounding box center [327, 28] width 205 height 24
paste input "9052429837"
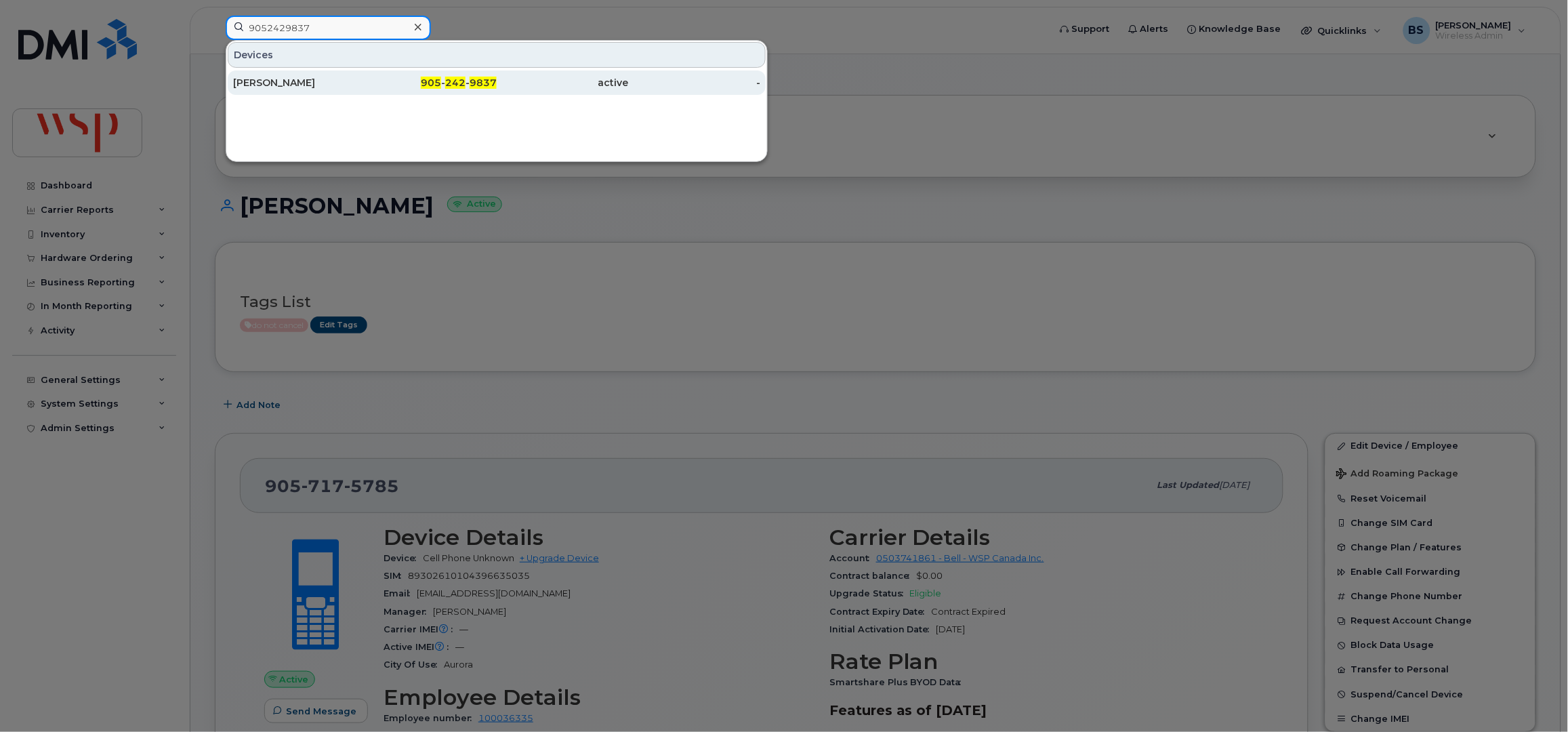
type input "9052429837"
click at [271, 80] on div "[PERSON_NAME]" at bounding box center [299, 83] width 132 height 14
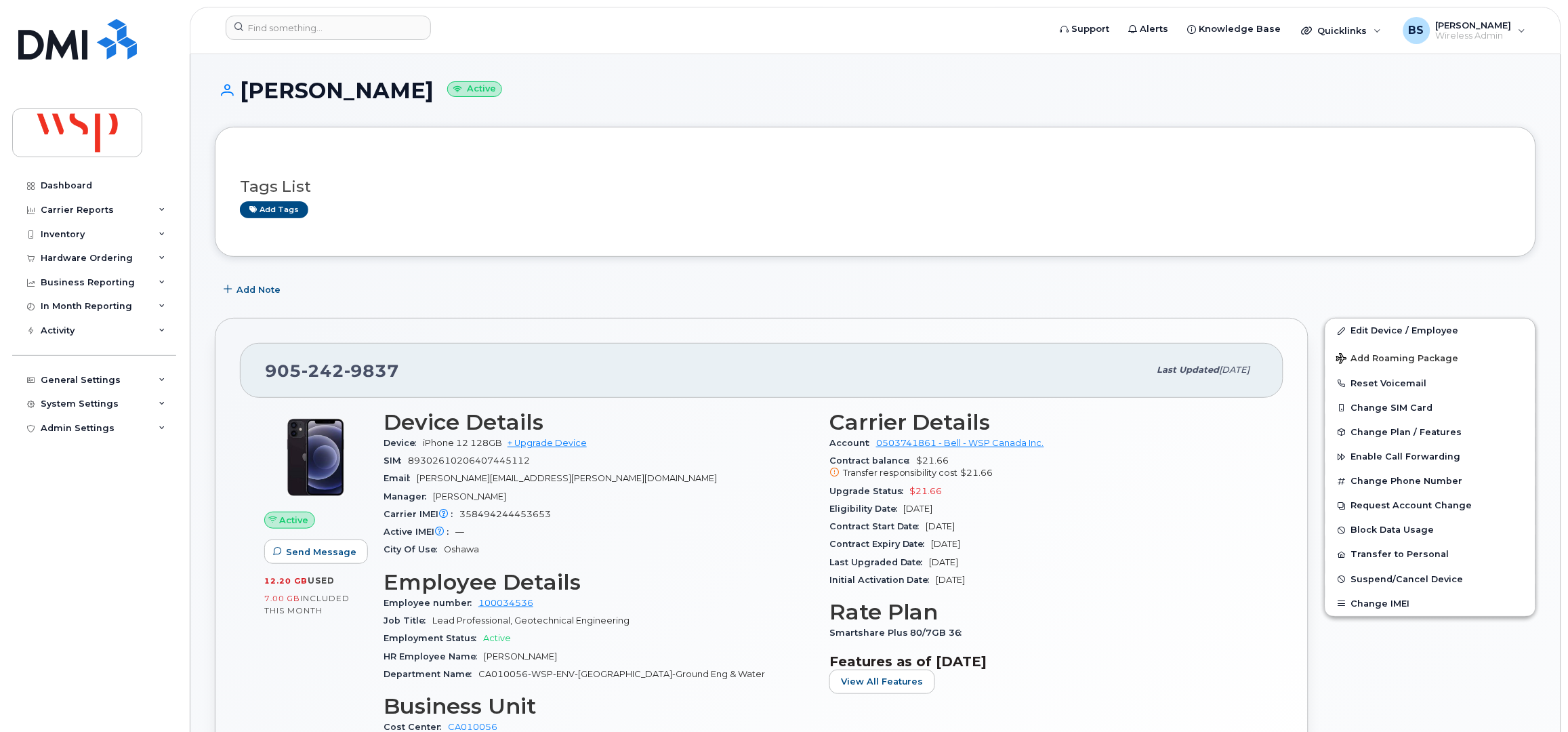
drag, startPoint x: 951, startPoint y: 511, endPoint x: 825, endPoint y: 492, distance: 127.4
click at [825, 492] on div "Carrier Details Account 0503741861 - Bell - WSP Canada Inc. Contract balance $2…" at bounding box center [1044, 579] width 446 height 353
